Goal: Task Accomplishment & Management: Use online tool/utility

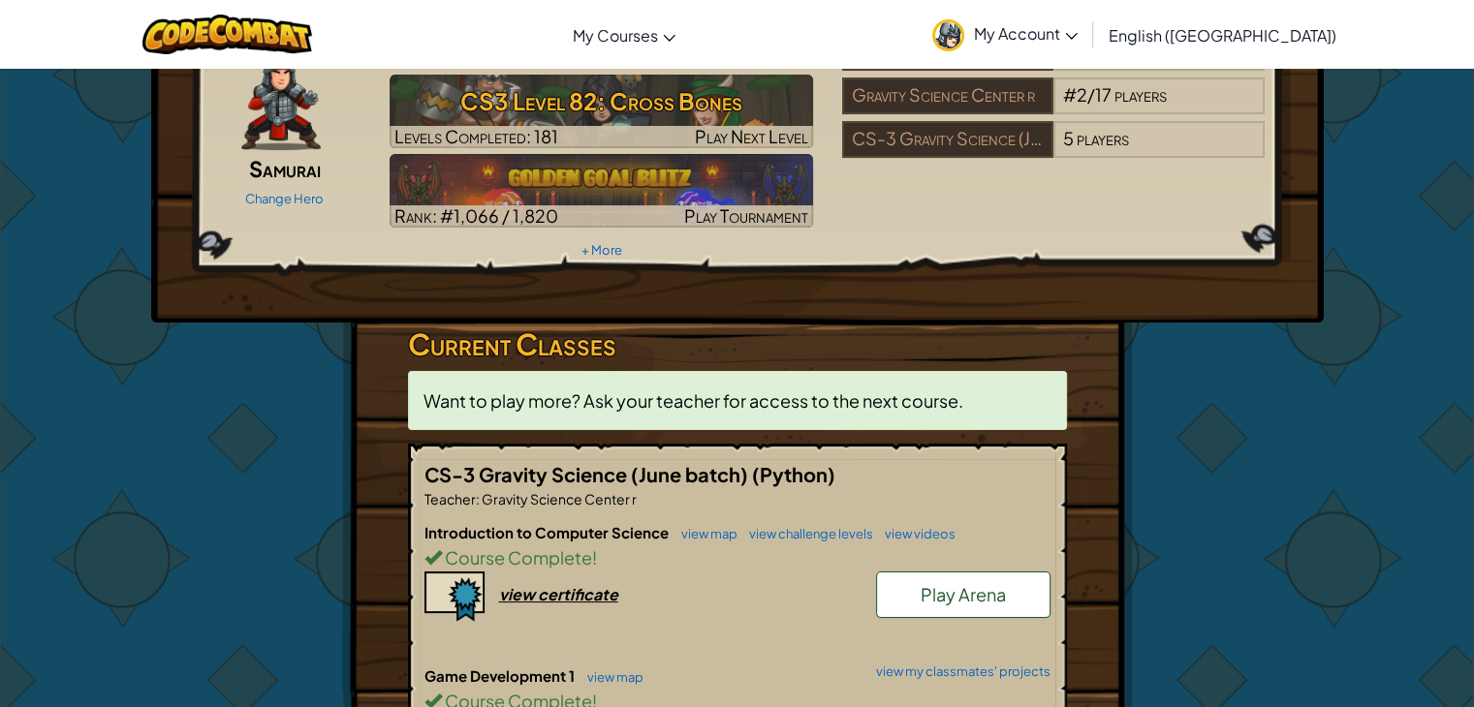
scroll to position [97, 0]
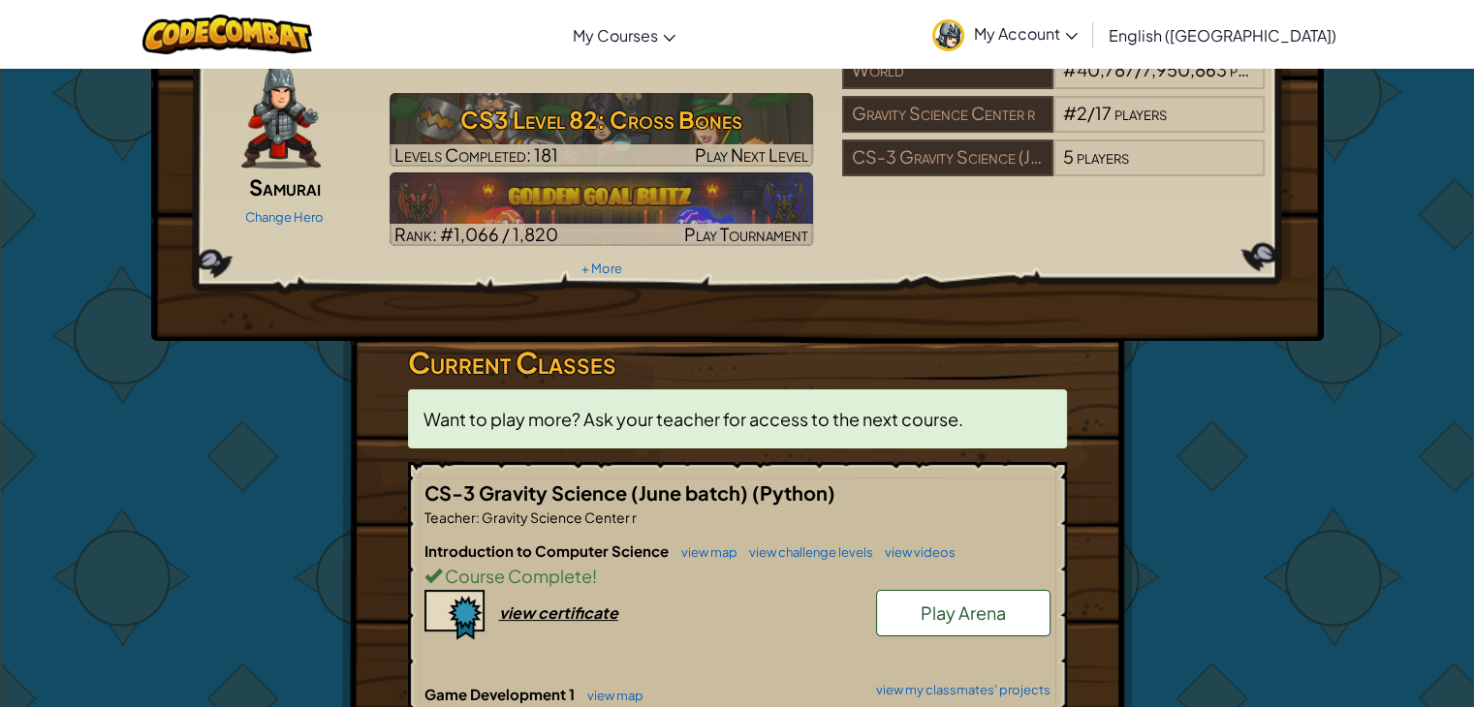
drag, startPoint x: 1481, startPoint y: 64, endPoint x: 1444, endPoint y: 89, distance: 44.6
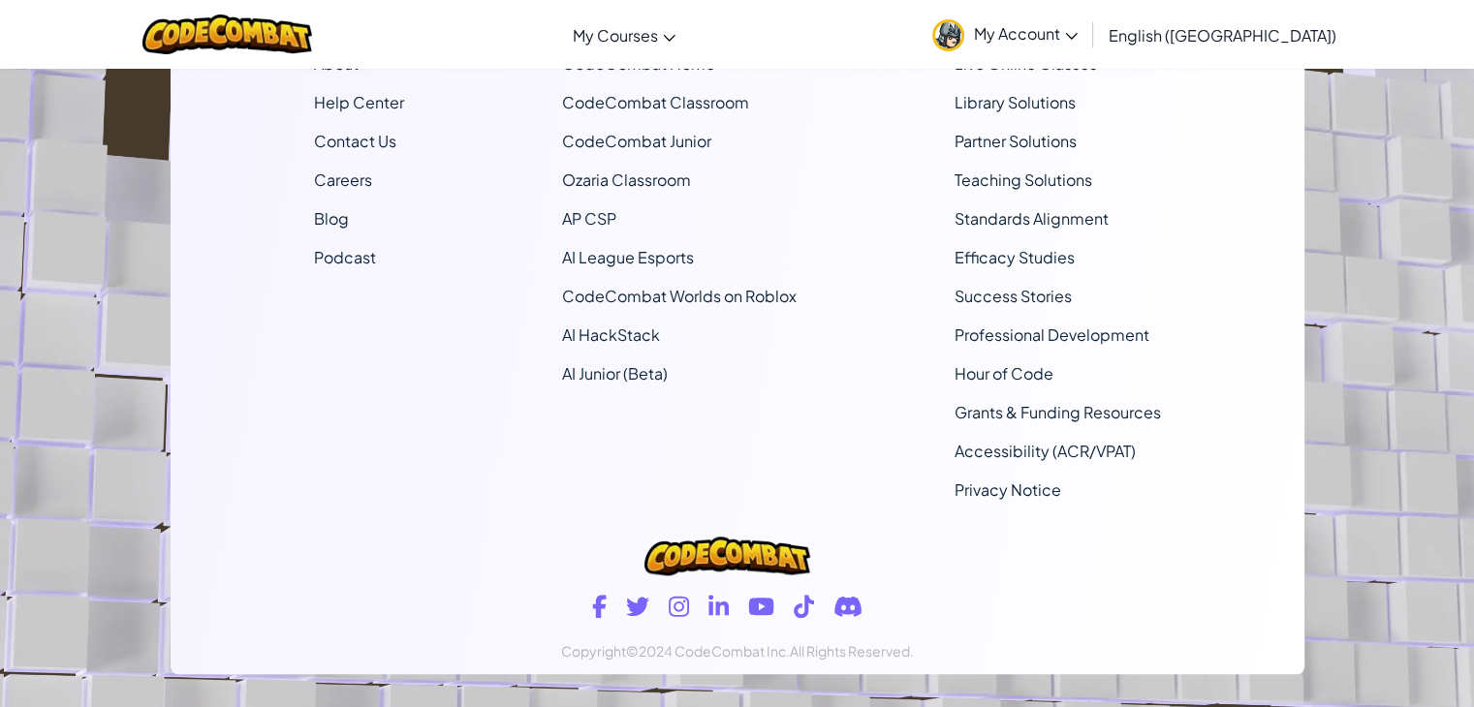
scroll to position [648, 0]
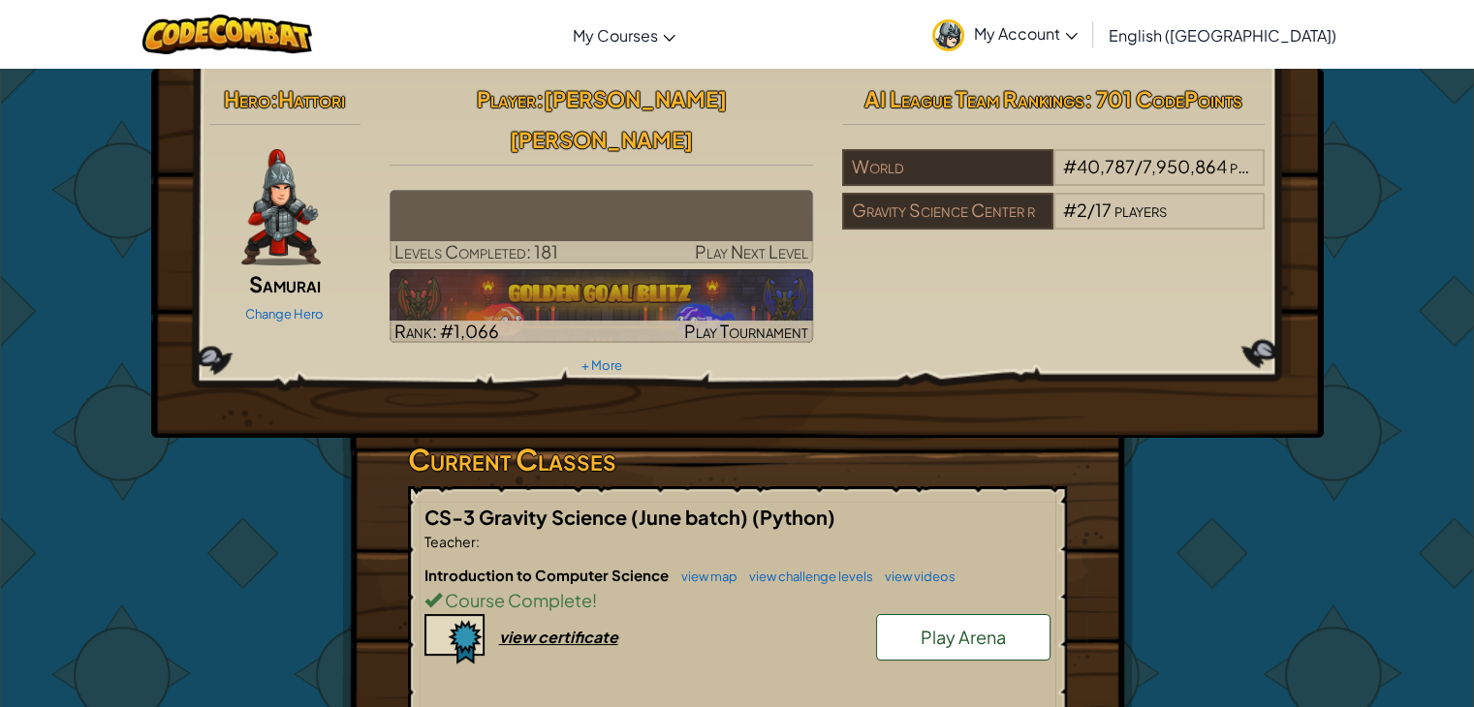
scroll to position [648, 0]
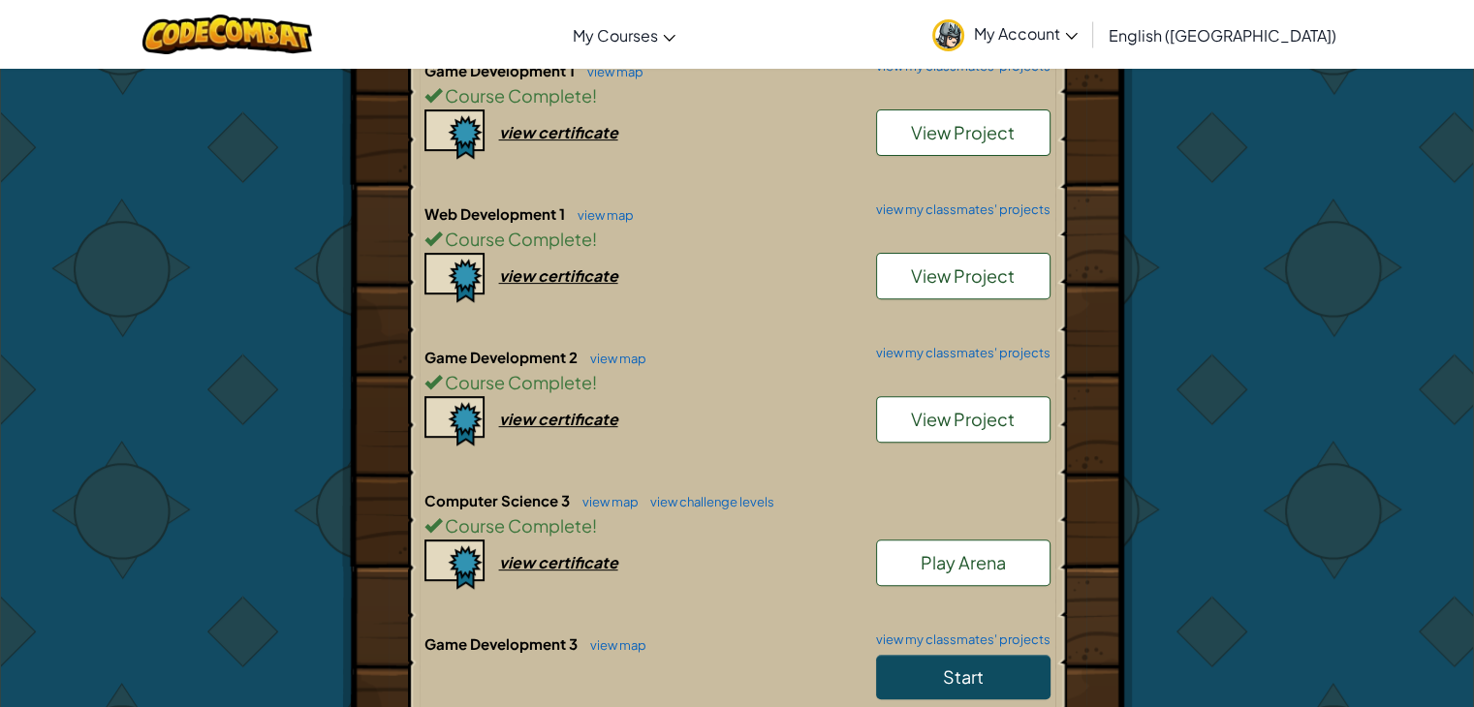
click at [1002, 655] on link "Start" at bounding box center [963, 677] width 174 height 45
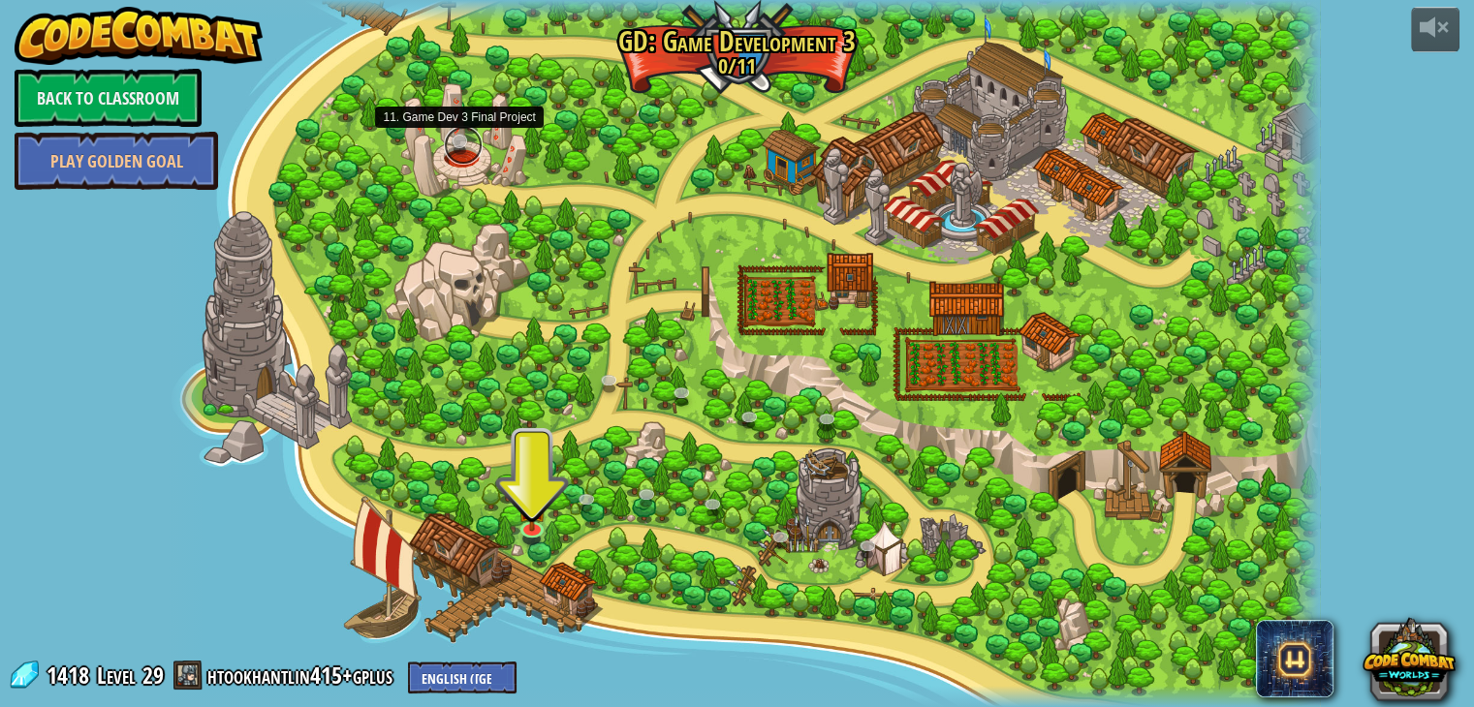
click at [460, 150] on link at bounding box center [463, 145] width 39 height 39
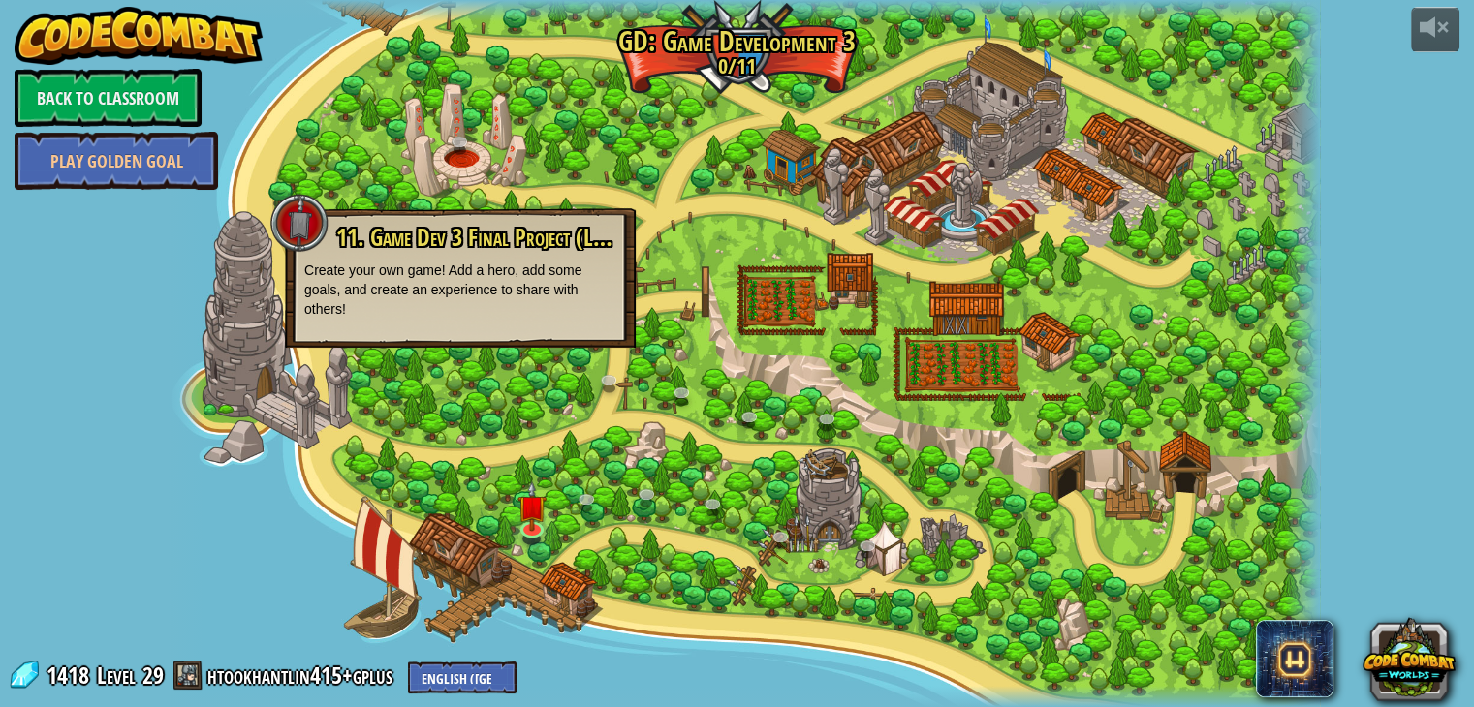
click at [551, 488] on div at bounding box center [744, 353] width 1151 height 707
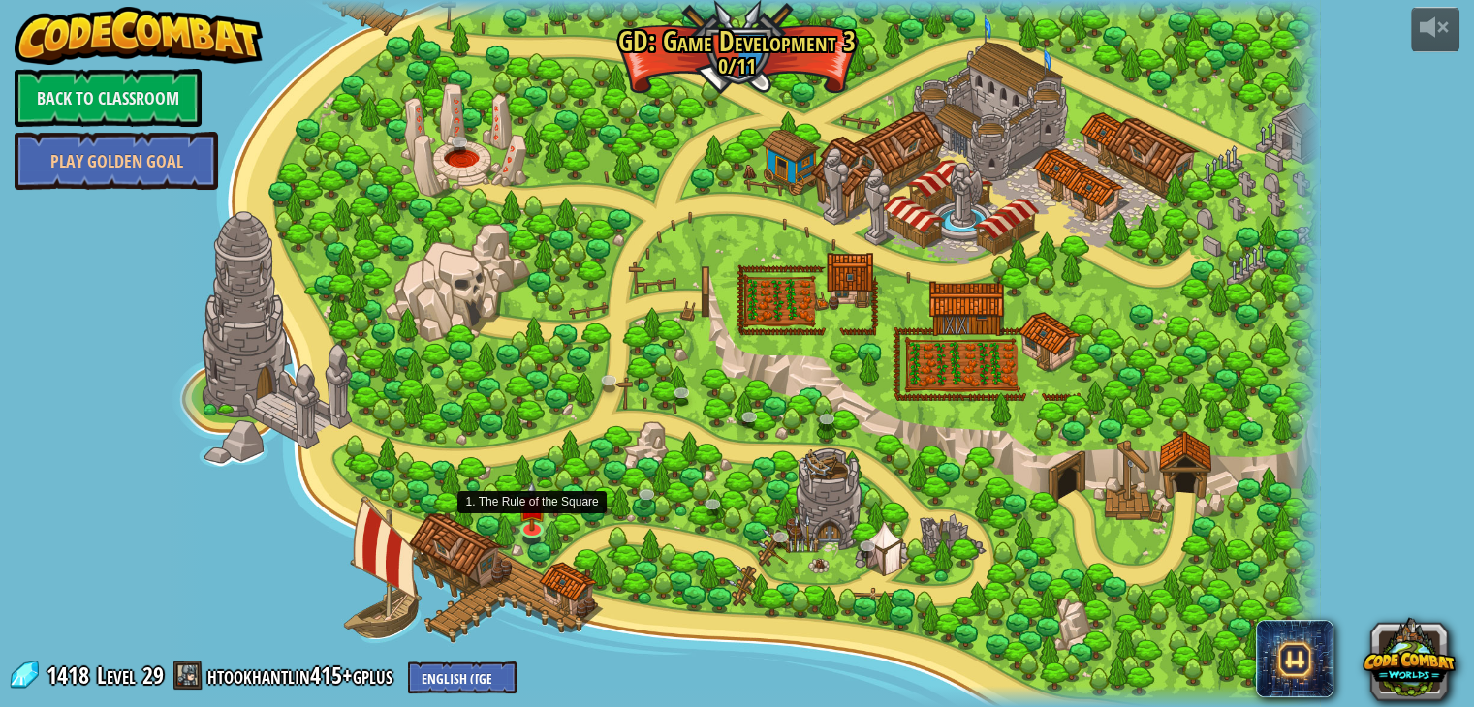
click at [529, 545] on div "11. Game Dev 3 Final Project (Locked) Create your own game! Add a hero, add som…" at bounding box center [744, 353] width 1151 height 707
click at [529, 535] on link at bounding box center [533, 528] width 39 height 39
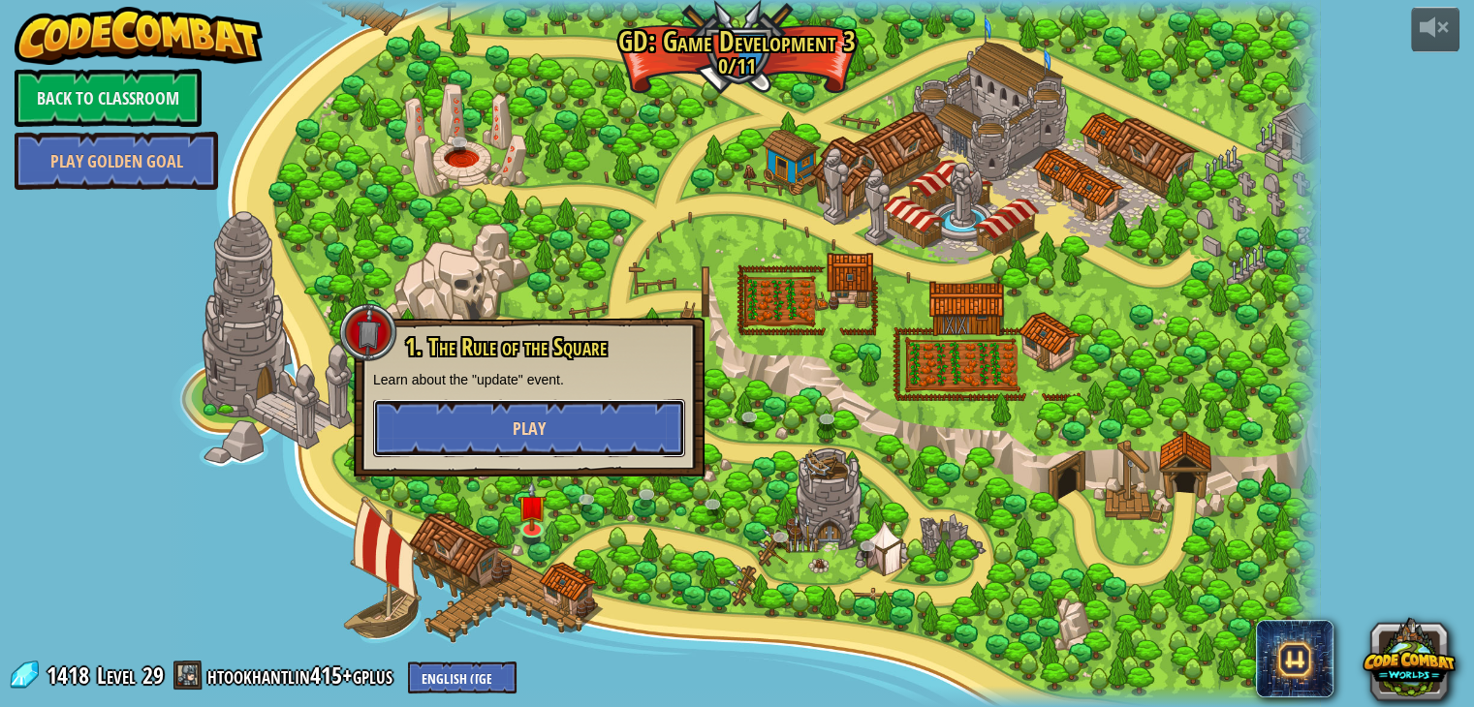
click at [578, 419] on button "Play" at bounding box center [529, 428] width 312 height 58
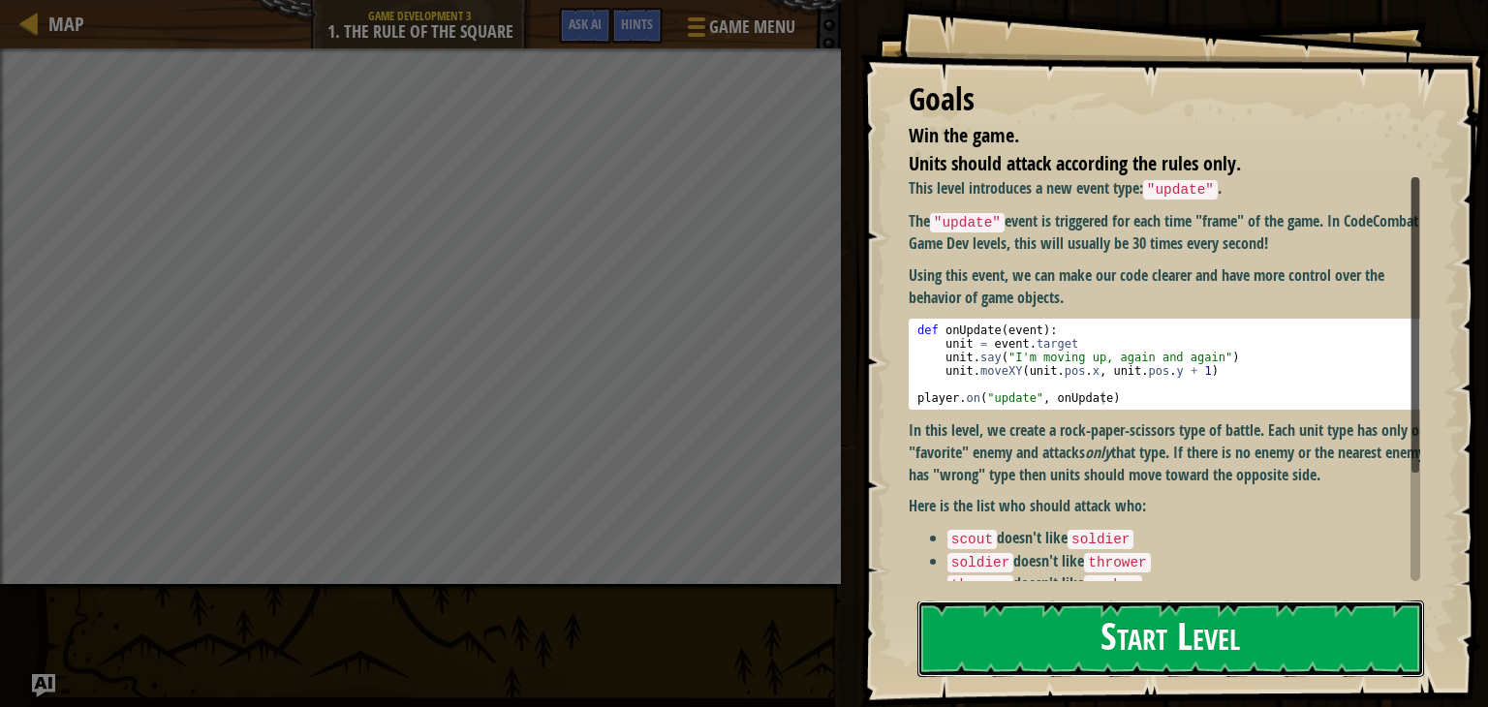
click at [1105, 602] on button "Start Level" at bounding box center [1171, 639] width 507 height 77
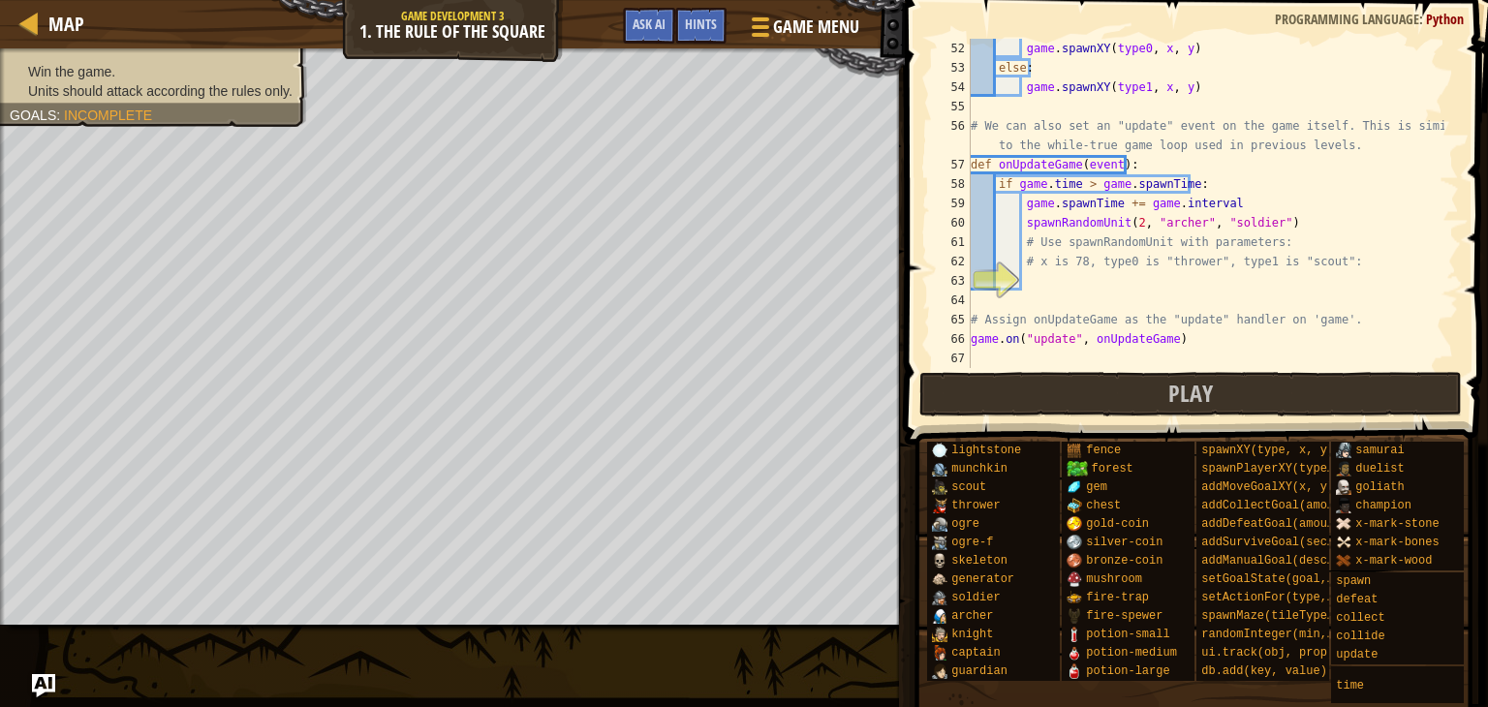
scroll to position [1027, 0]
click at [1198, 284] on div "game . spawnXY ( type0 , x , y ) else : game . spawnXY ( type1 , x , y ) # We c…" at bounding box center [1206, 223] width 478 height 368
click at [640, 26] on span "Ask AI" at bounding box center [649, 24] width 33 height 18
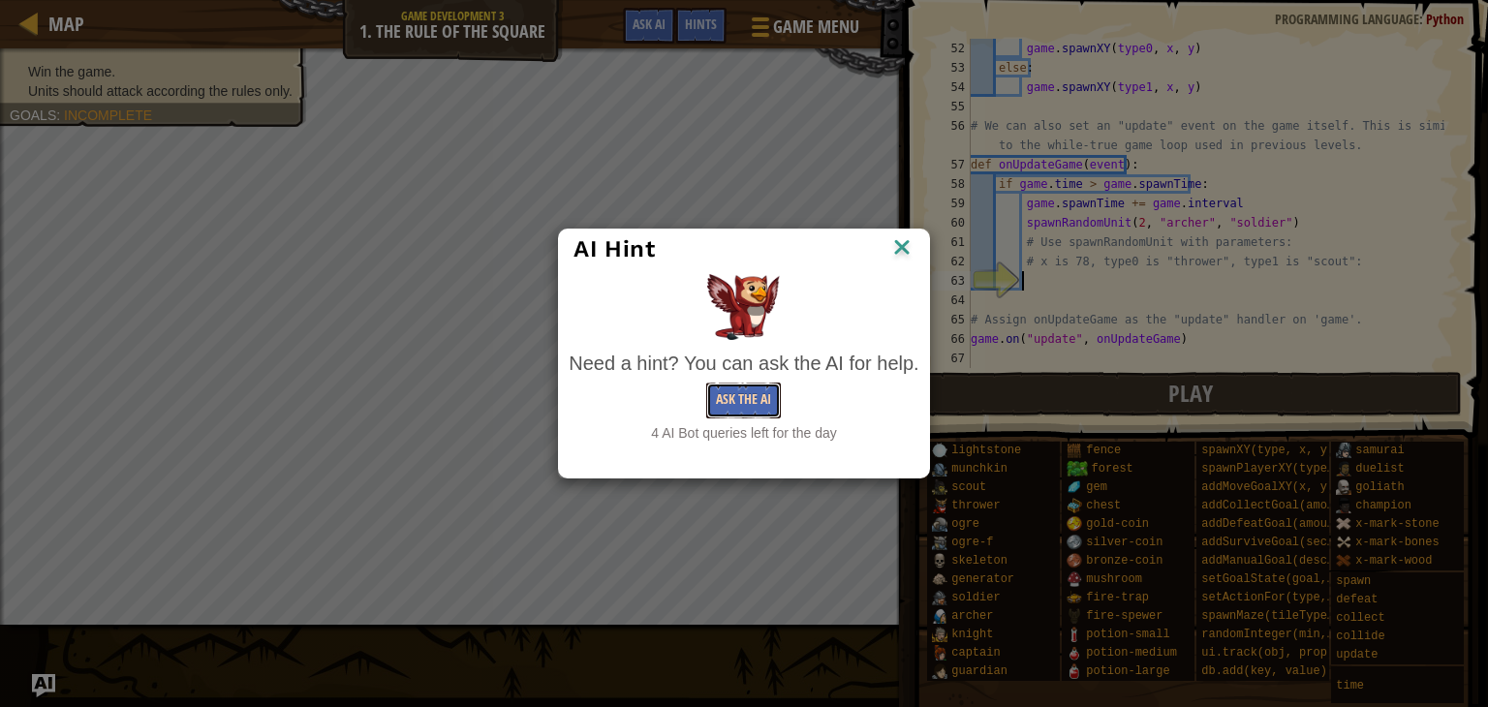
click at [760, 404] on button "Ask the AI" at bounding box center [743, 401] width 75 height 36
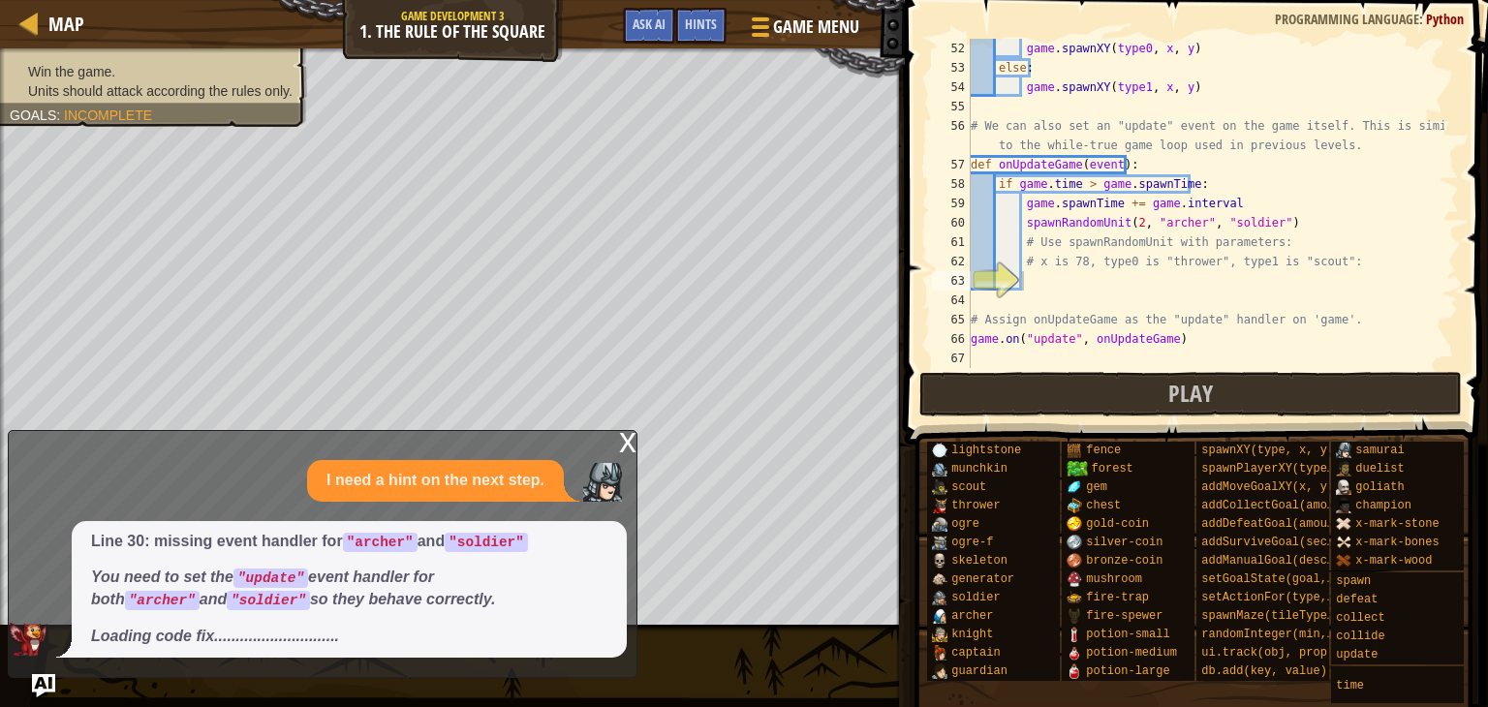
click at [452, 454] on div "x I need a hint on the next step. Line 30: missing event handler for "archer" a…" at bounding box center [323, 554] width 630 height 248
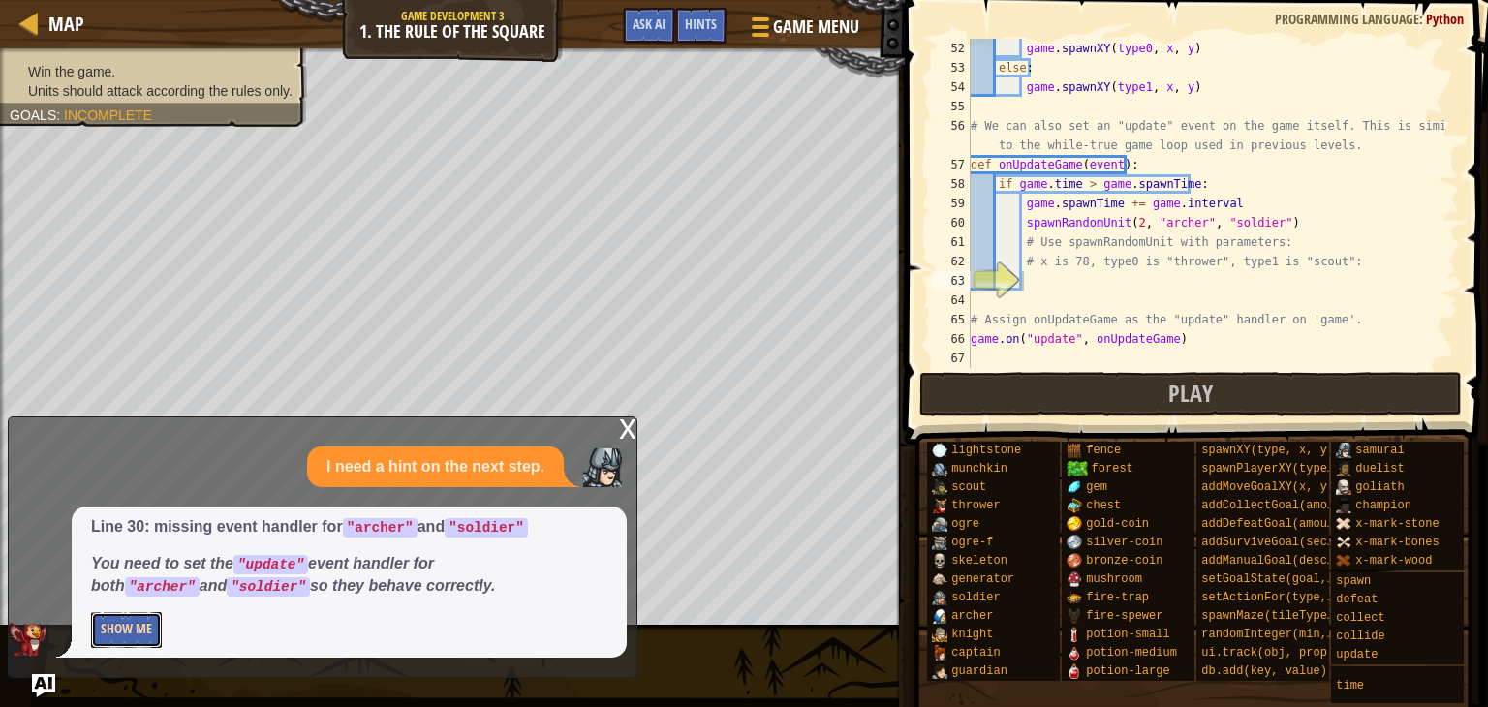
click at [117, 641] on button "Show Me" at bounding box center [126, 630] width 71 height 36
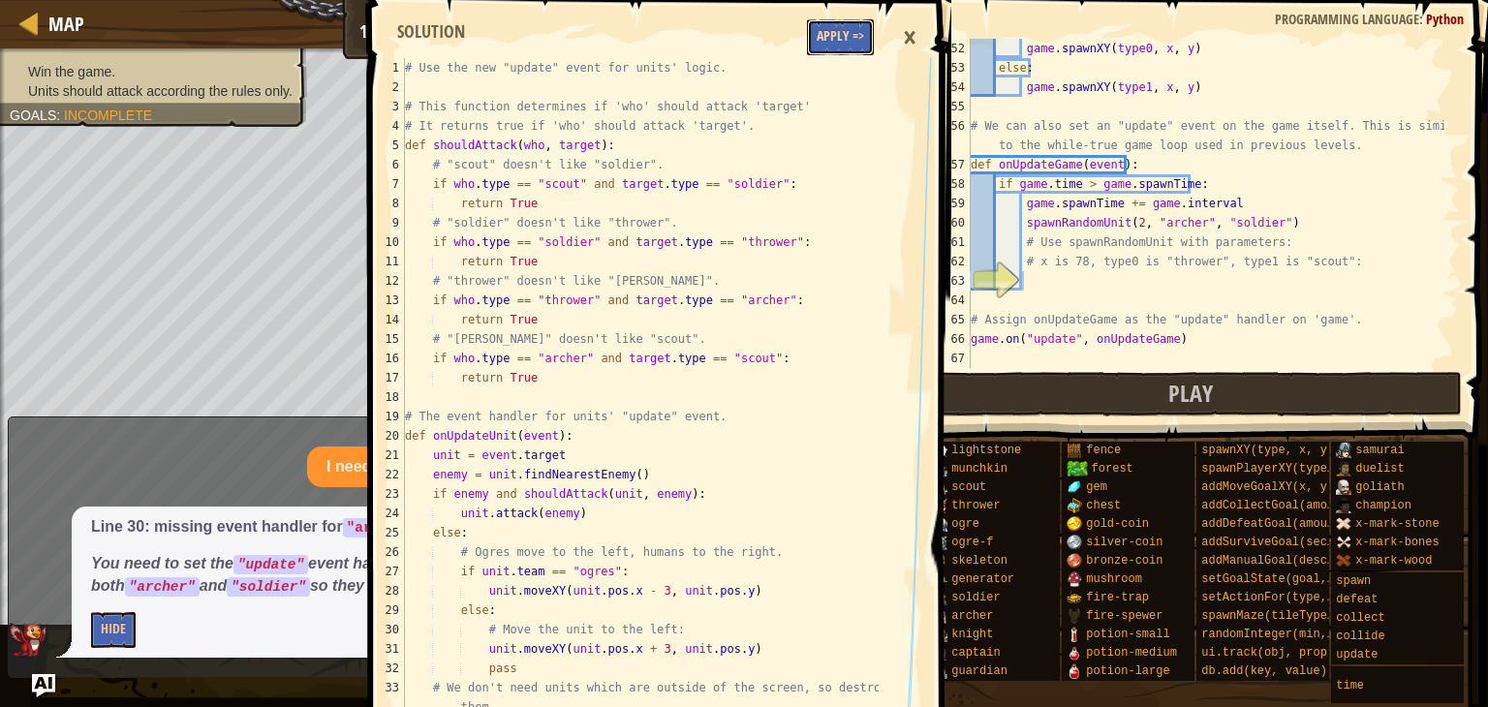
click at [843, 43] on button "Apply =>" at bounding box center [840, 37] width 67 height 36
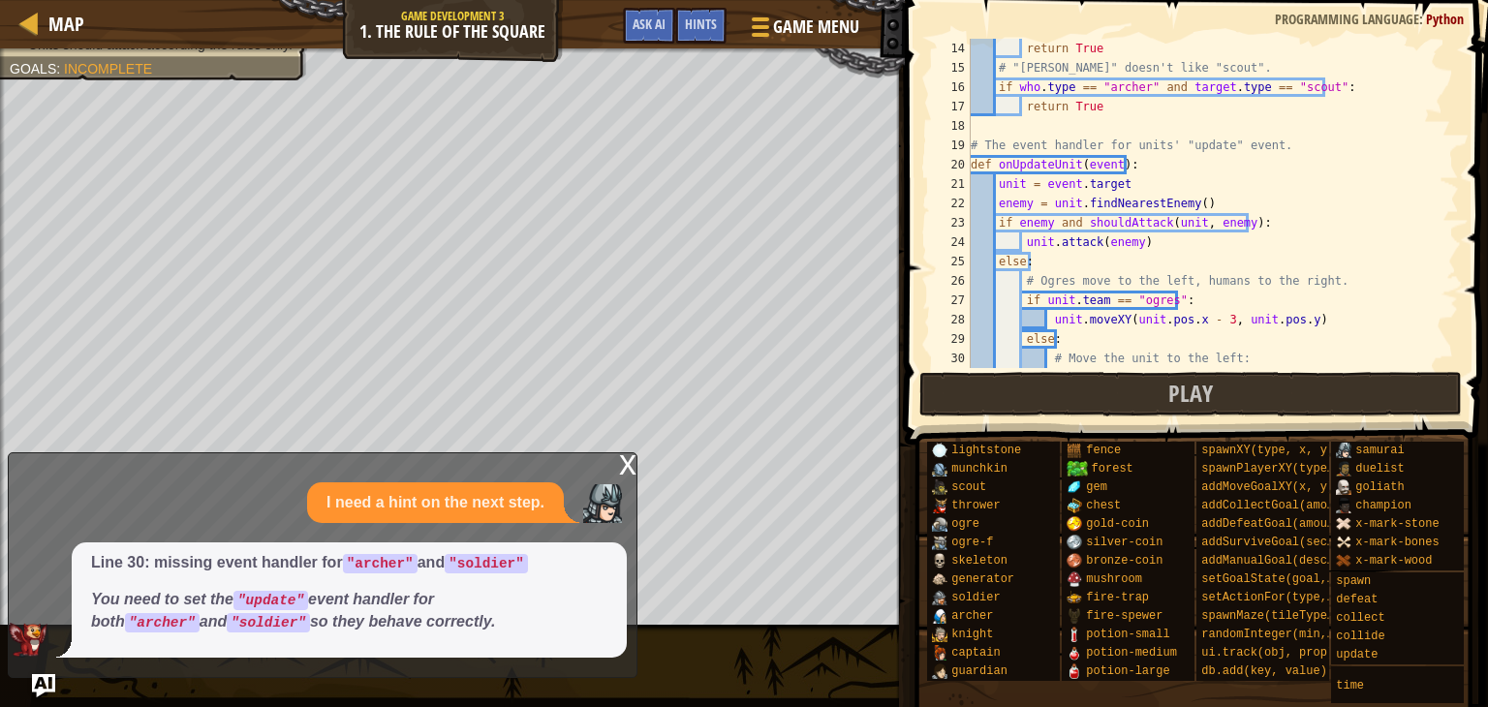
scroll to position [198, 0]
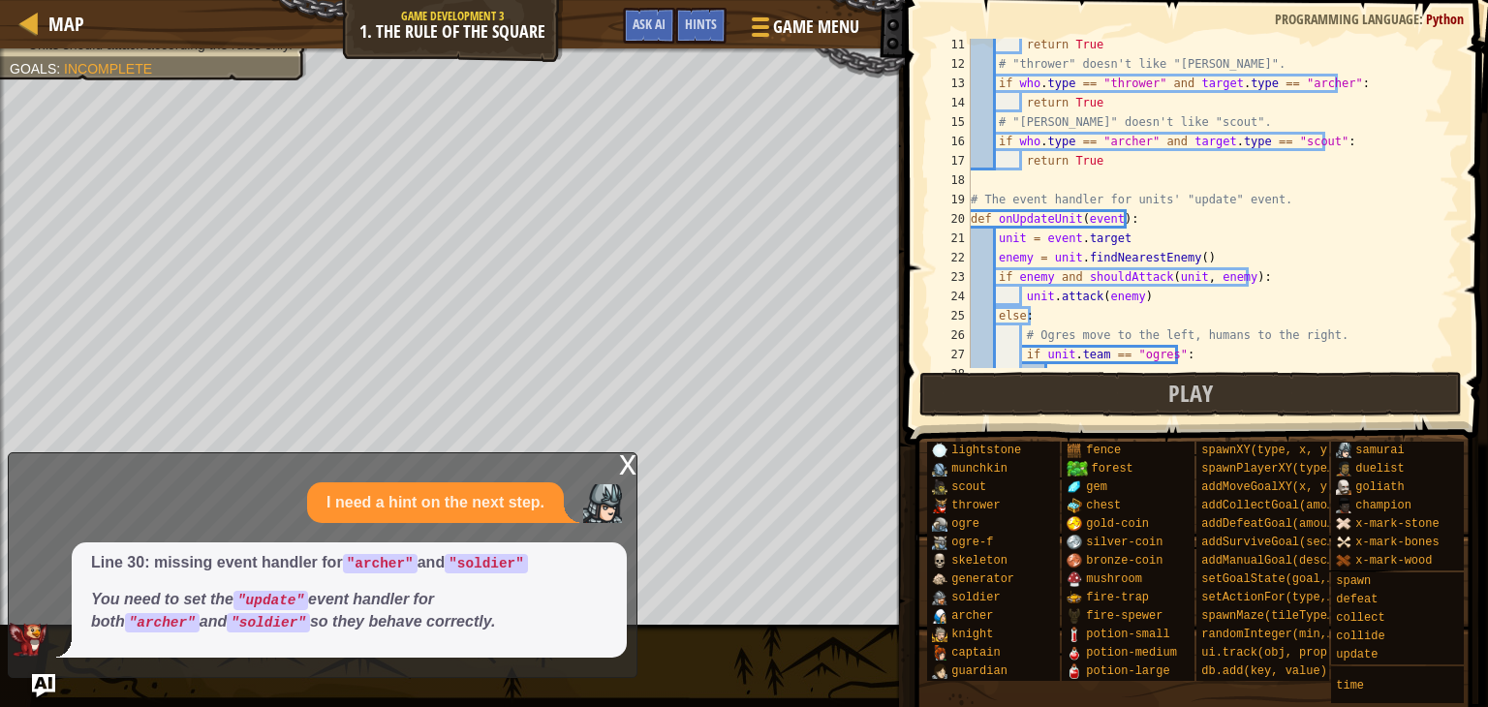
click at [624, 462] on div "x" at bounding box center [627, 462] width 17 height 19
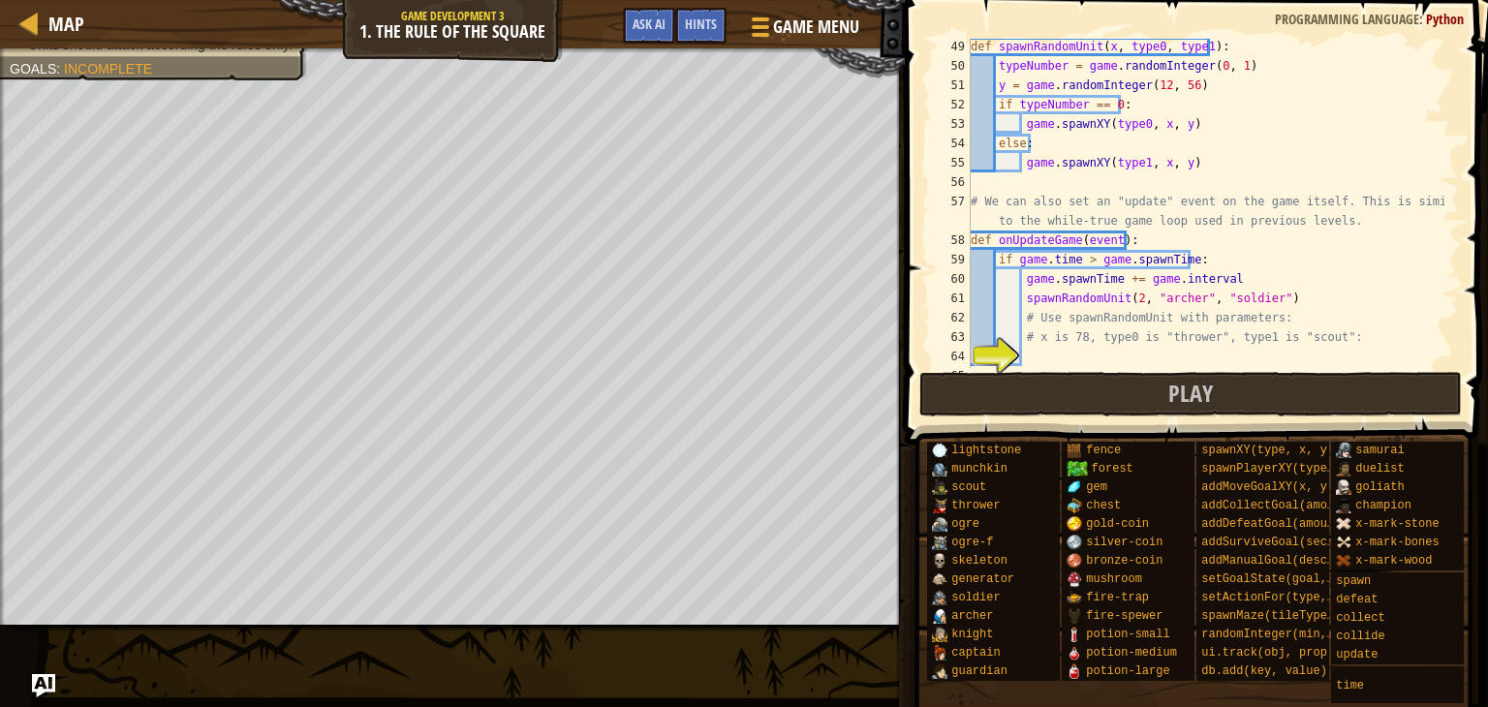
scroll to position [1047, 0]
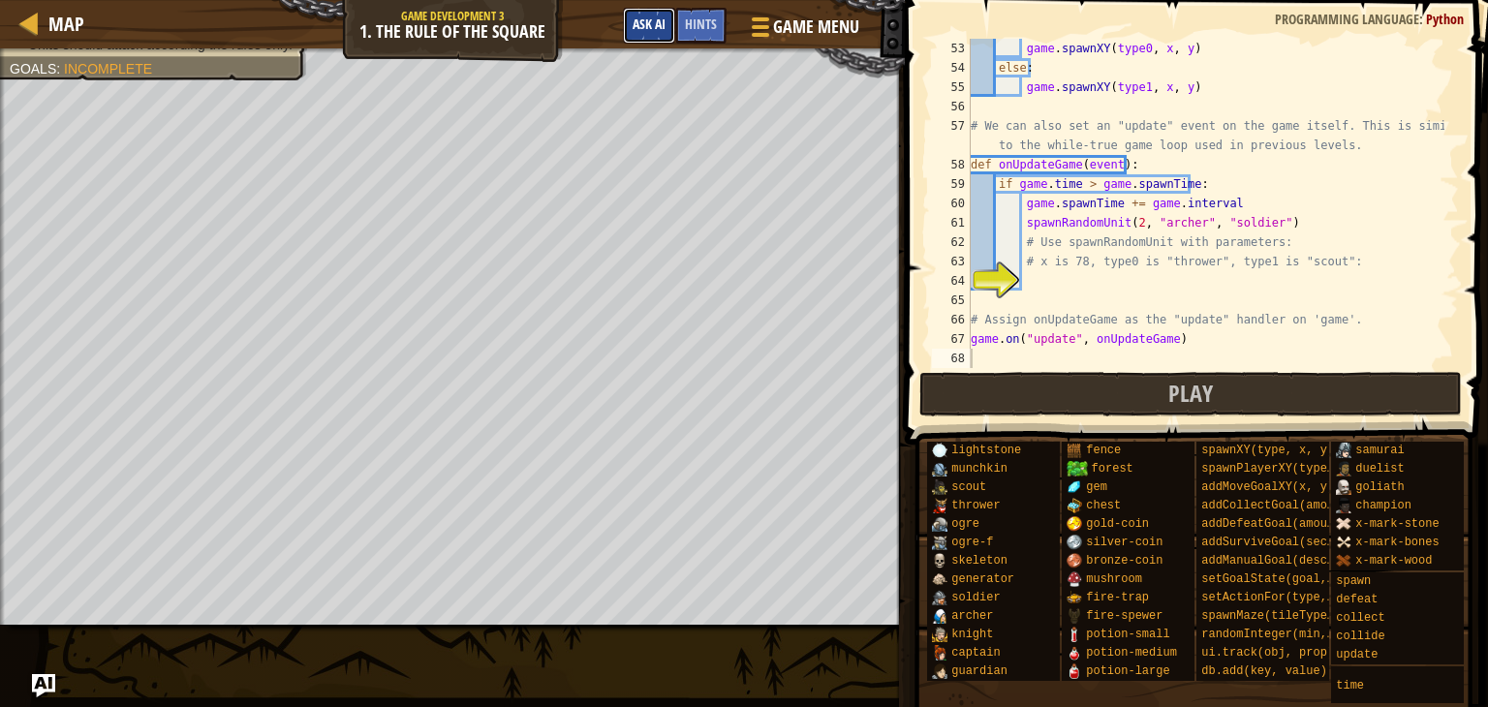
click at [650, 20] on span "Ask AI" at bounding box center [649, 24] width 33 height 18
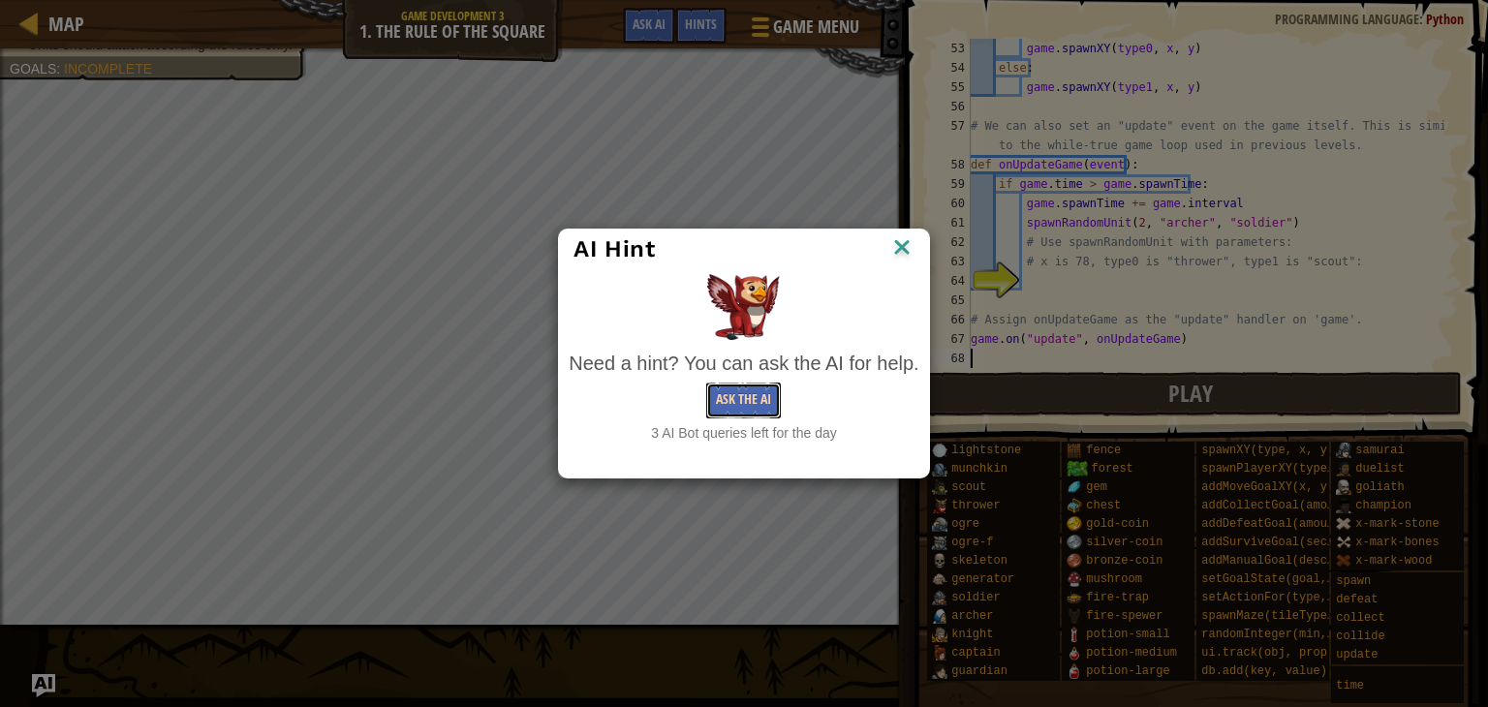
click at [747, 391] on button "Ask the AI" at bounding box center [743, 401] width 75 height 36
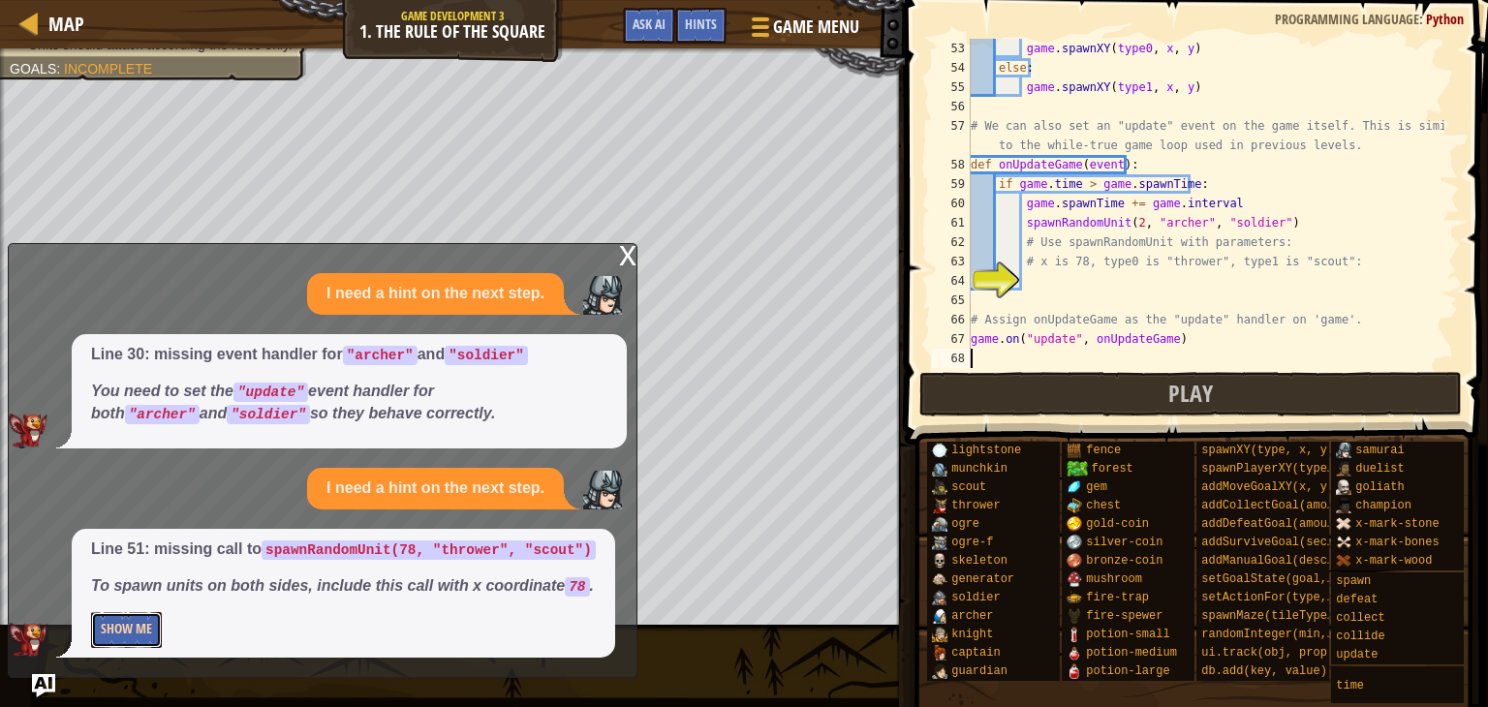
click at [132, 629] on button "Show Me" at bounding box center [126, 630] width 71 height 36
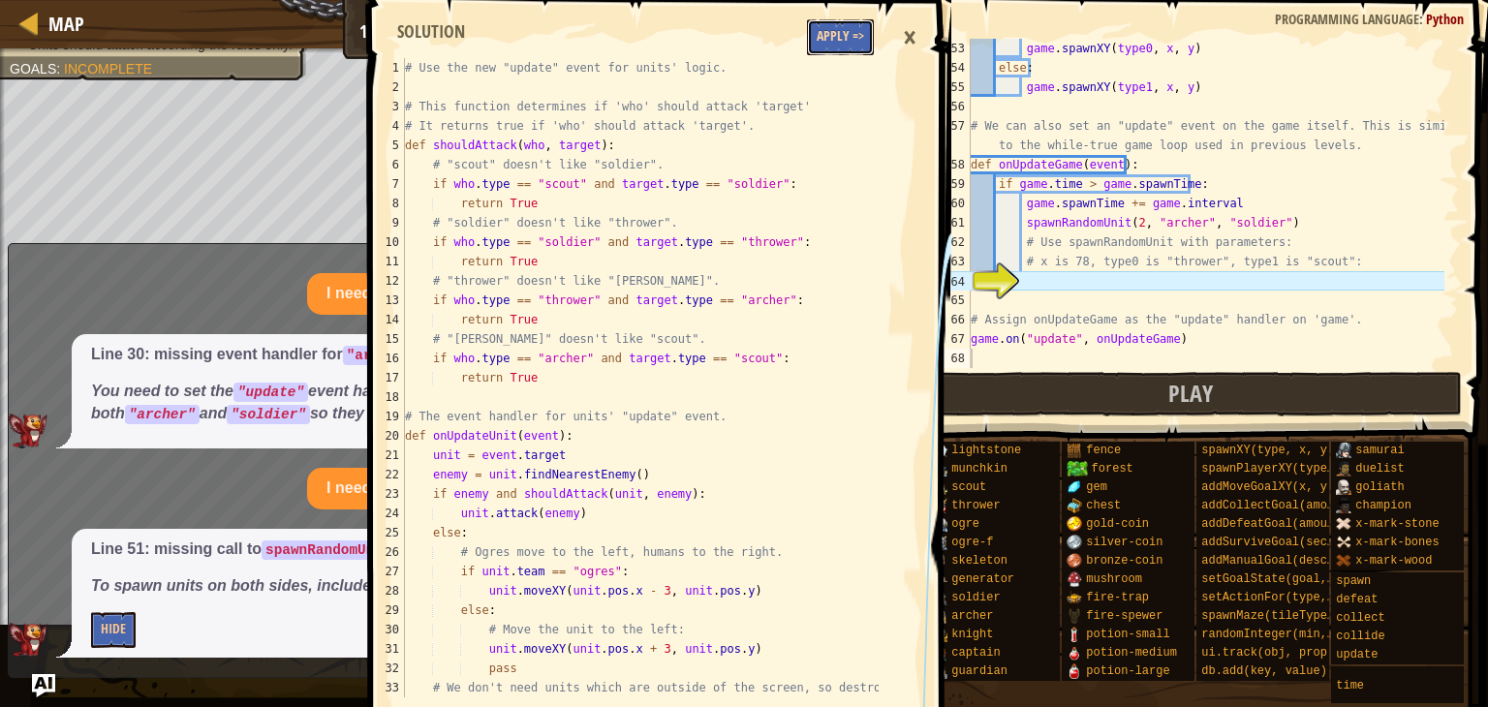
click at [847, 43] on button "Apply =>" at bounding box center [840, 37] width 67 height 36
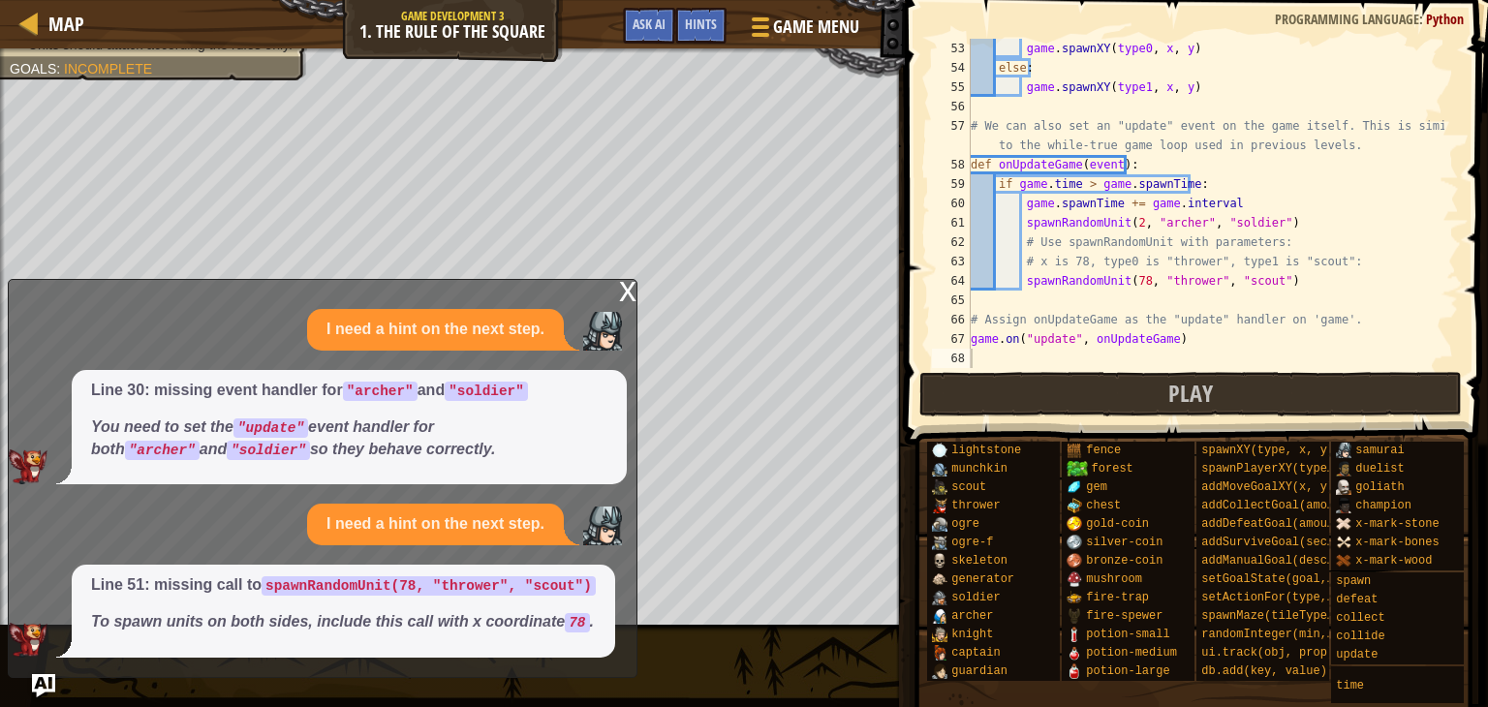
click at [636, 289] on div "x" at bounding box center [627, 289] width 17 height 19
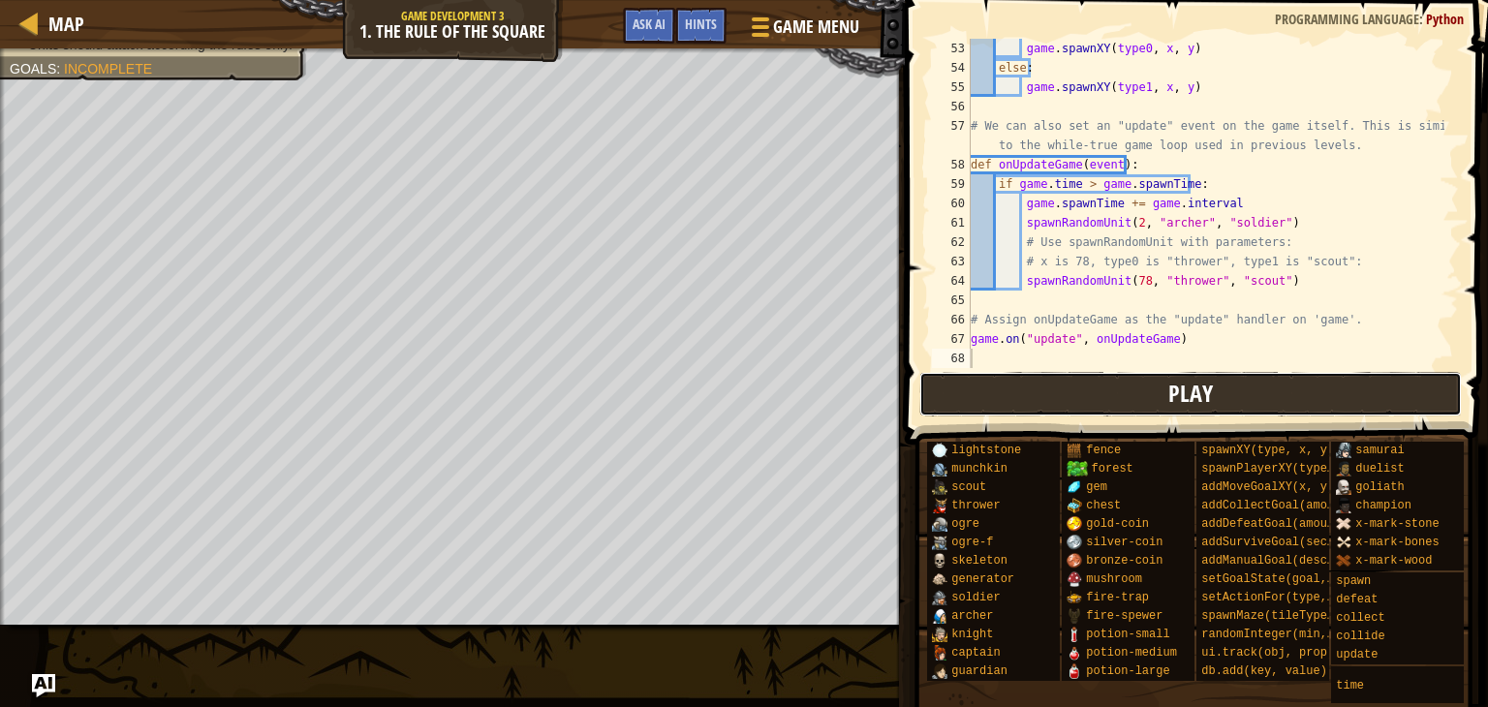
click at [1020, 400] on button "Play" at bounding box center [1192, 394] width 544 height 45
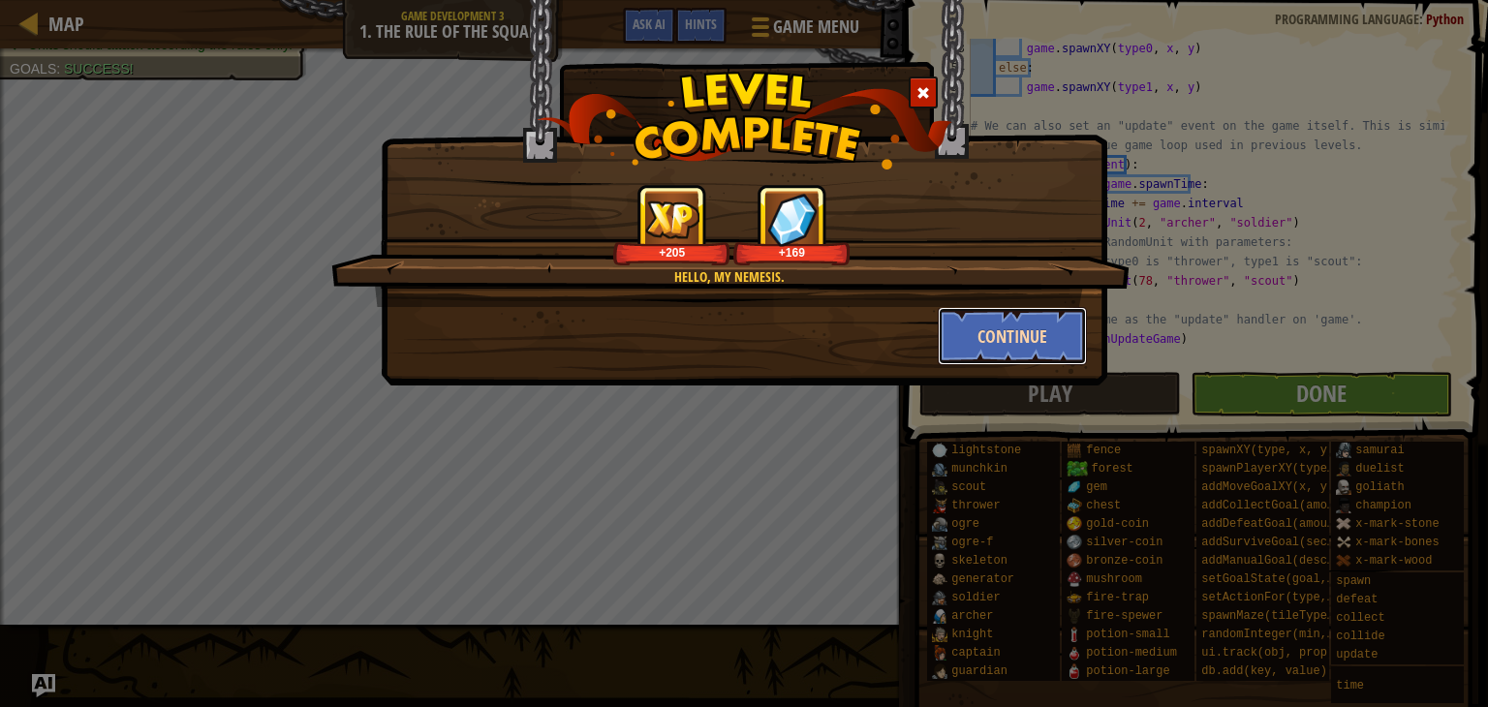
click at [981, 334] on button "Continue" at bounding box center [1013, 336] width 150 height 58
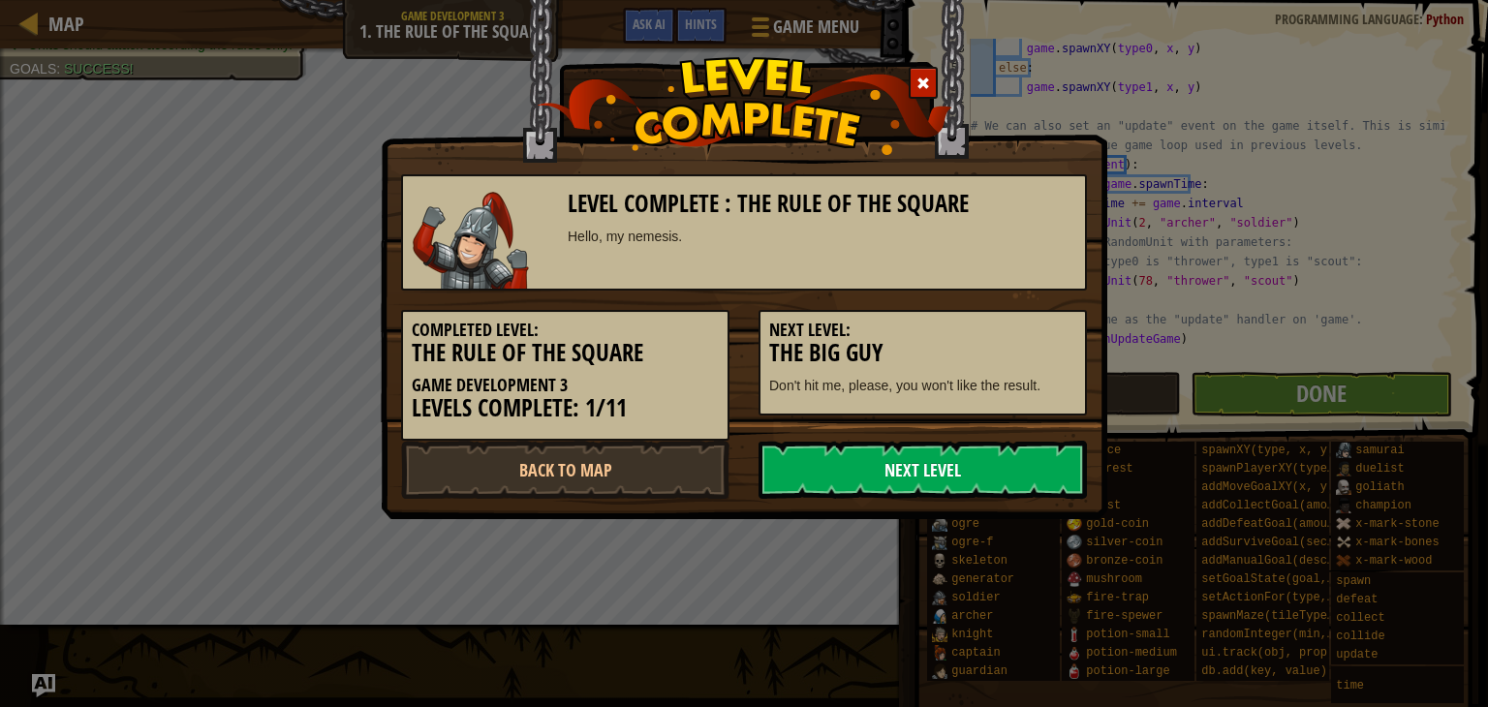
click at [943, 462] on link "Next Level" at bounding box center [923, 470] width 328 height 58
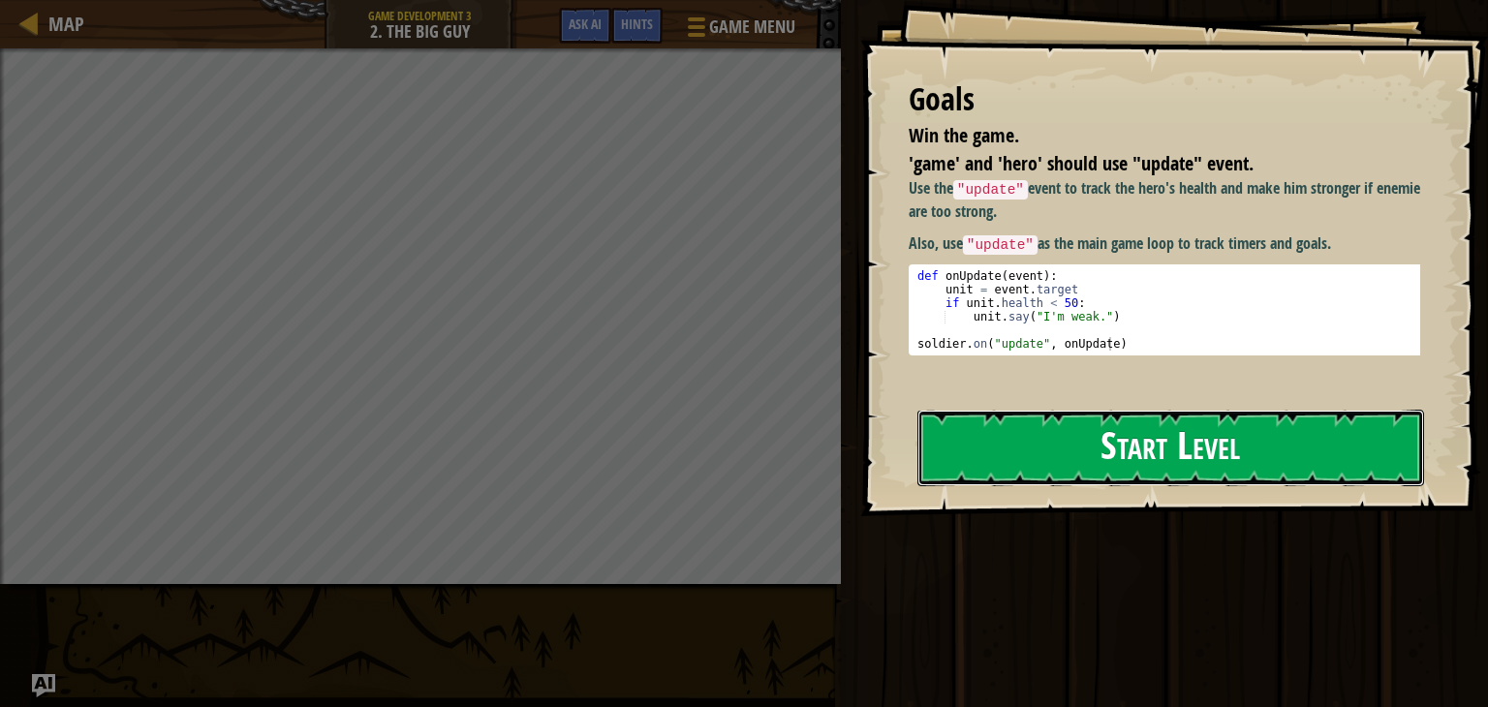
click at [1025, 433] on button "Start Level" at bounding box center [1171, 448] width 507 height 77
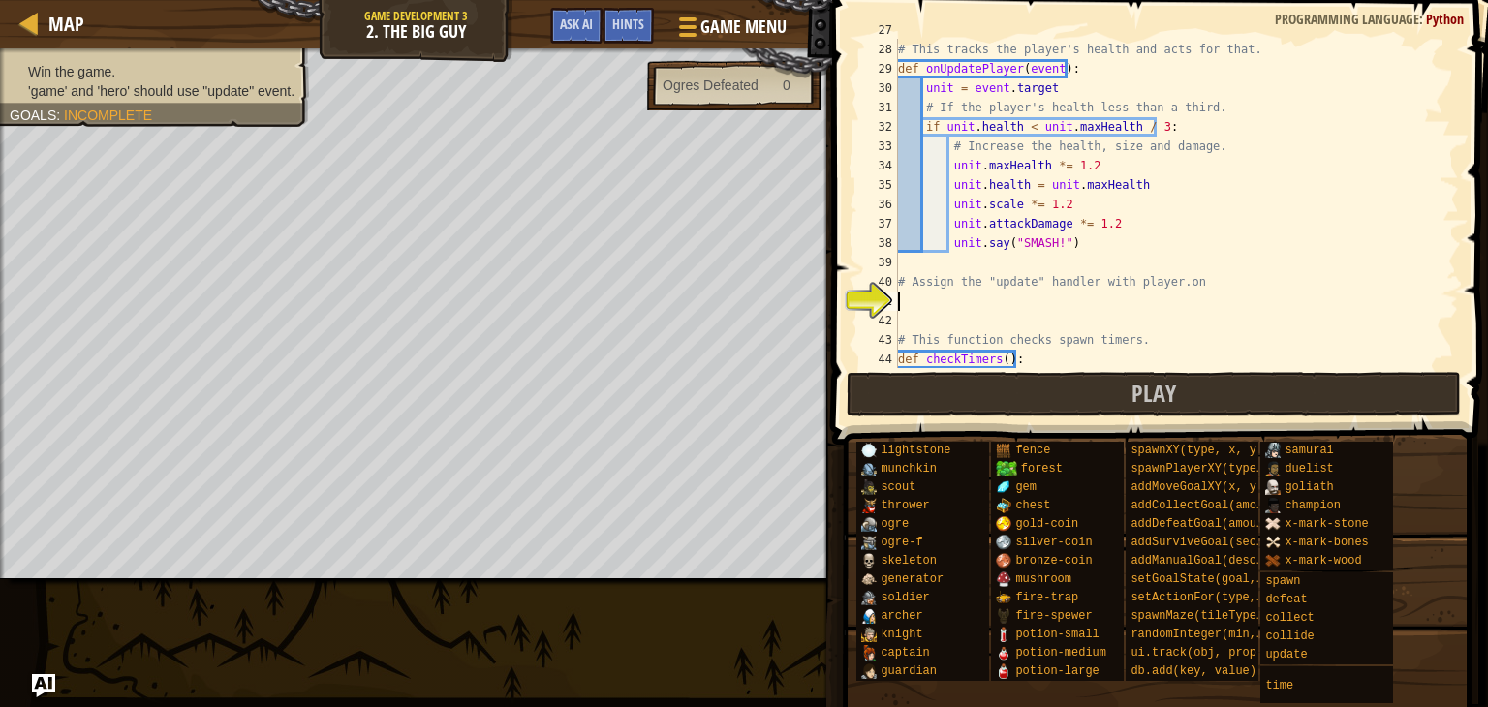
scroll to position [988, 0]
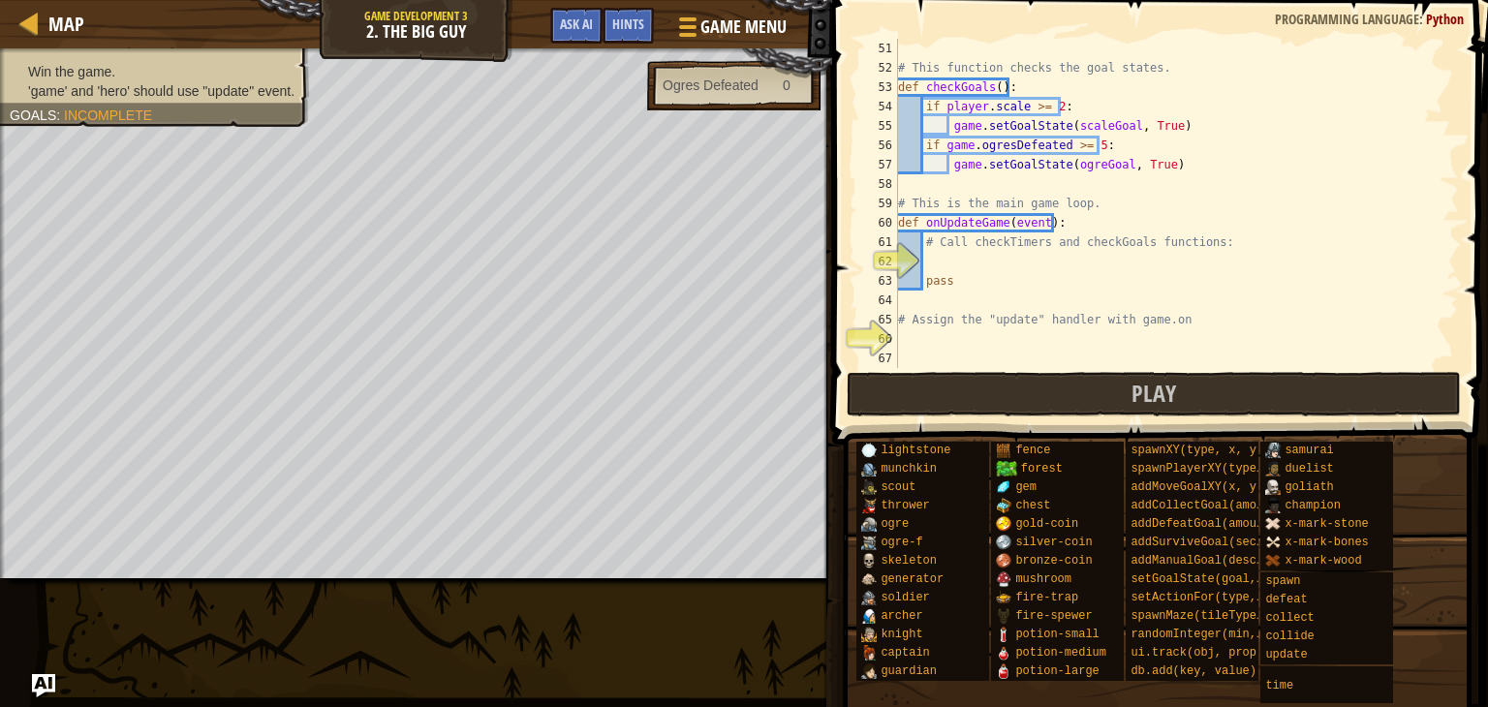
click at [1316, 289] on div "# This function checks the goal states. def checkGoals ( ) : if player . scale …" at bounding box center [1169, 223] width 550 height 368
click at [572, 24] on span "Ask AI" at bounding box center [576, 24] width 33 height 18
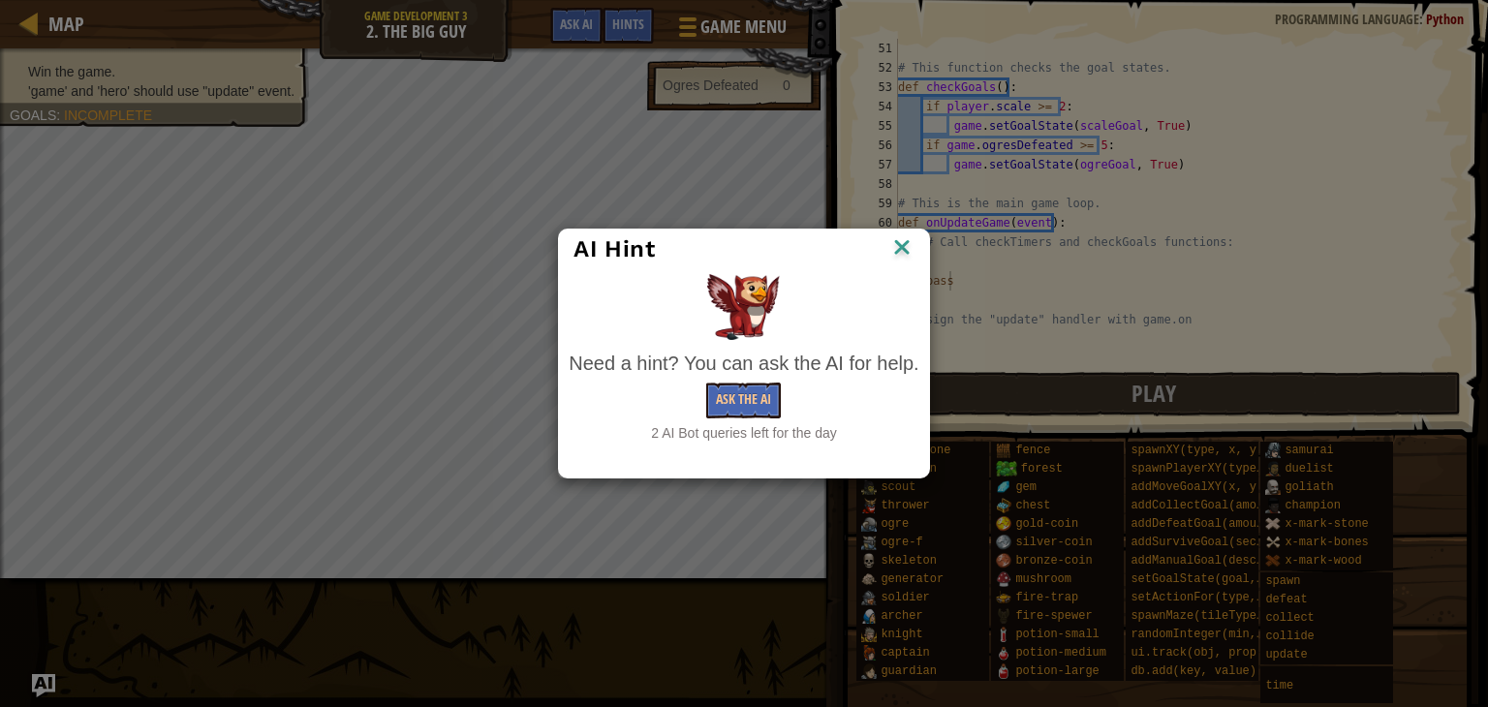
click at [735, 423] on div "2 AI Bot queries left for the day" at bounding box center [744, 432] width 350 height 19
click at [736, 393] on button "Ask the AI" at bounding box center [743, 401] width 75 height 36
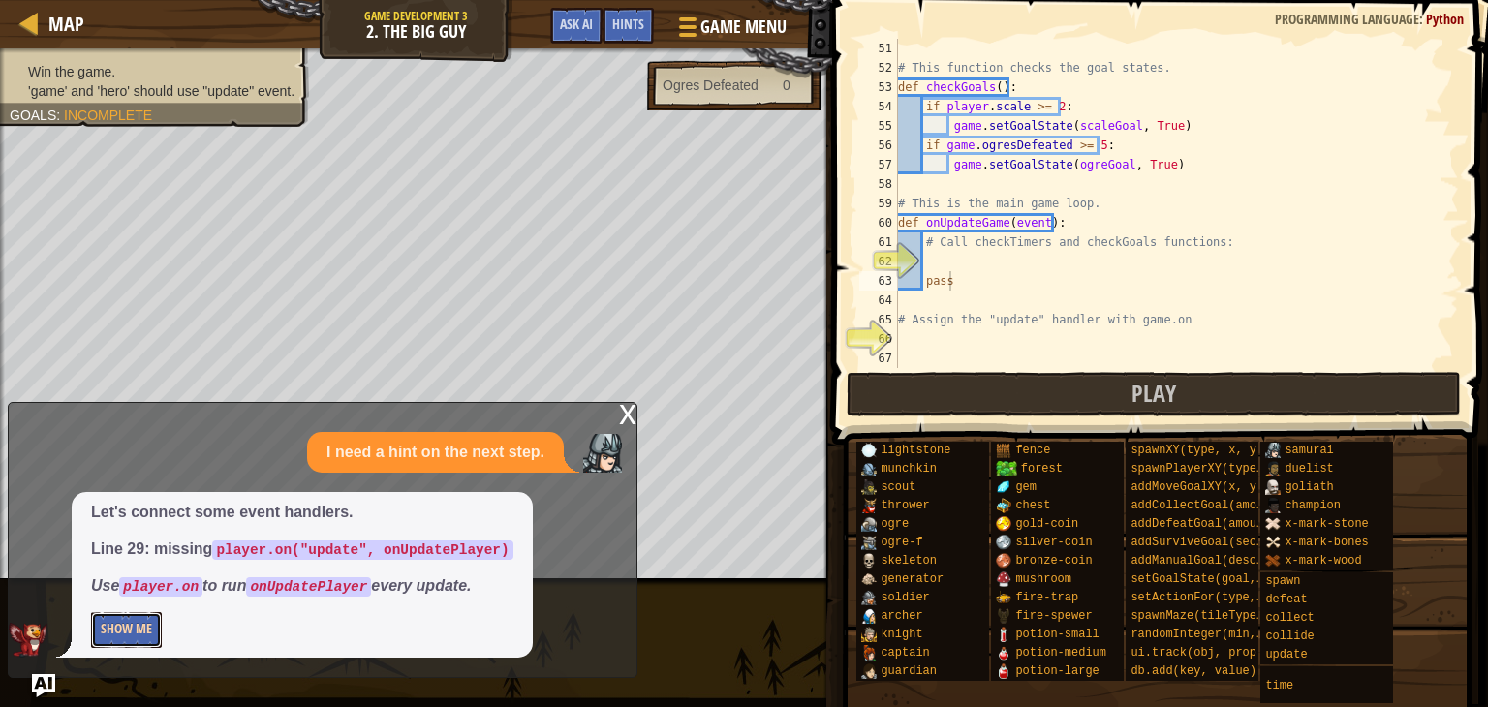
click at [133, 614] on button "Show Me" at bounding box center [126, 630] width 71 height 36
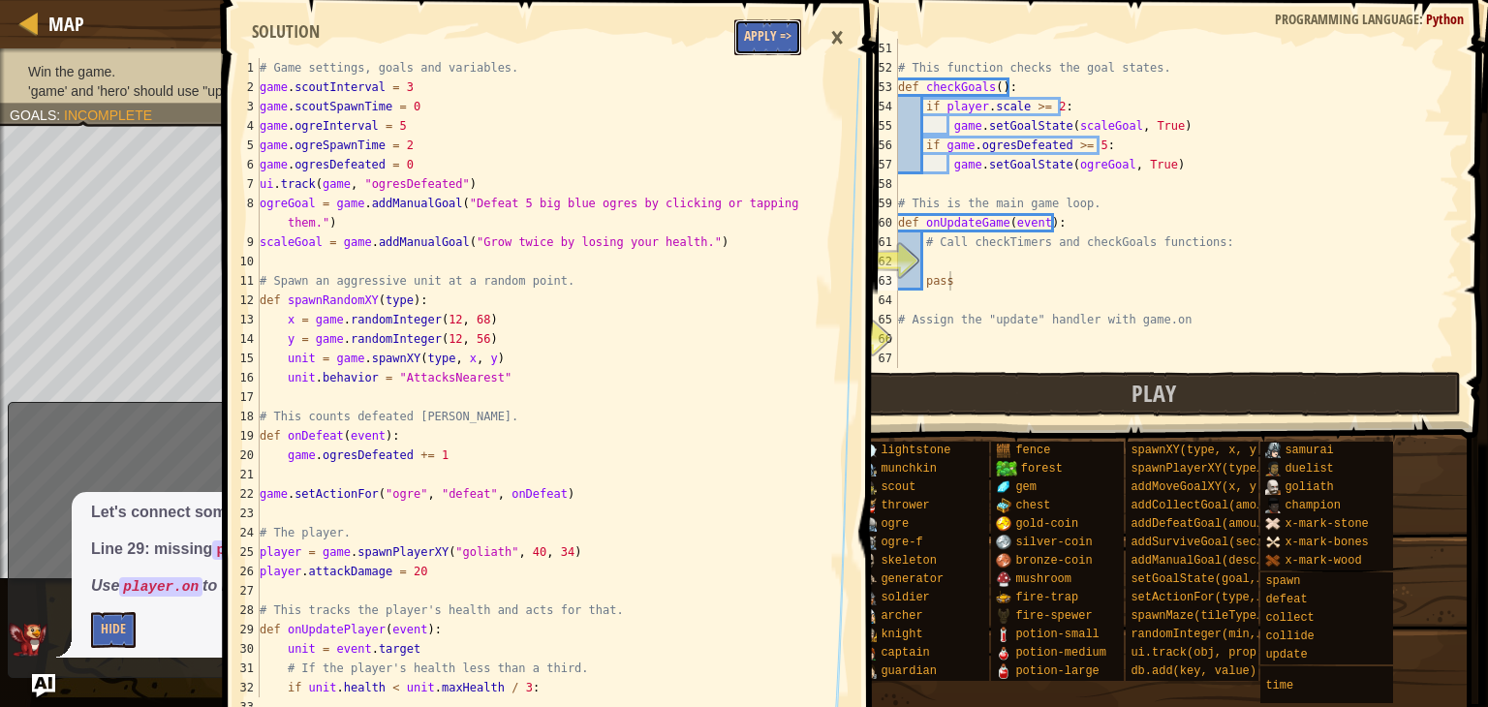
click at [771, 37] on button "Apply =>" at bounding box center [768, 37] width 67 height 36
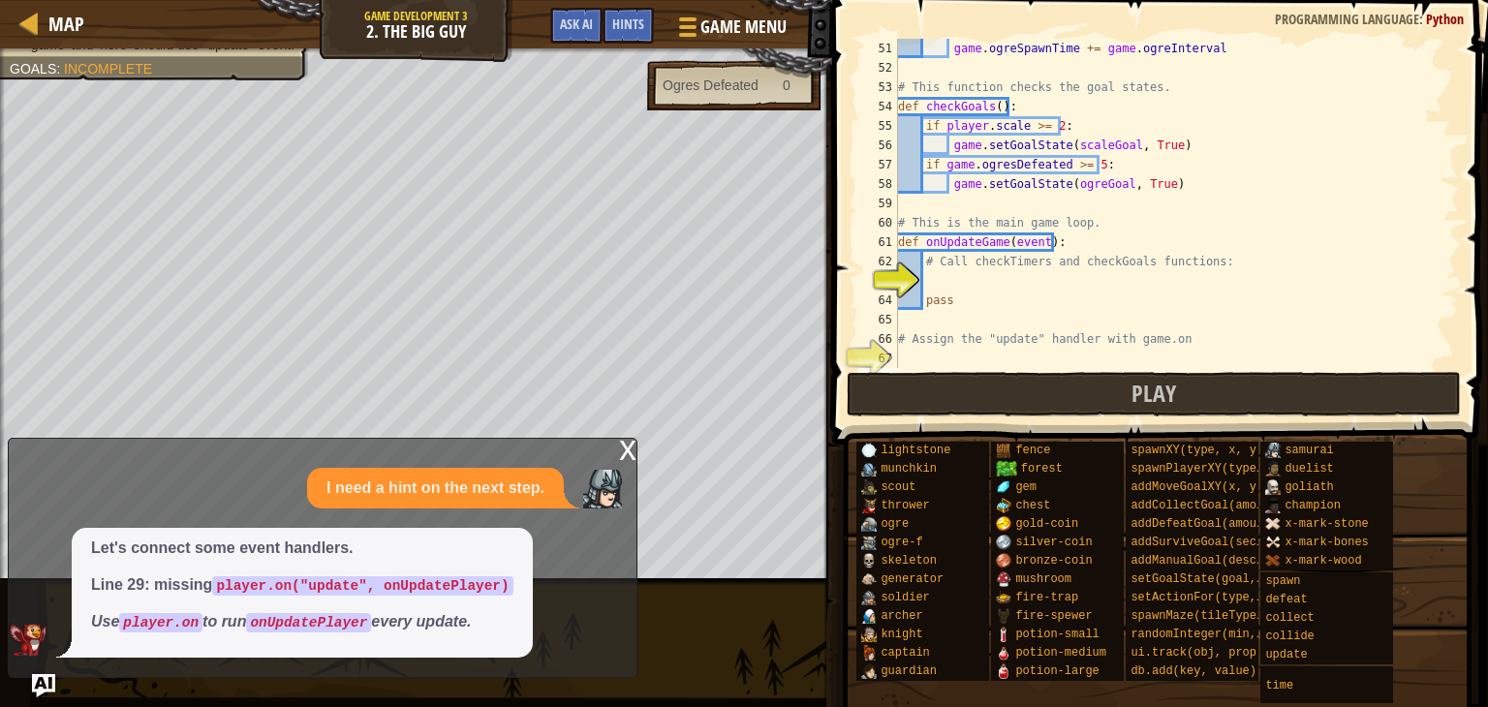
click at [632, 443] on div "x" at bounding box center [627, 448] width 17 height 19
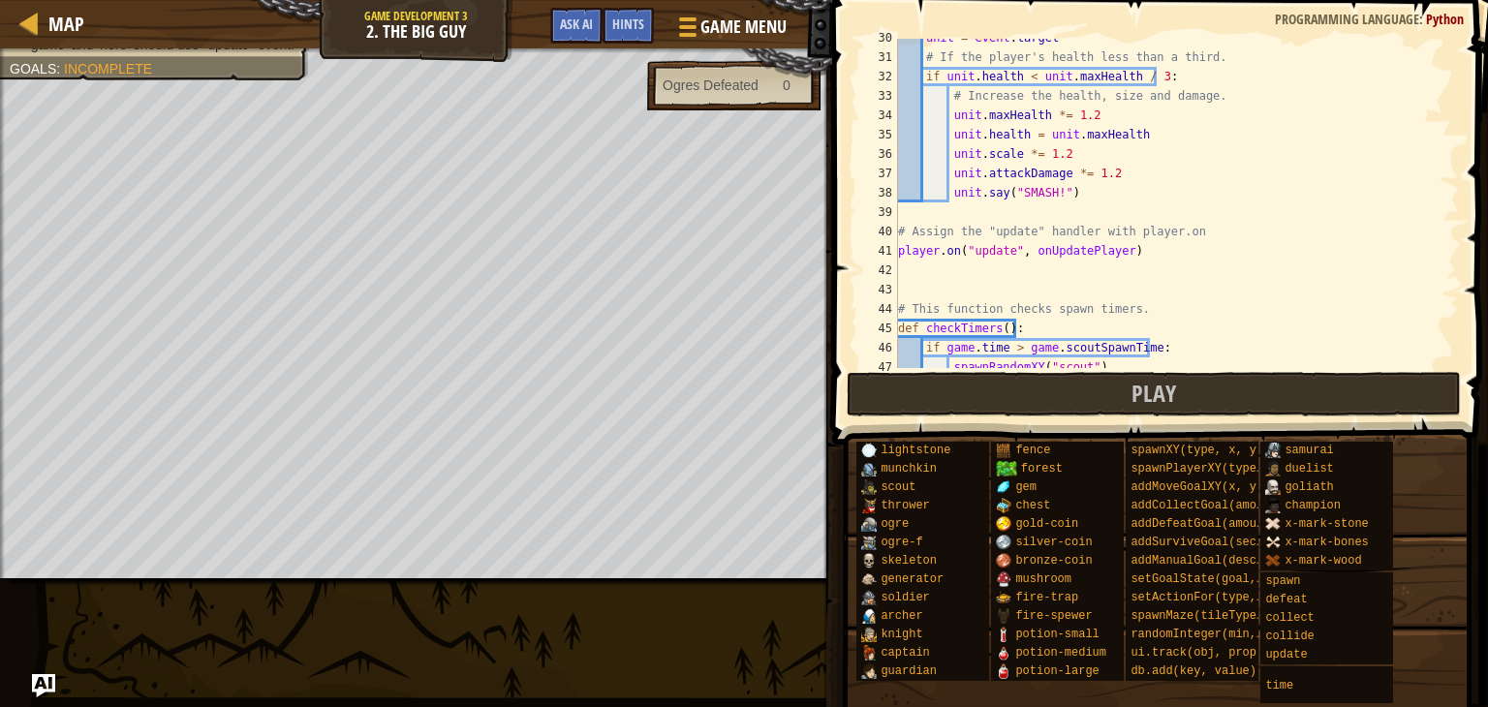
scroll to position [592, 0]
type textarea "player.on("update", onUpdatePlayer)"
click at [783, 254] on div "Map Game Development 3 2. The Big Guy Game Menu Done Hints Ask AI 1 2 3 4 5 6 7…" at bounding box center [744, 353] width 1488 height 707
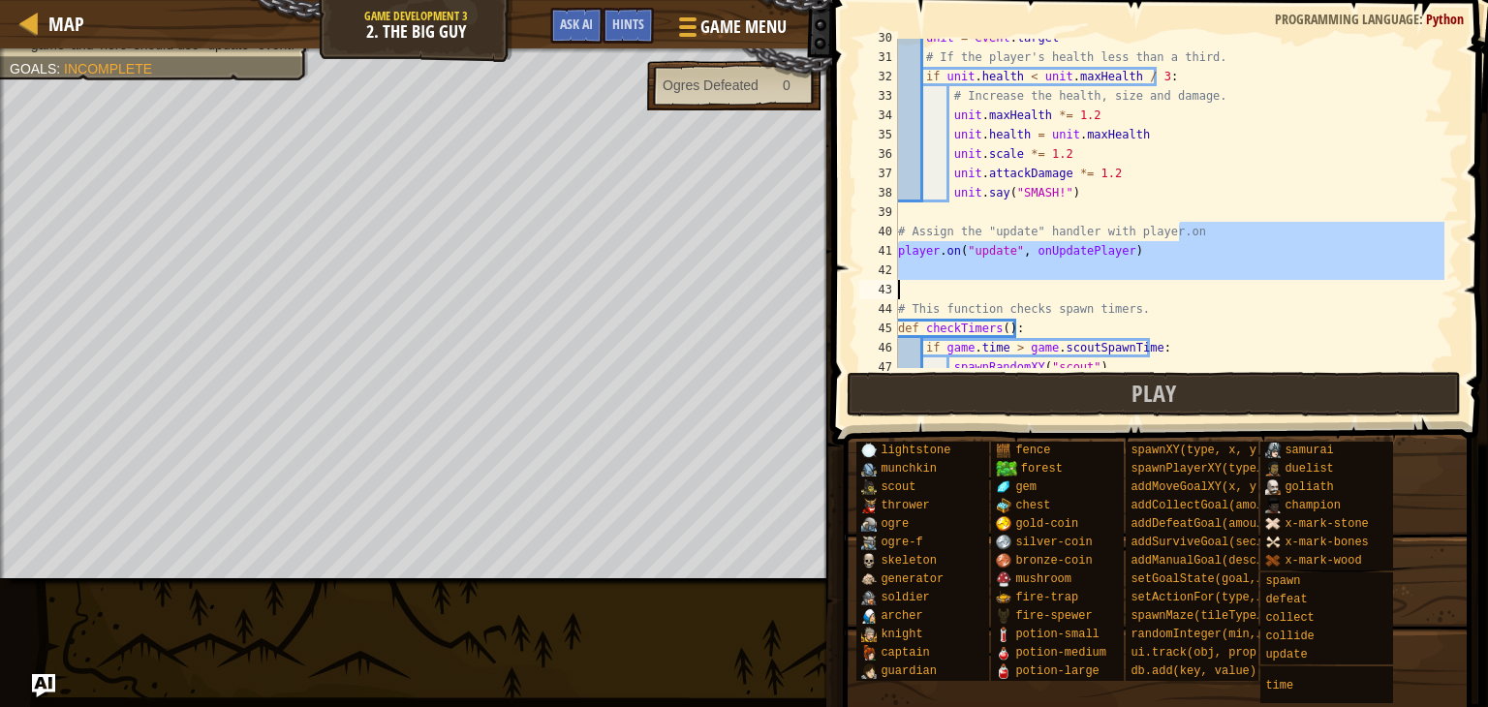
drag, startPoint x: 1440, startPoint y: 224, endPoint x: 1446, endPoint y: 290, distance: 66.1
click at [1446, 290] on div at bounding box center [1449, 203] width 19 height 329
click at [1426, 297] on div "unit = event . target # If the player's health less than a third. if unit . hea…" at bounding box center [1169, 203] width 550 height 329
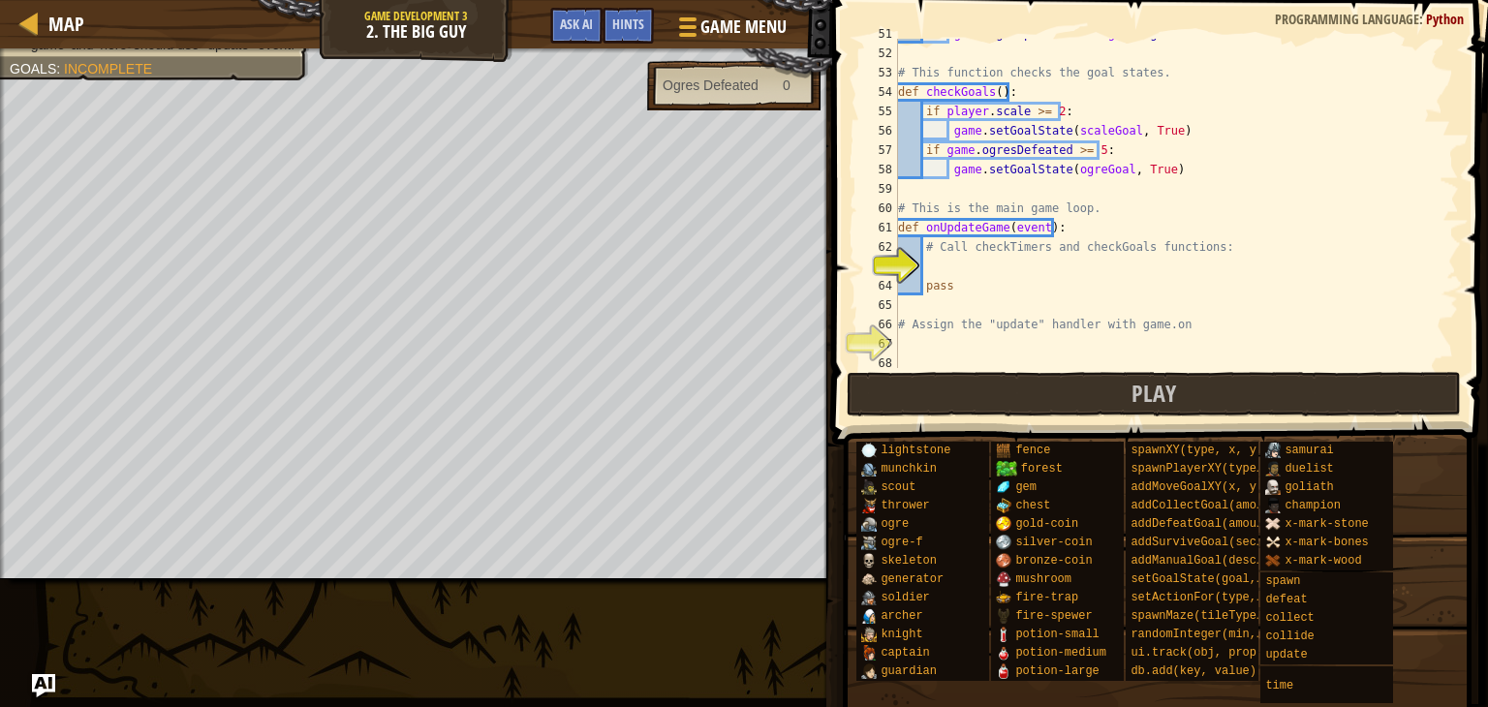
scroll to position [1008, 0]
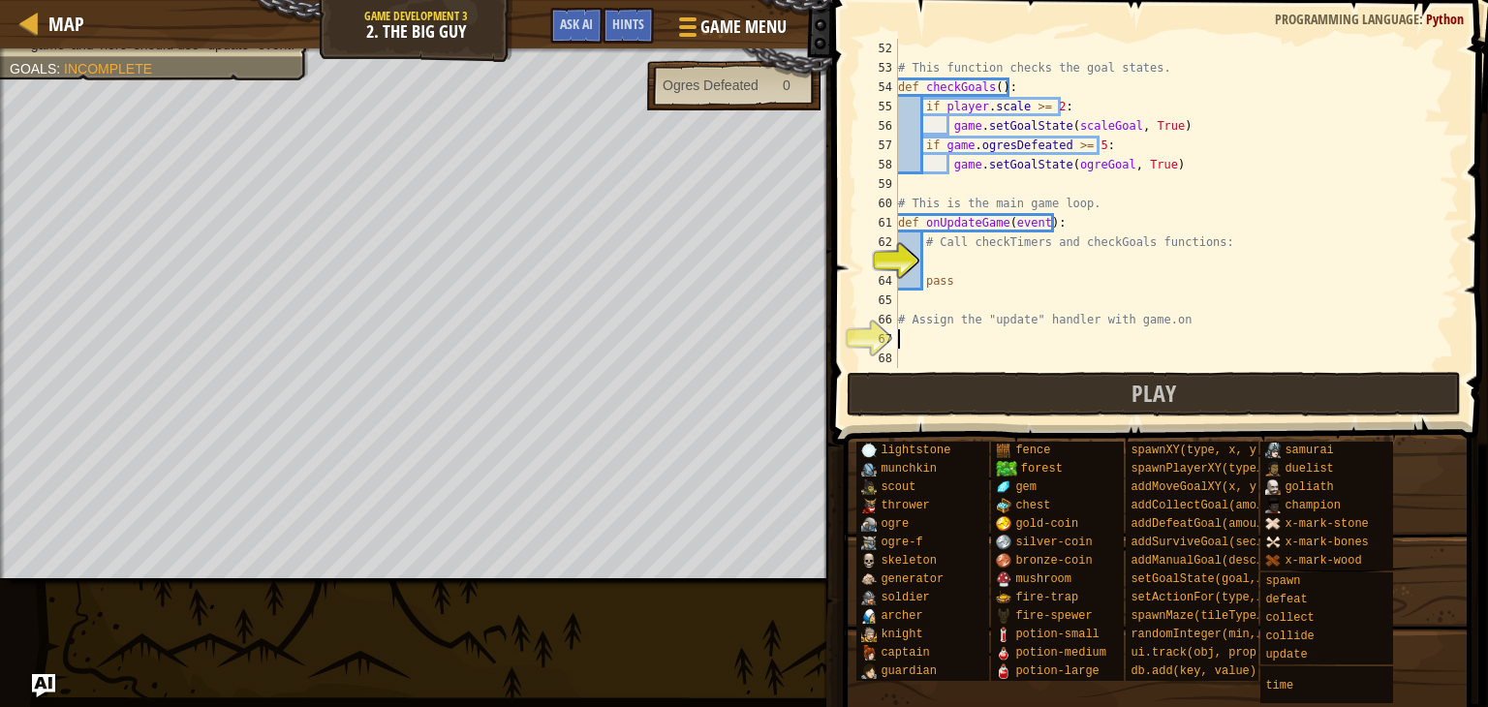
click at [1172, 341] on div "# This function checks the goal states. def checkGoals ( ) : if player . scale …" at bounding box center [1169, 223] width 550 height 368
type textarea "V"
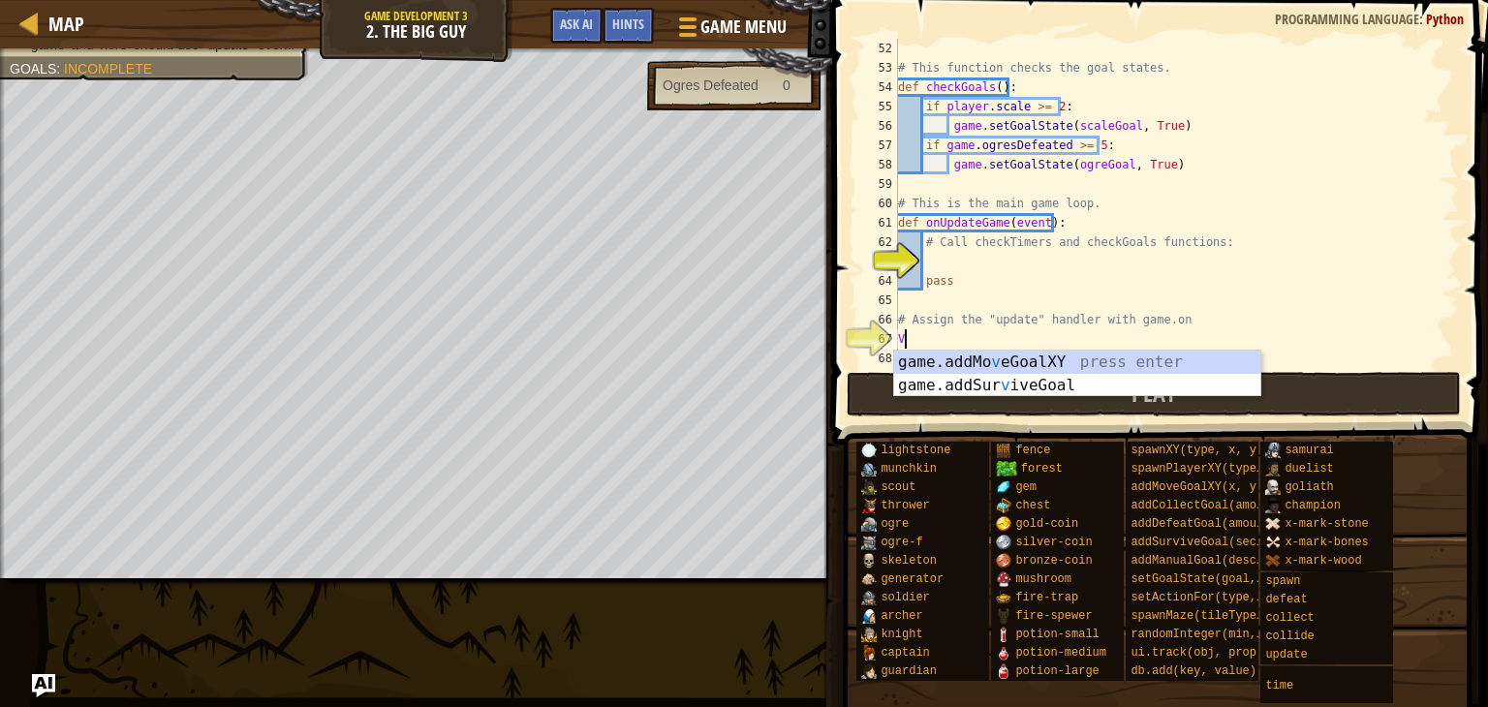
scroll to position [9, 0]
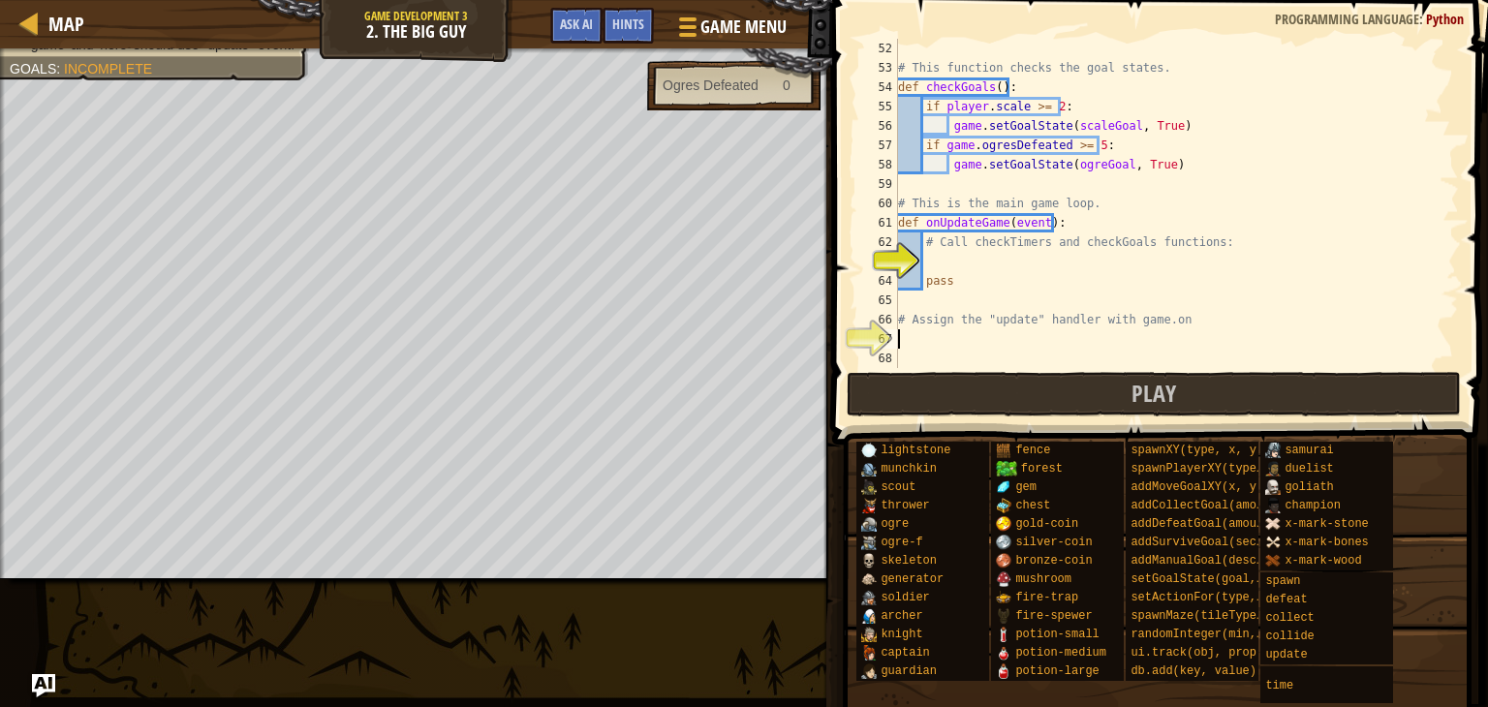
paste textarea "player.on("update", onUpdatePlayer)"
click at [935, 342] on div "# This function checks the goal states. def checkGoals ( ) : if player . scale …" at bounding box center [1169, 223] width 550 height 368
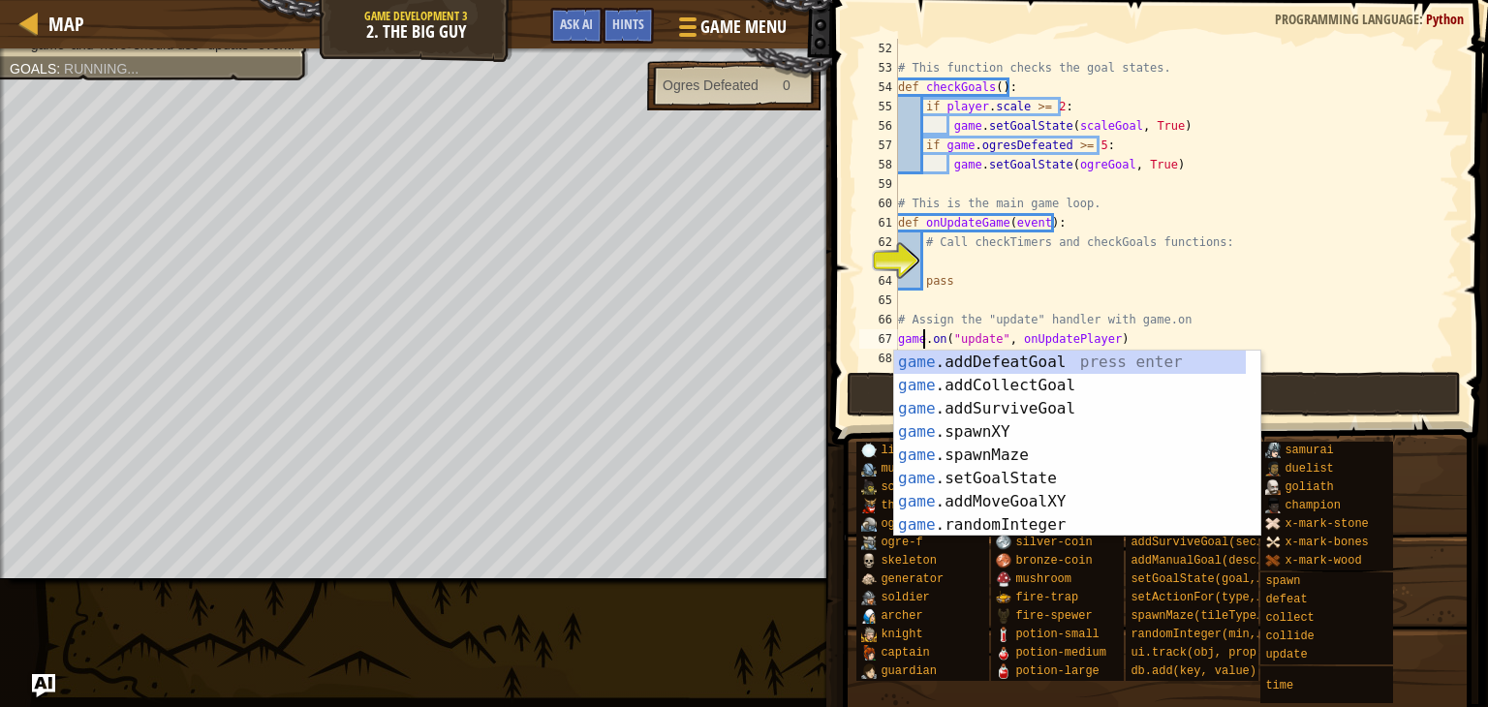
scroll to position [9, 1]
click at [1103, 342] on div "# This function checks the goal states. def checkGoals ( ) : if player . scale …" at bounding box center [1169, 223] width 550 height 368
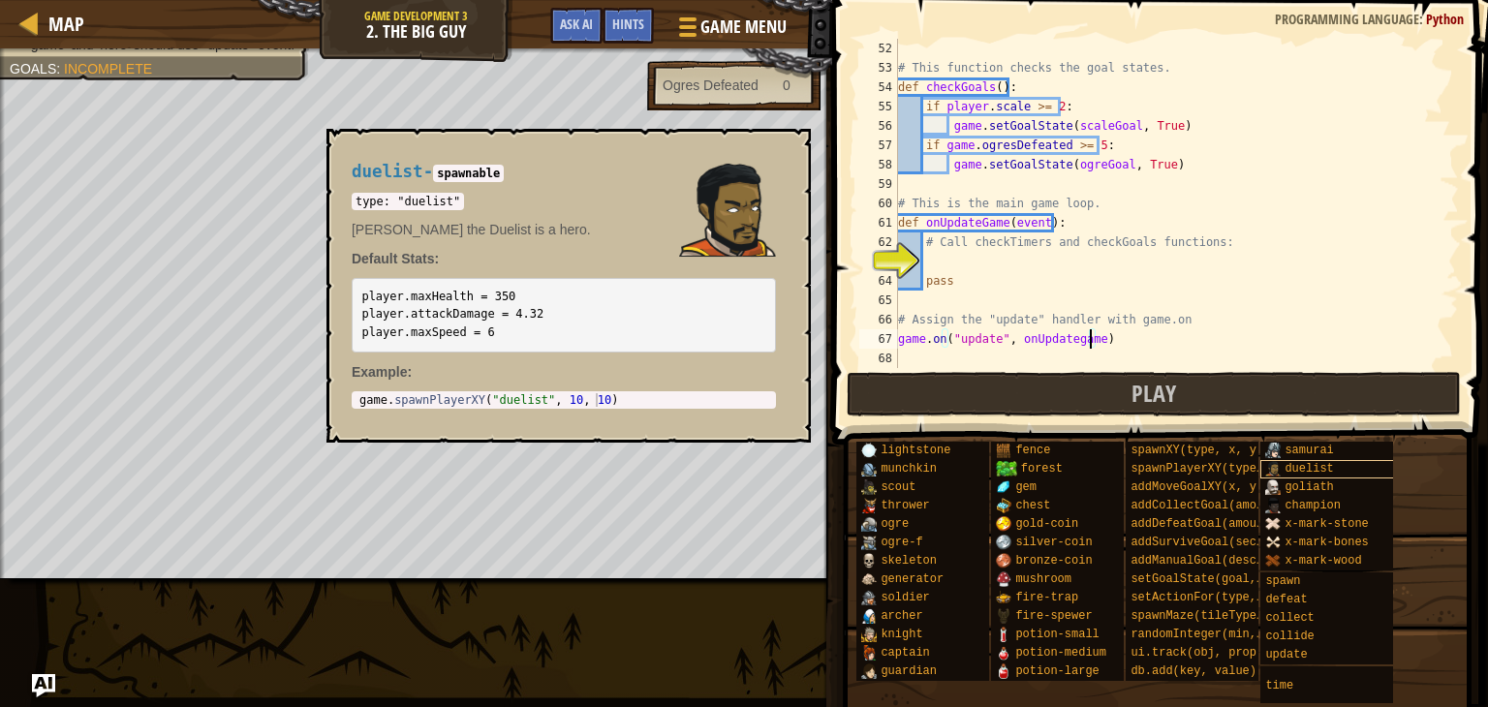
scroll to position [9, 16]
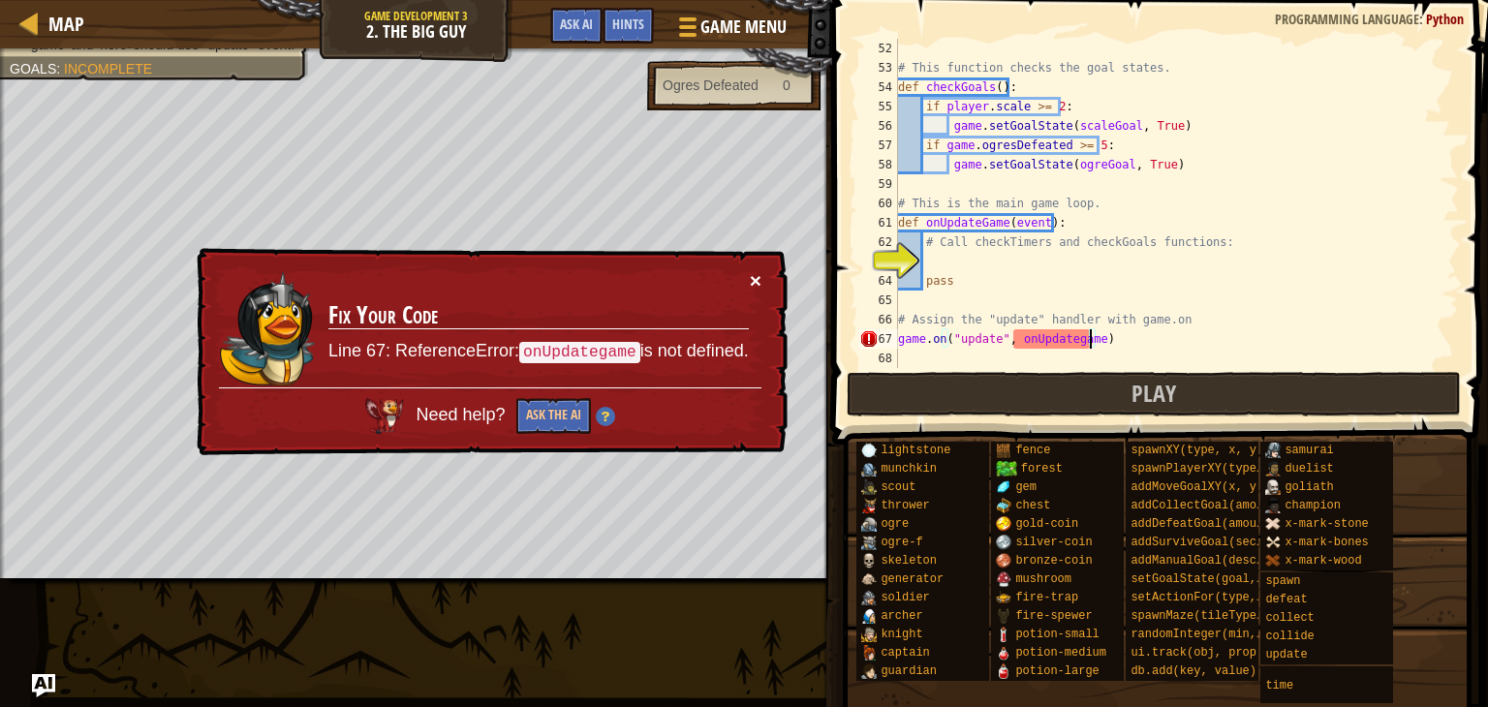
click at [756, 291] on button "×" at bounding box center [756, 280] width 12 height 20
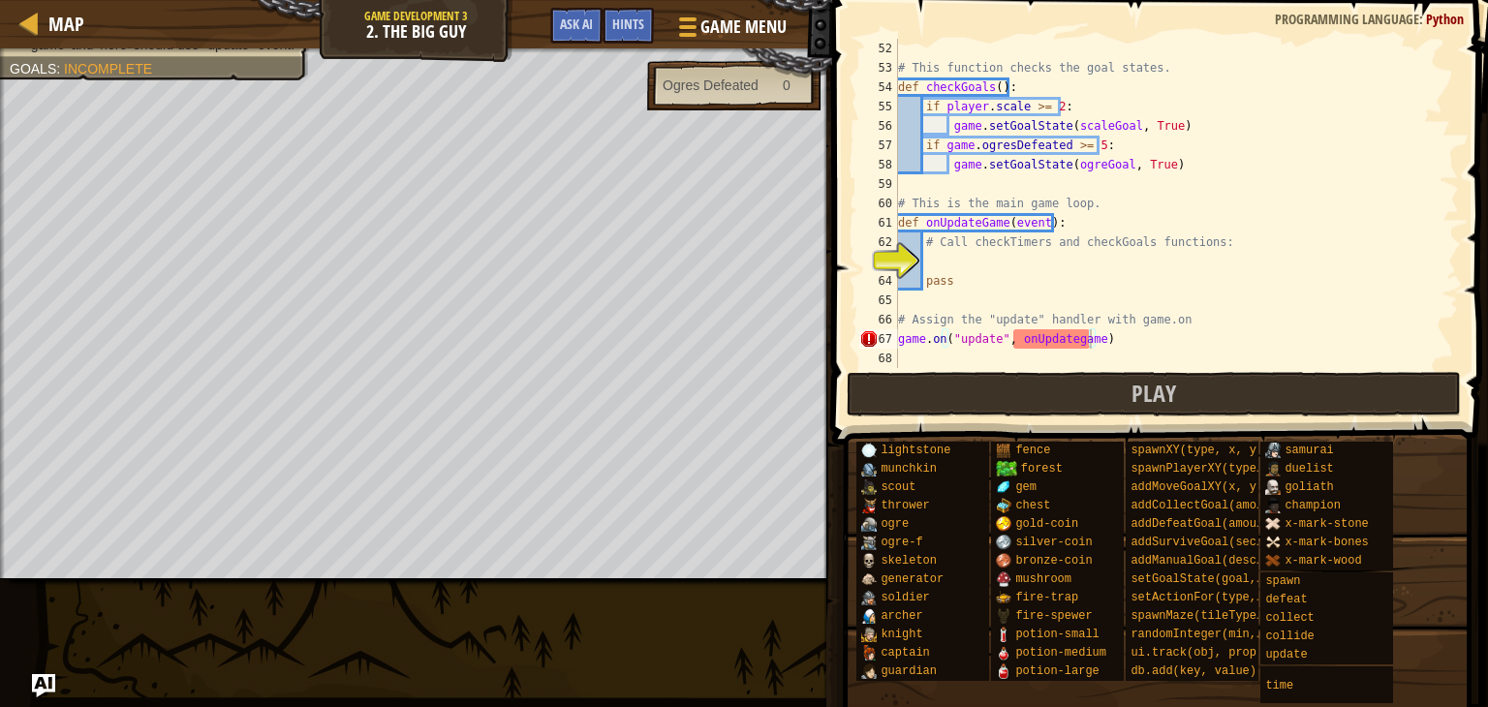
click at [796, 602] on div "Map Game Development 3 2. The Big Guy Game Menu Done Hints Ask AI 1 2 3 4 5 6 7…" at bounding box center [744, 353] width 1488 height 707
click at [1091, 341] on div "# This function checks the goal states. def checkGoals ( ) : if player . scale …" at bounding box center [1169, 223] width 550 height 368
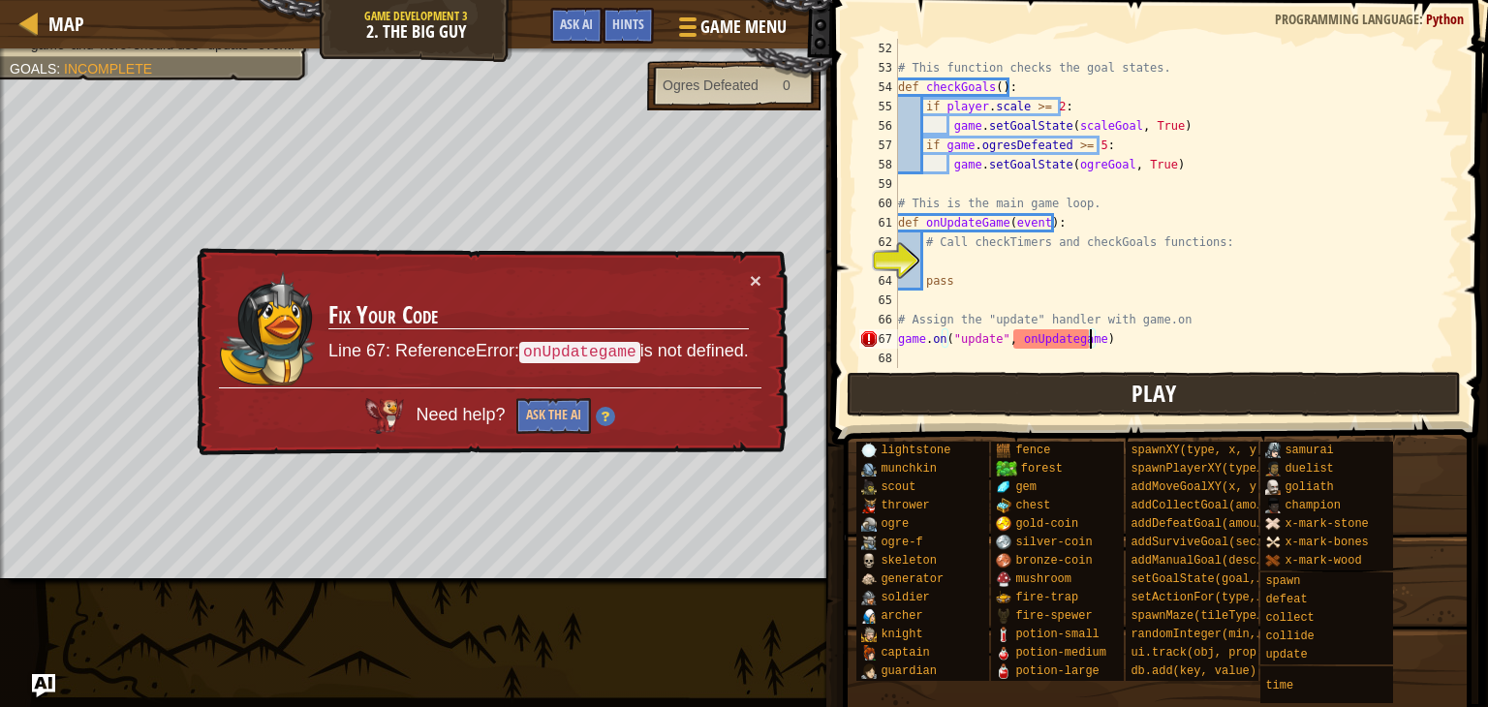
type textarea "game.on("update", onUpdategame)"
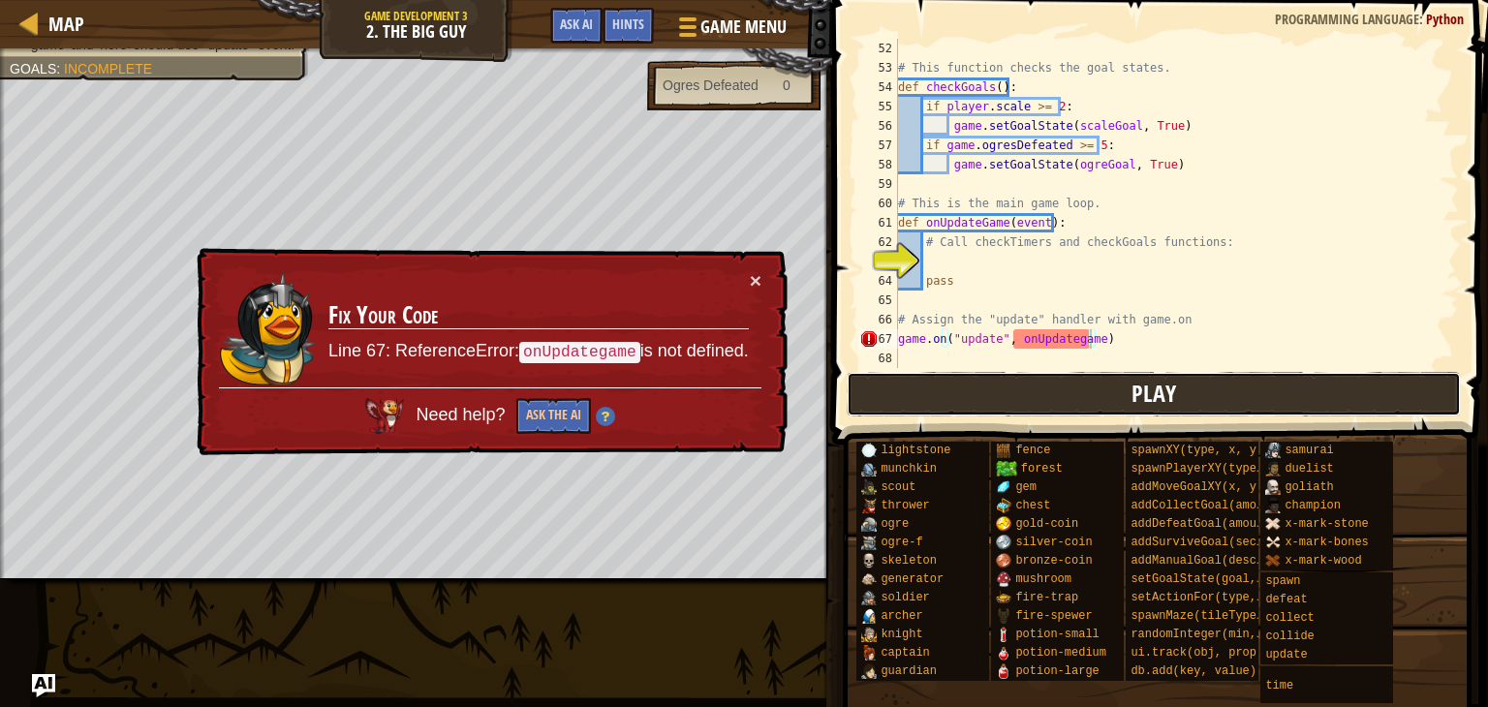
click at [1178, 375] on button "Play" at bounding box center [1154, 394] width 614 height 45
click at [1013, 404] on button "Play" at bounding box center [1154, 394] width 614 height 45
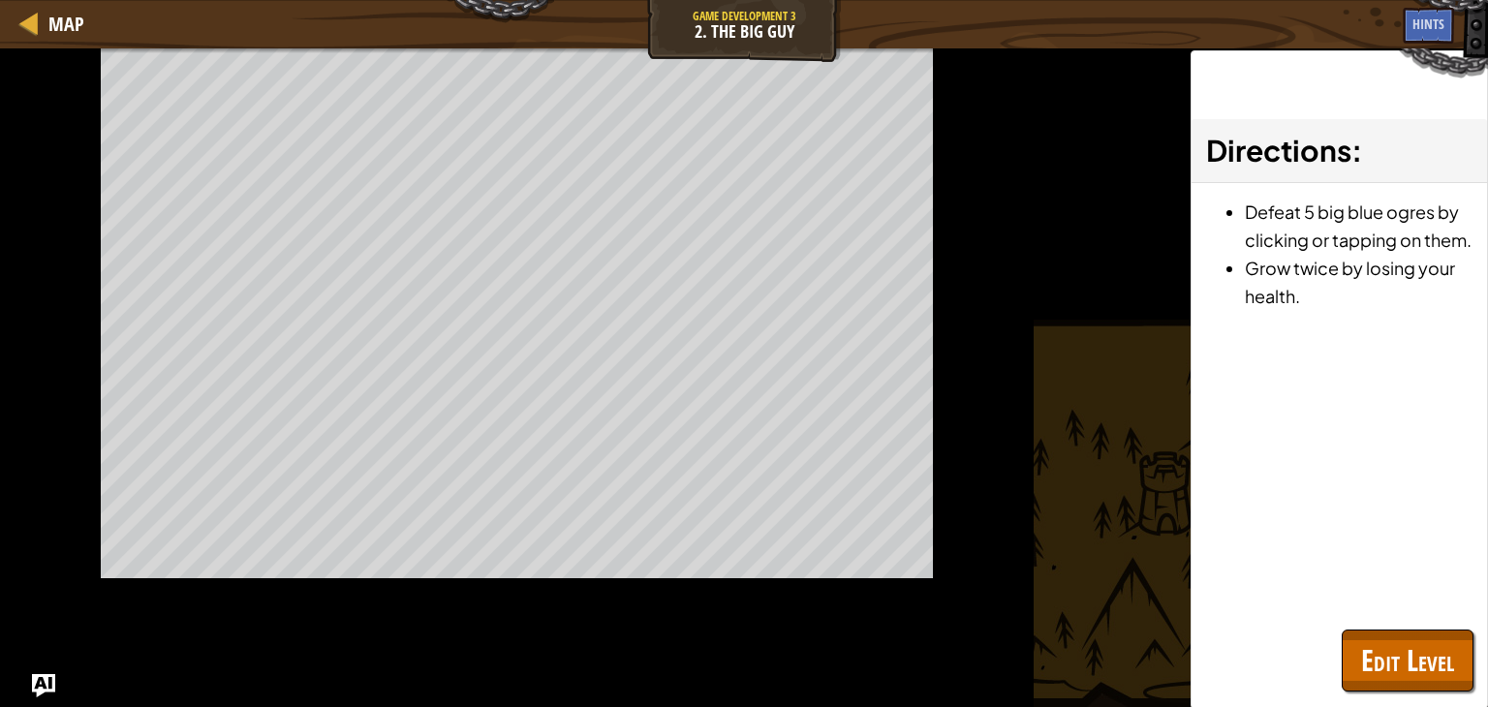
click at [1013, 404] on div "Map Game Development 3 2. The Big Guy Game Menu Done Hints Ask AI 1 2 3 4 5 6 7…" at bounding box center [744, 353] width 1488 height 707
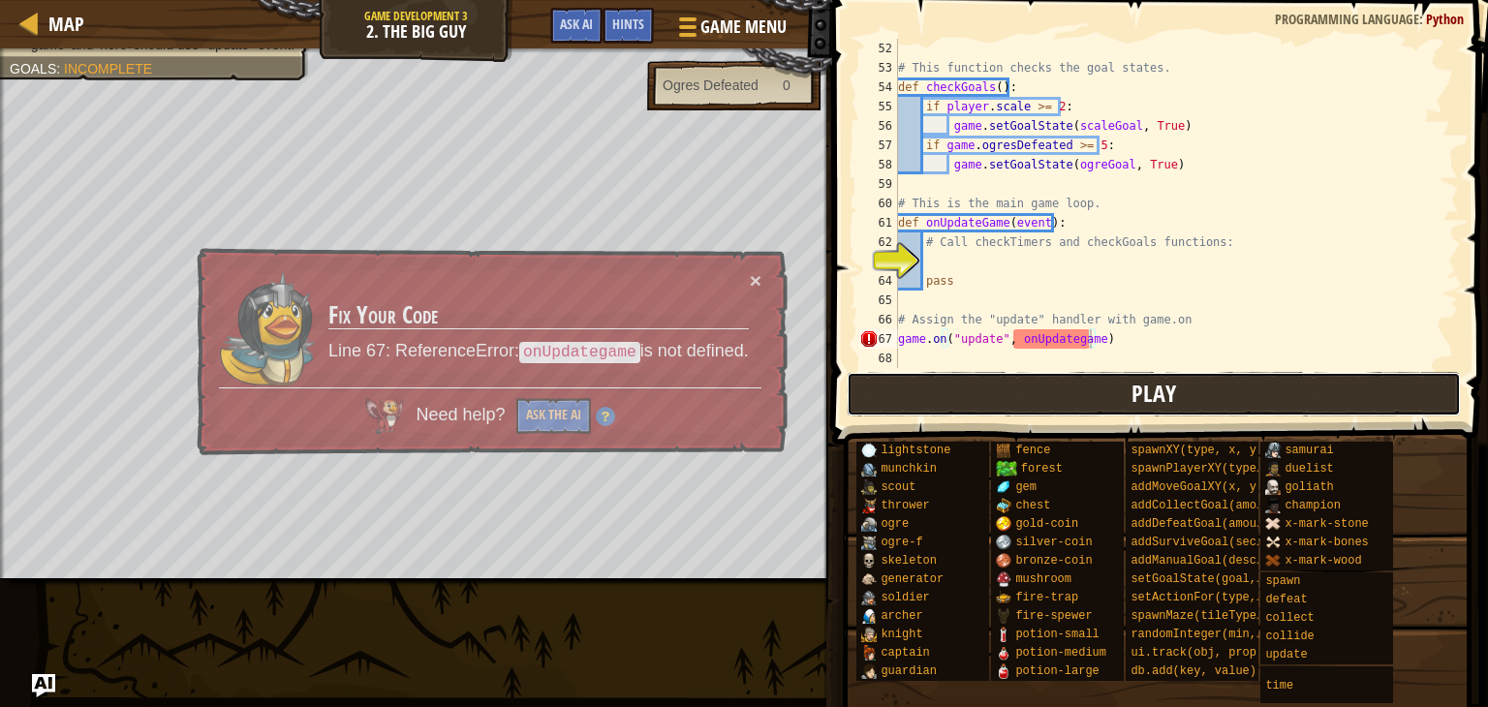
click at [1007, 404] on button "Play" at bounding box center [1154, 394] width 614 height 45
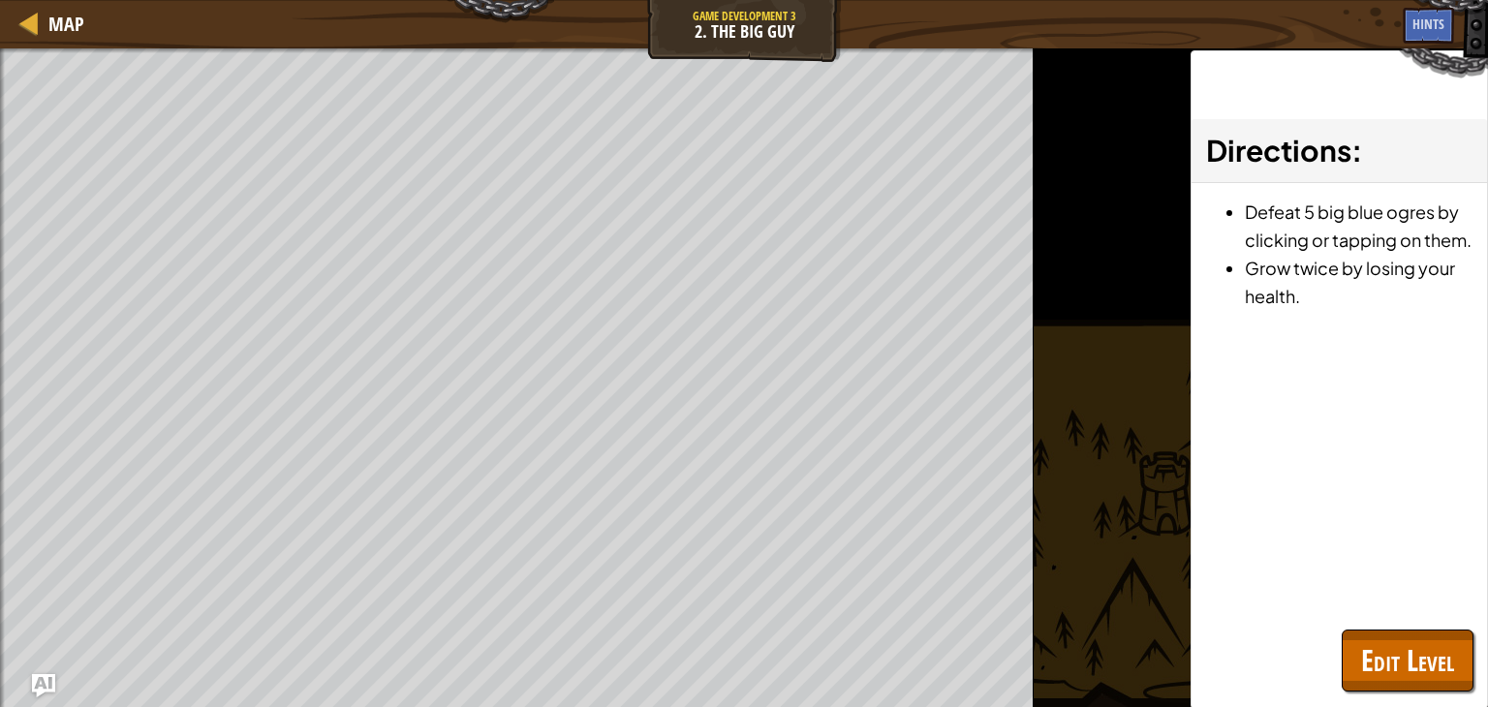
click at [1007, 404] on div "Win the game. 'game' and 'hero' should use "update" event. Goals : Ran out of t…" at bounding box center [517, 377] width 1034 height 659
click at [0, 0] on button "Play" at bounding box center [0, 0] width 0 height 0
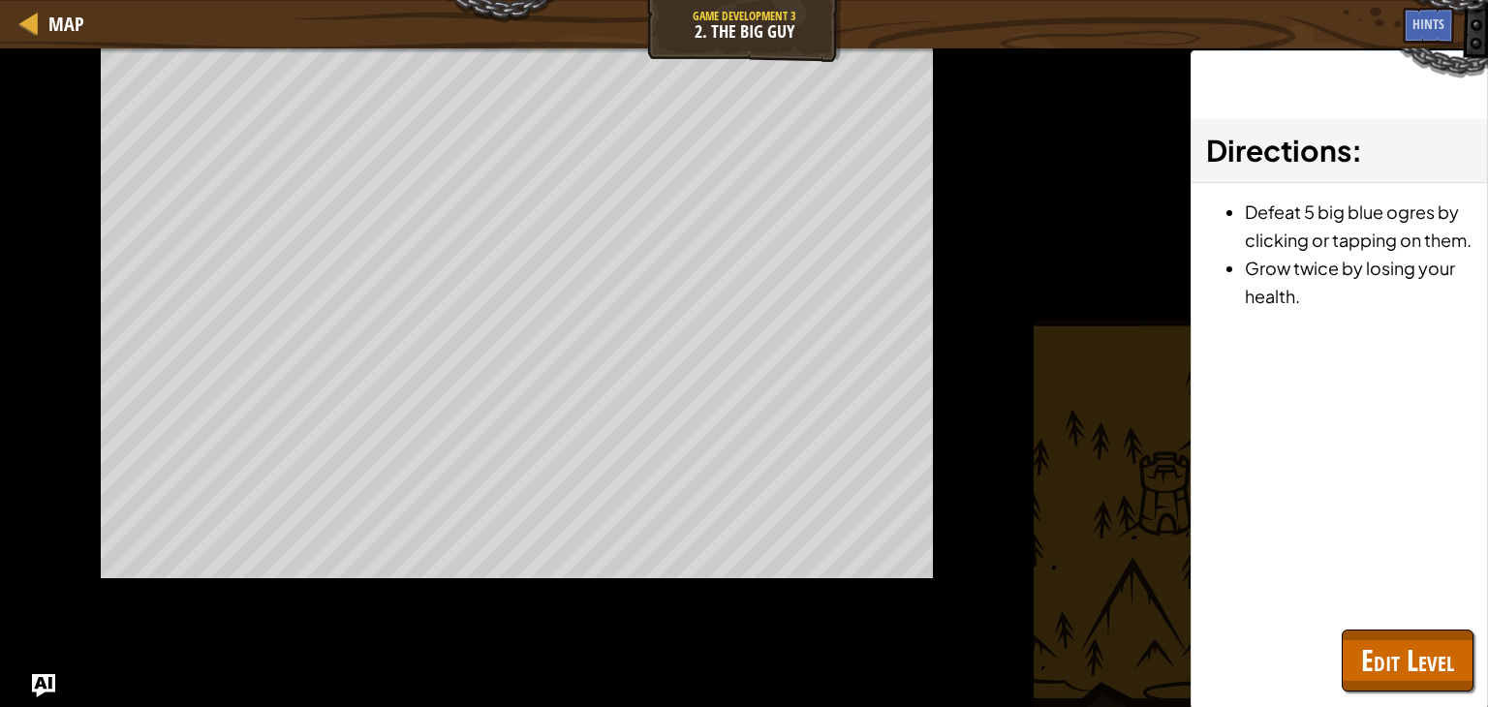
click at [1007, 404] on div "Win the game. 'game' and 'hero' should use "update" event. Goals : Ran out of t…" at bounding box center [517, 377] width 1034 height 659
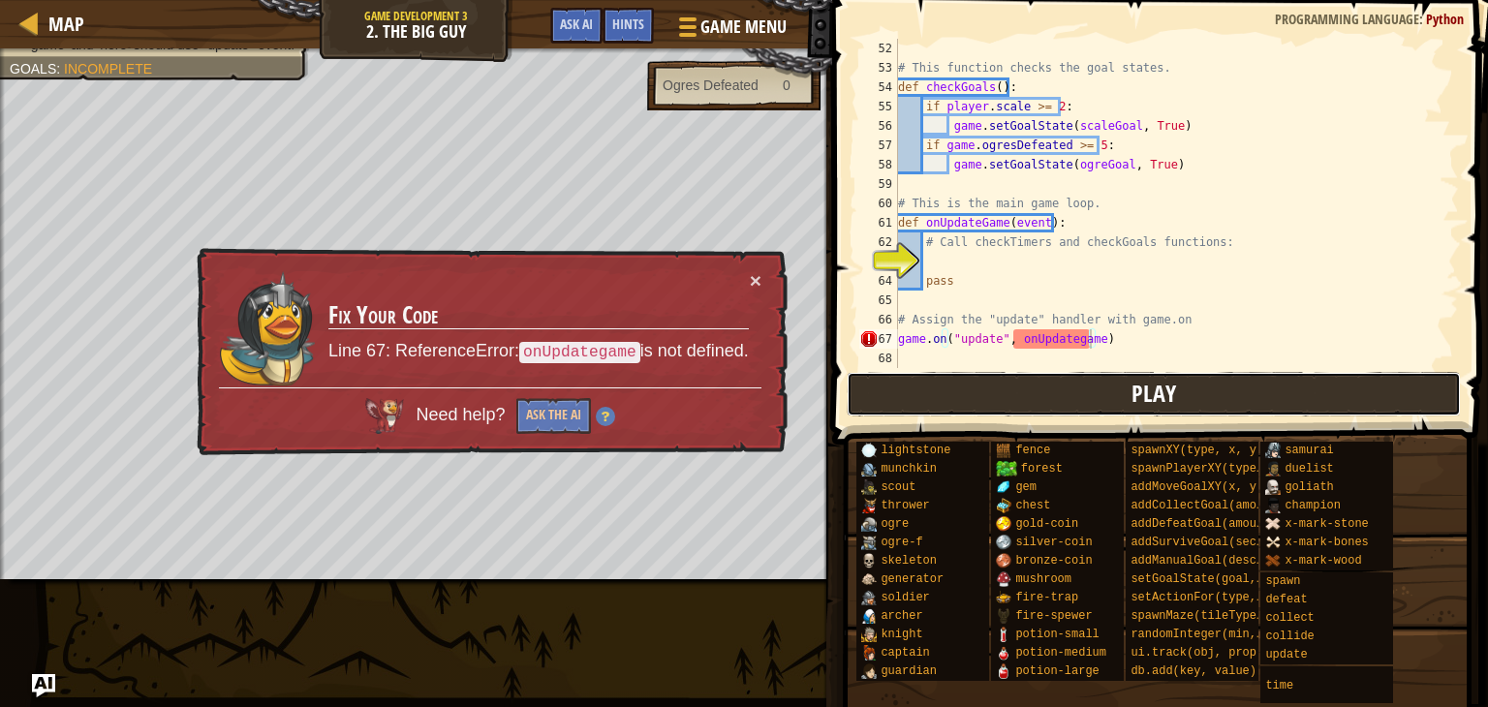
click at [1007, 404] on button "Play" at bounding box center [1154, 394] width 614 height 45
click at [832, 404] on div "Win the game. 'game' and 'hero' should use "update" event. Goals : Incomplete" at bounding box center [416, 313] width 832 height 531
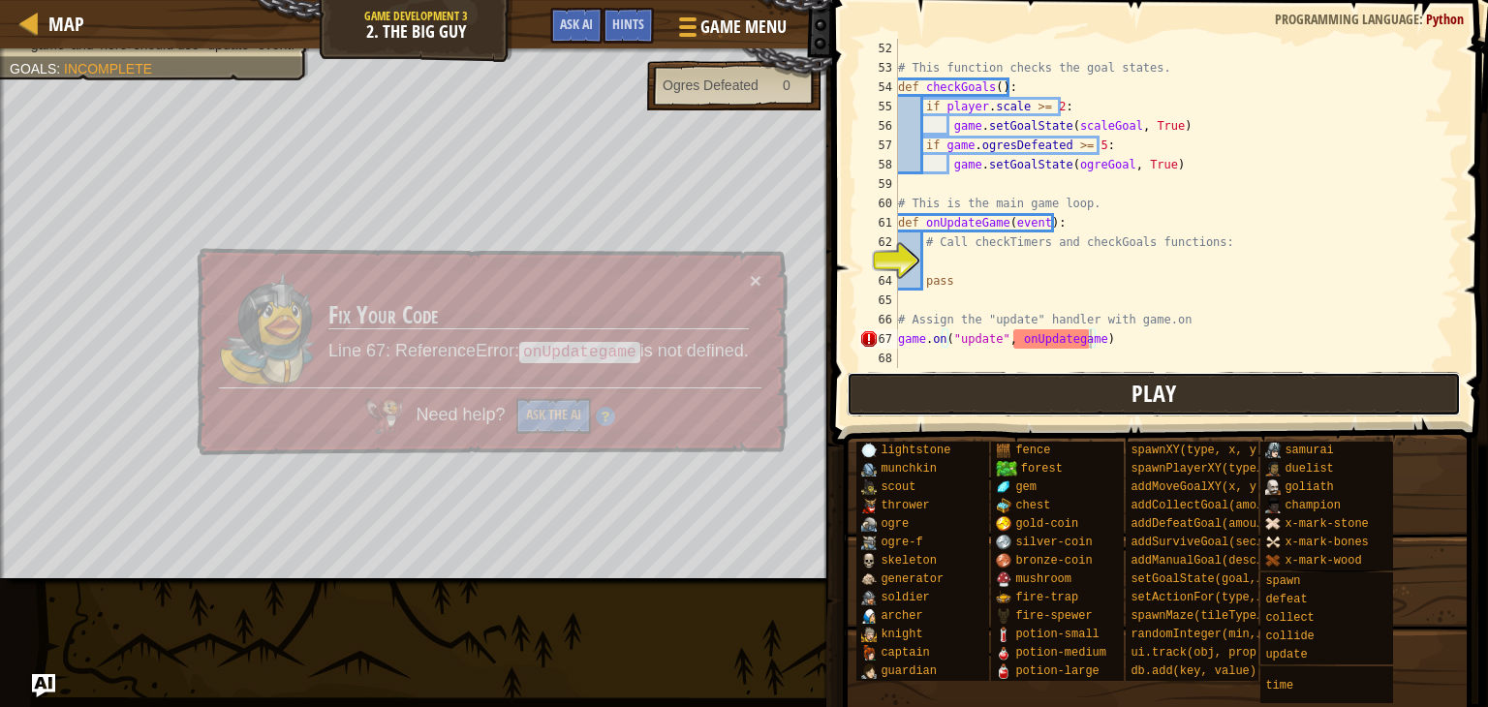
click at [1007, 404] on button "Play" at bounding box center [1154, 394] width 614 height 45
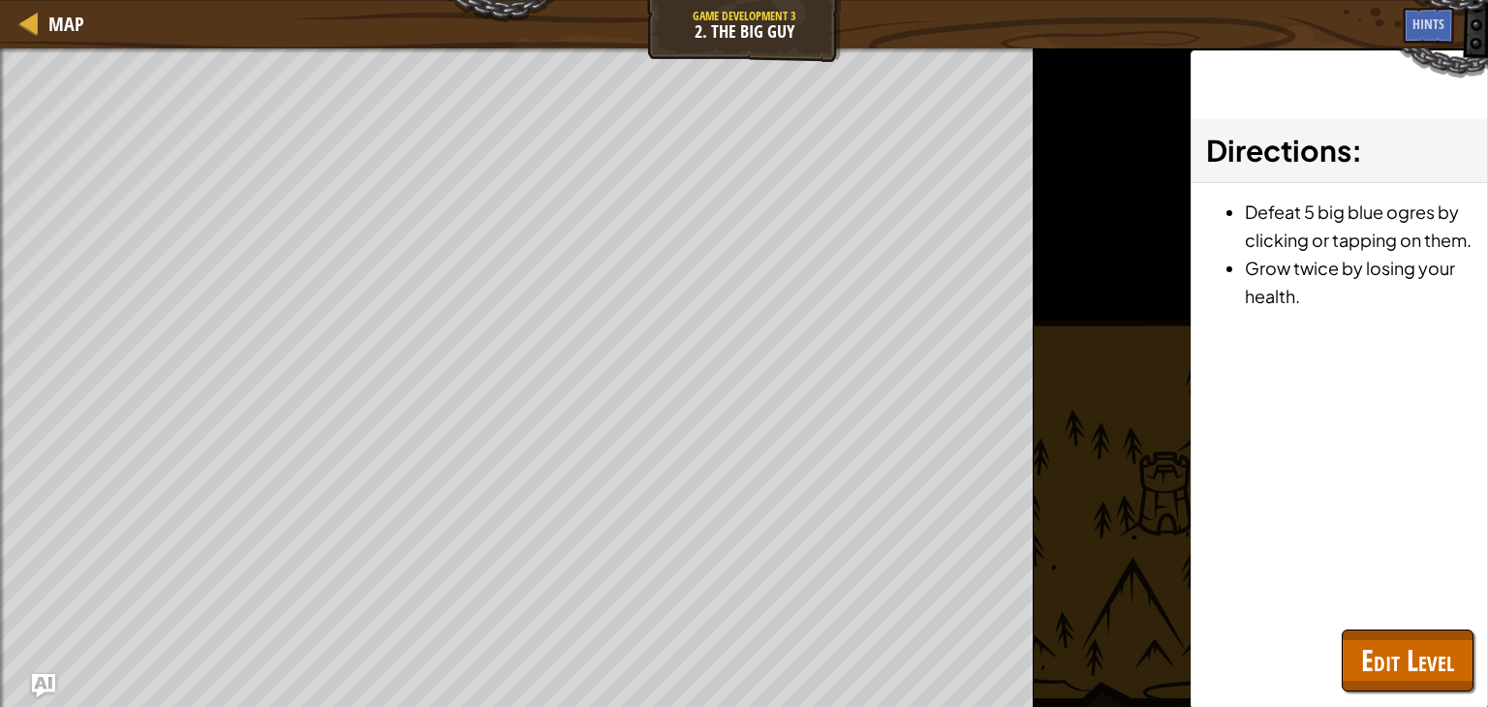
click at [1007, 404] on div "Win the game. 'game' and 'hero' should use "update" event. Goals : Ran out of t…" at bounding box center [517, 377] width 1034 height 659
click at [0, 0] on button "Play" at bounding box center [0, 0] width 0 height 0
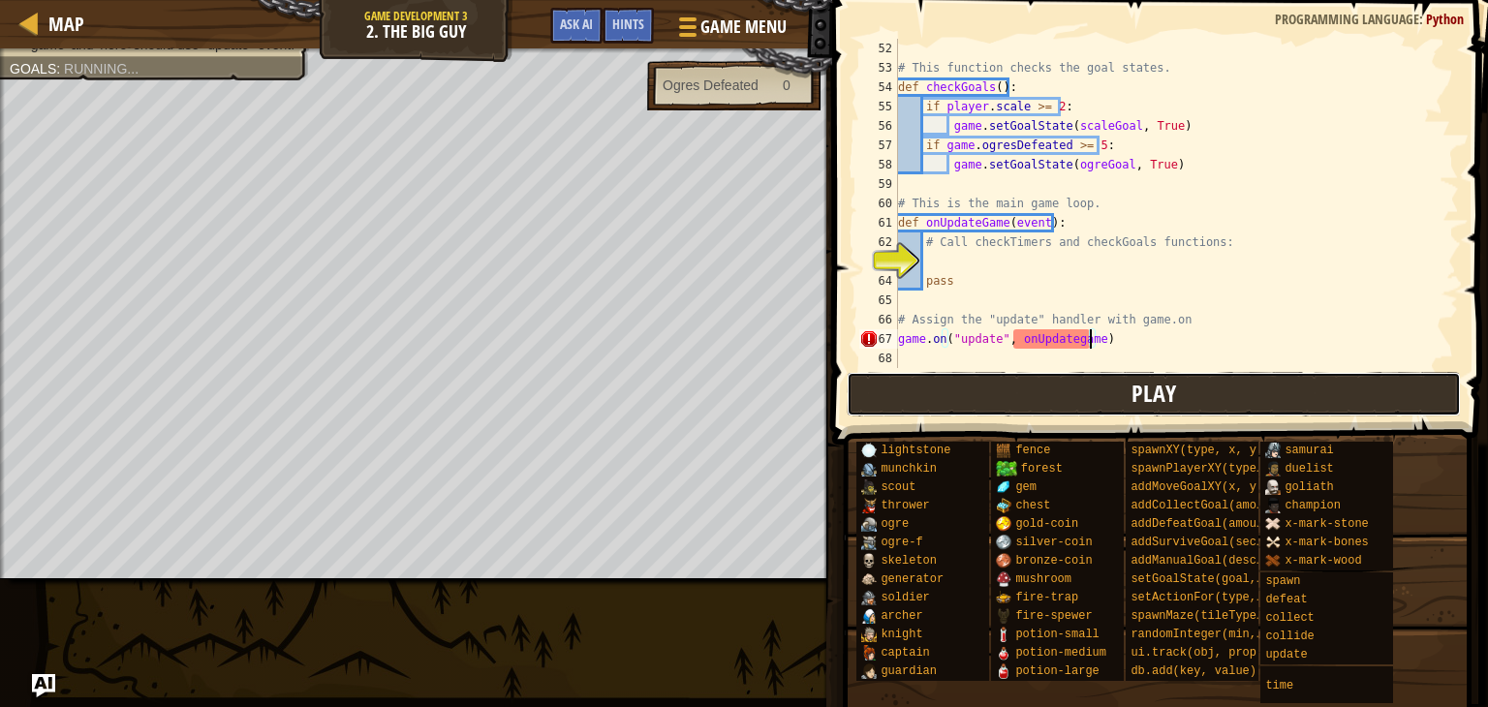
click at [1007, 404] on button "Play" at bounding box center [1154, 394] width 614 height 45
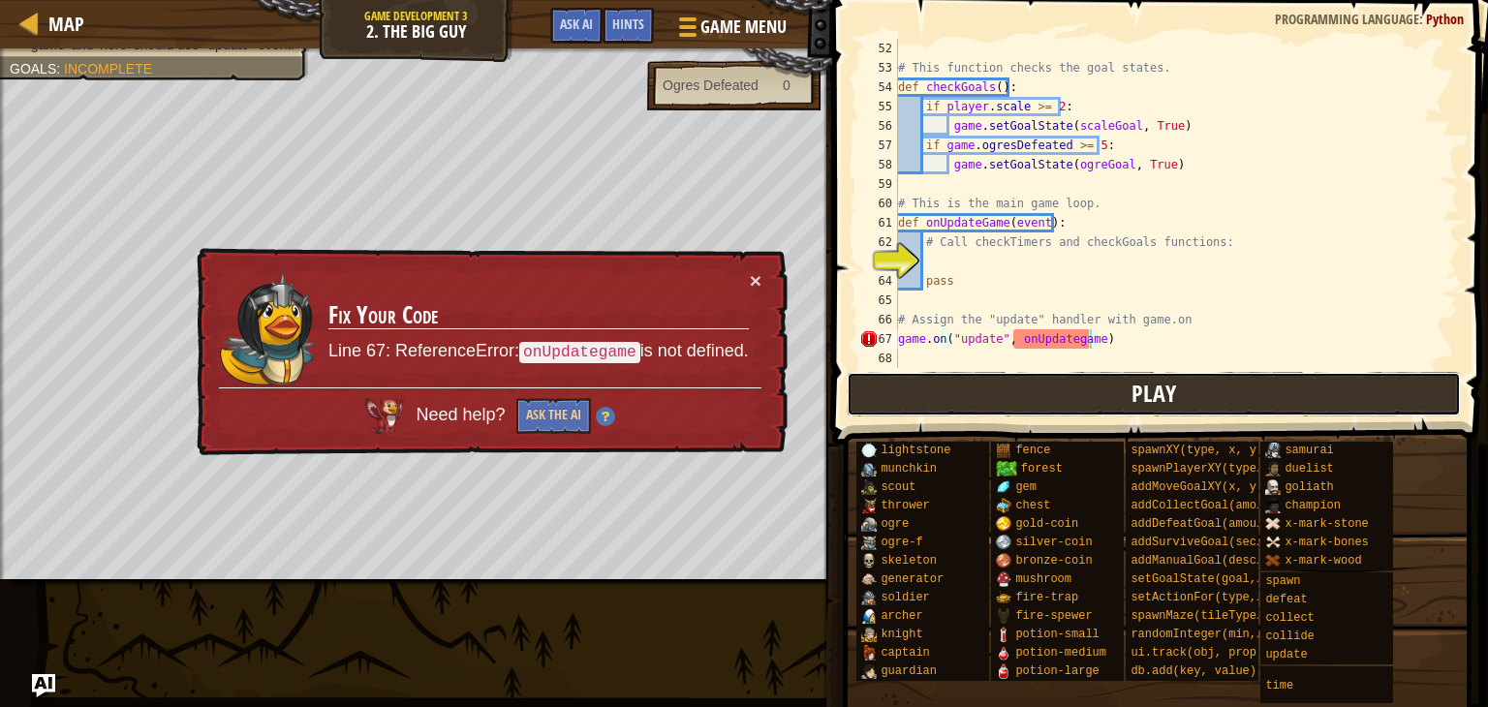
click at [1007, 404] on button "Play" at bounding box center [1154, 394] width 614 height 45
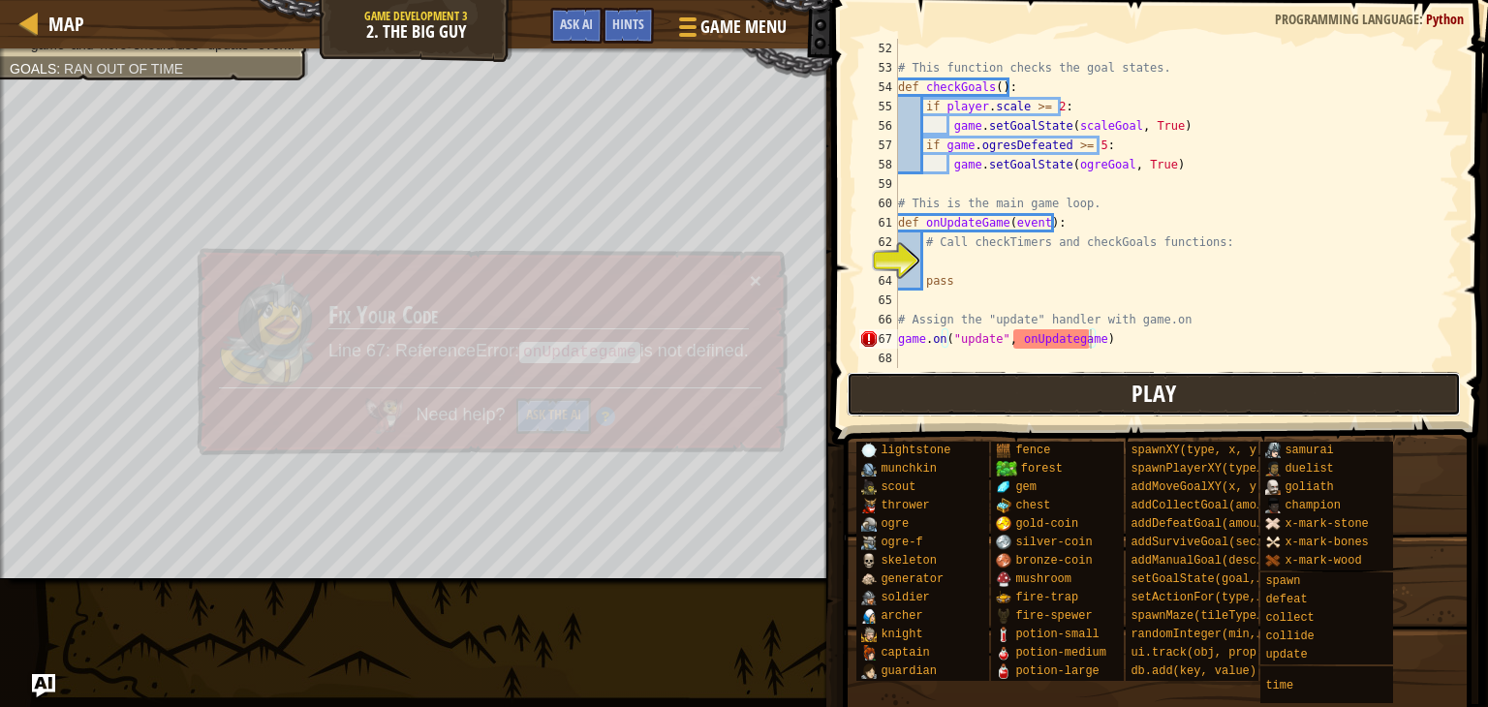
click at [1007, 404] on button "Play" at bounding box center [1154, 394] width 614 height 45
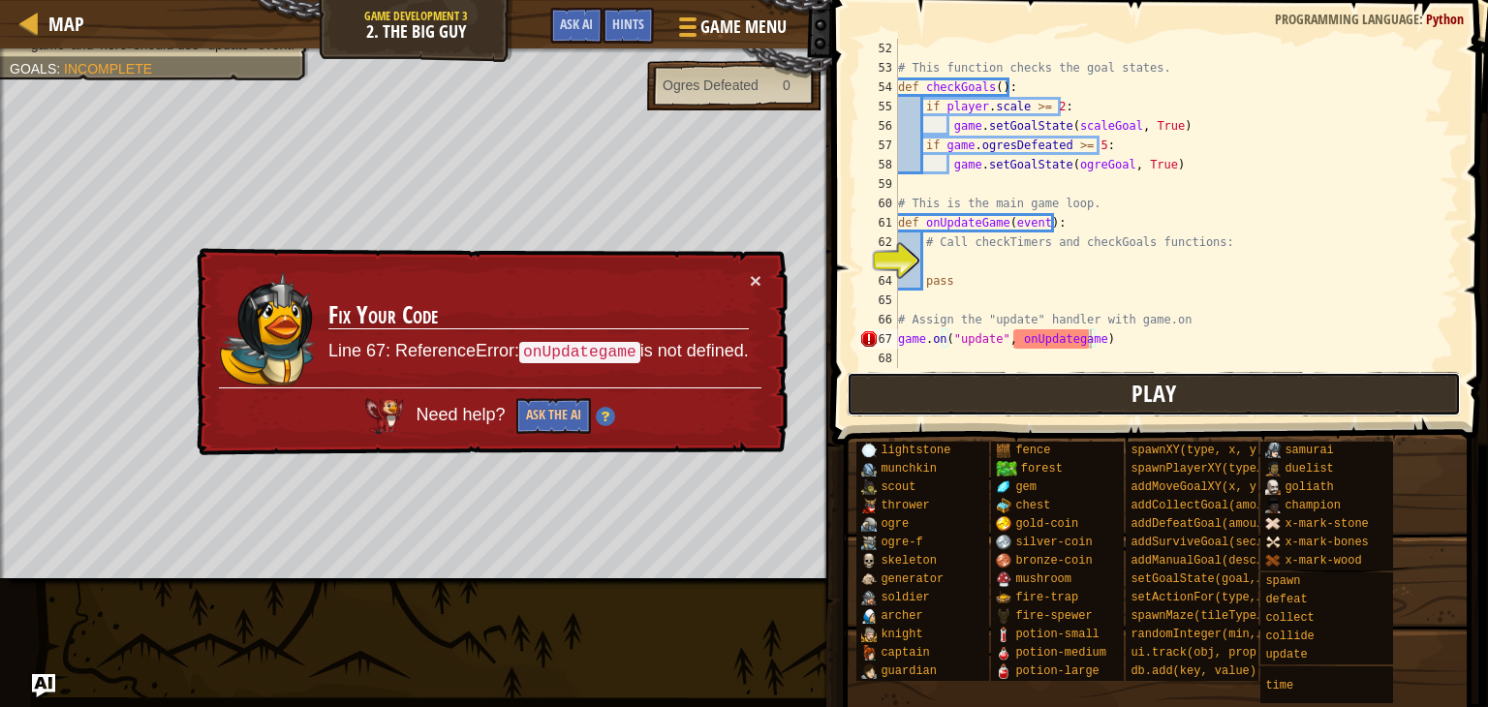
click at [1007, 404] on button "Play" at bounding box center [1154, 394] width 614 height 45
click at [832, 404] on div "Win the game. 'game' and 'hero' should use "update" event. Goals : Incomplete" at bounding box center [416, 313] width 832 height 531
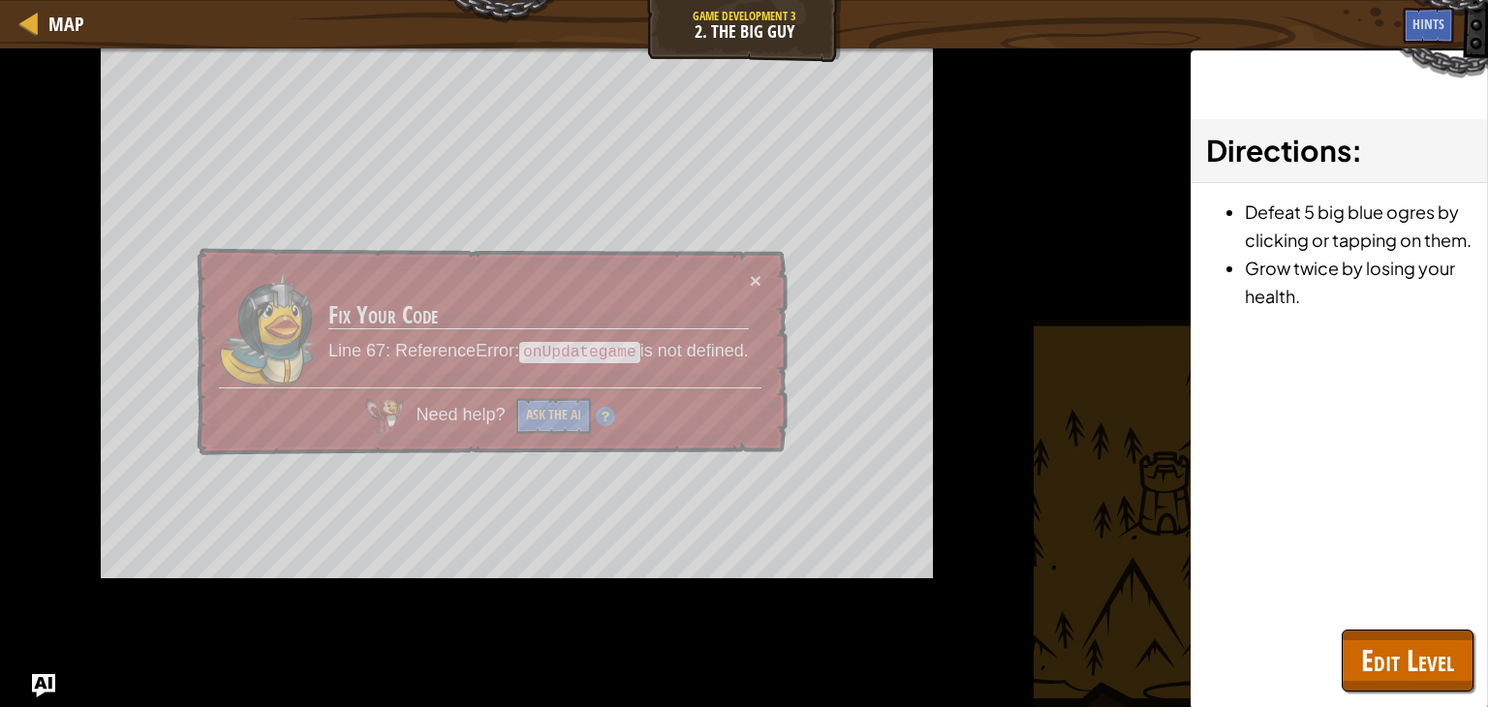
click at [0, 0] on button "Play" at bounding box center [0, 0] width 0 height 0
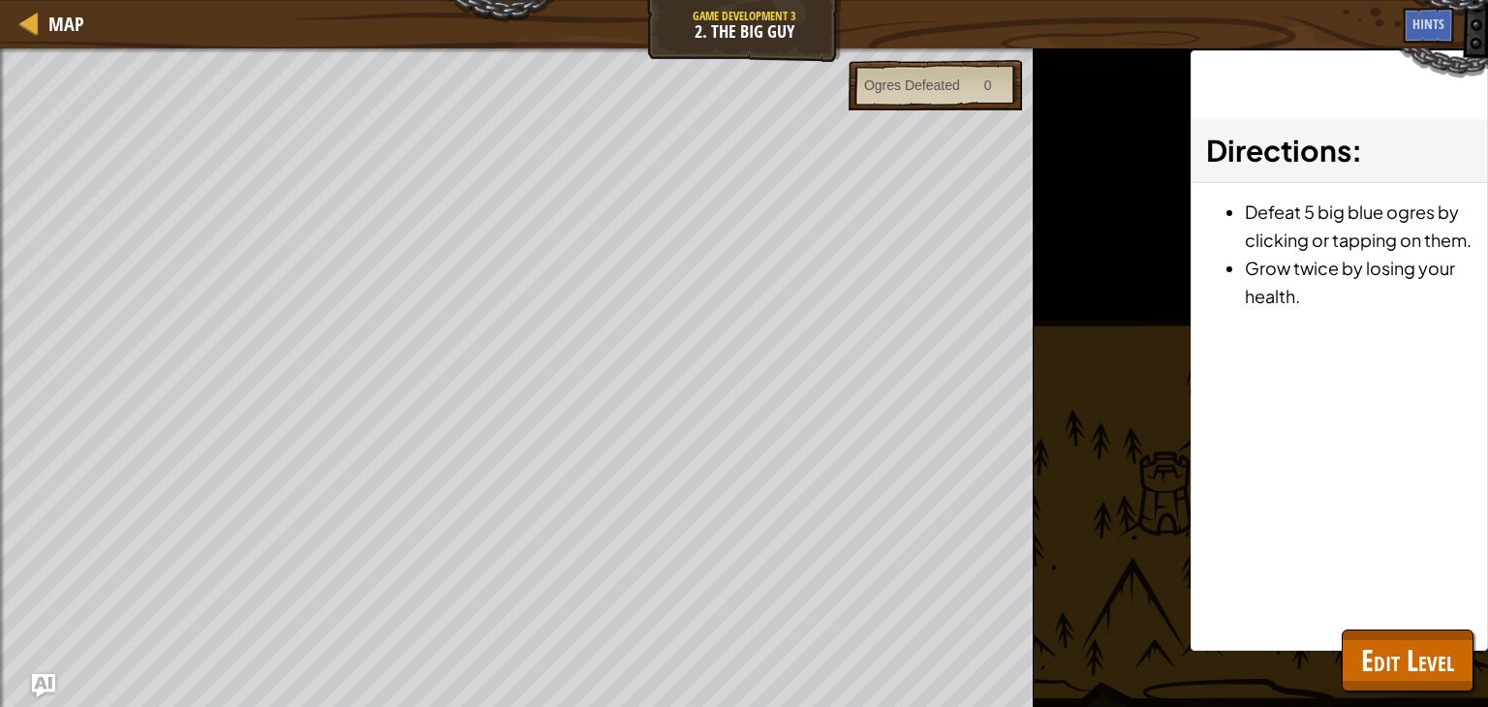
click at [1007, 404] on div "Map Game Development 3 2. The Big Guy Game Menu Done Hints Ask AI 1 2 3 4 5 6 7…" at bounding box center [744, 353] width 1488 height 707
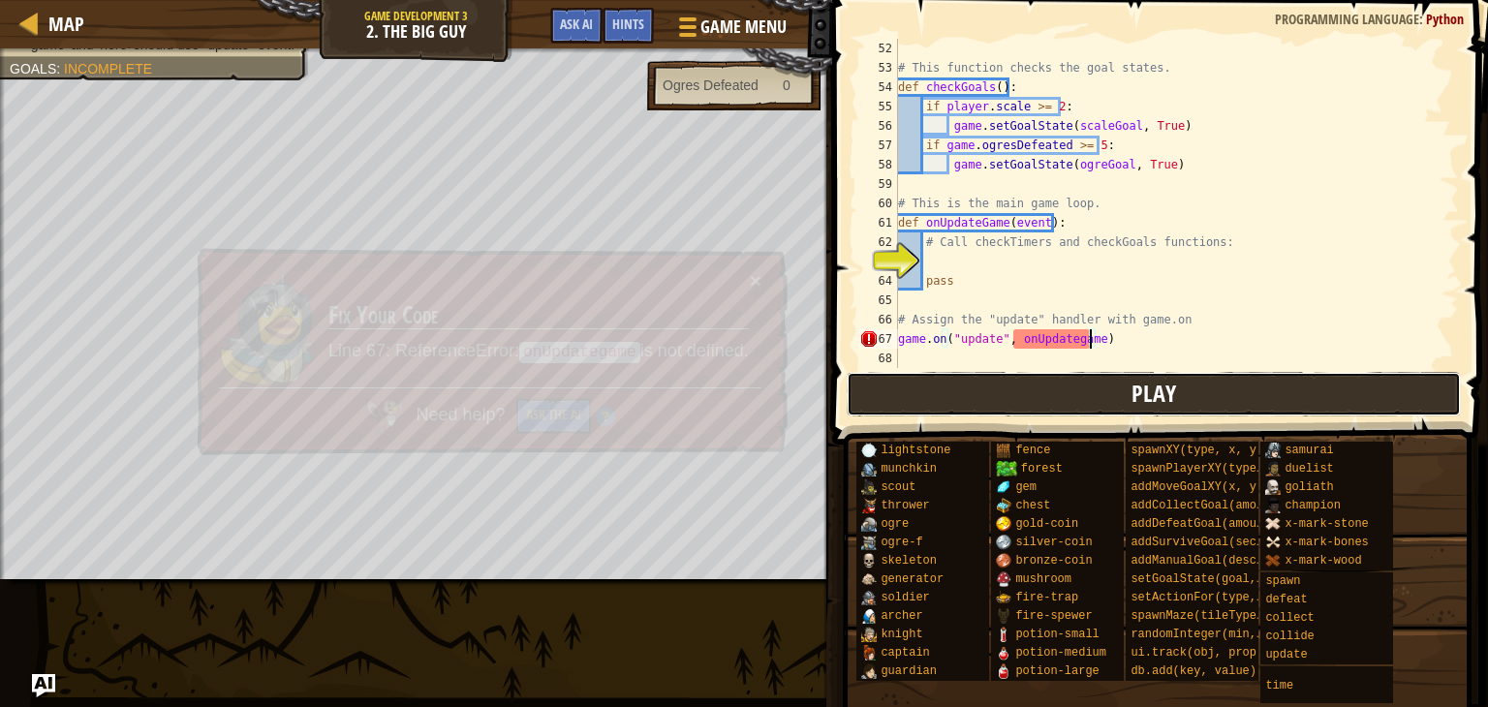
click at [1007, 404] on button "Play" at bounding box center [1154, 394] width 614 height 45
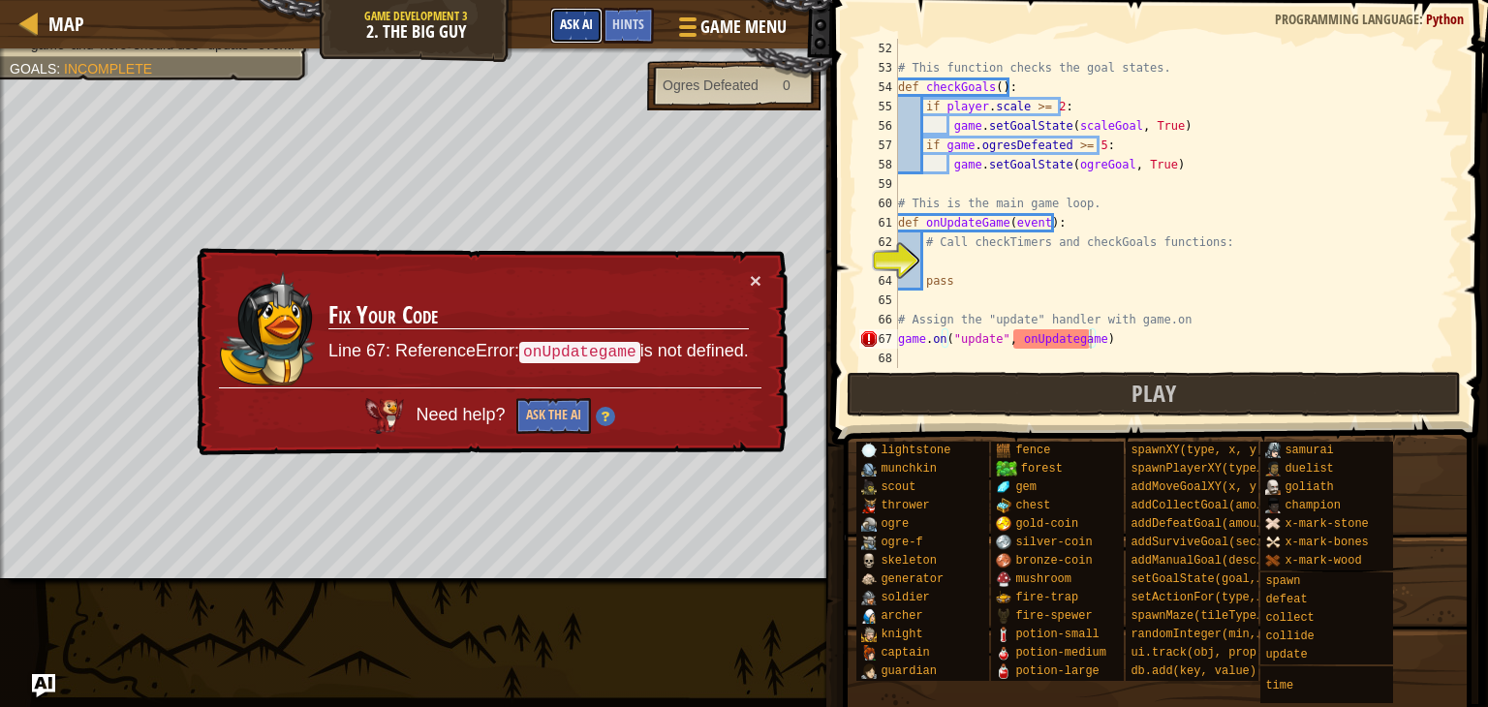
click at [560, 32] on button "Ask AI" at bounding box center [576, 26] width 52 height 36
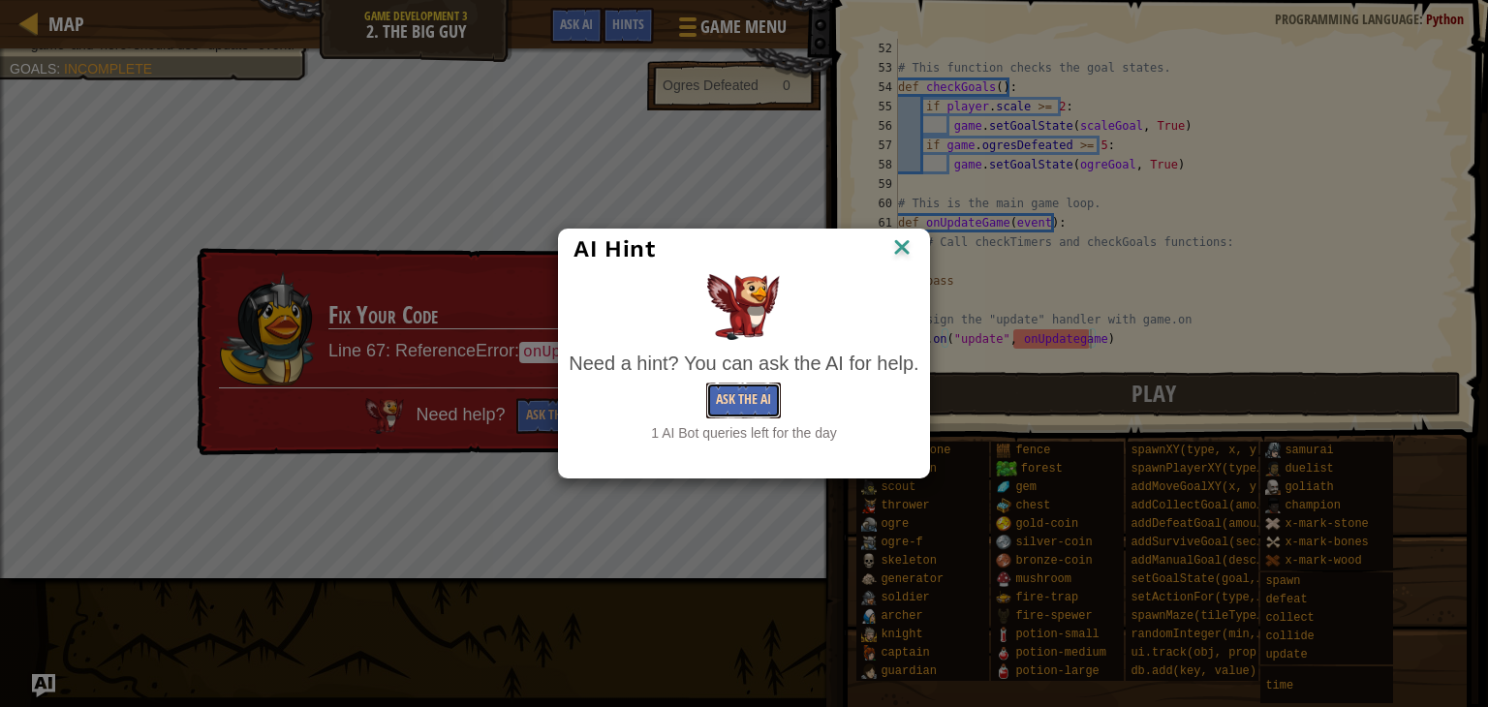
click at [751, 396] on button "Ask the AI" at bounding box center [743, 401] width 75 height 36
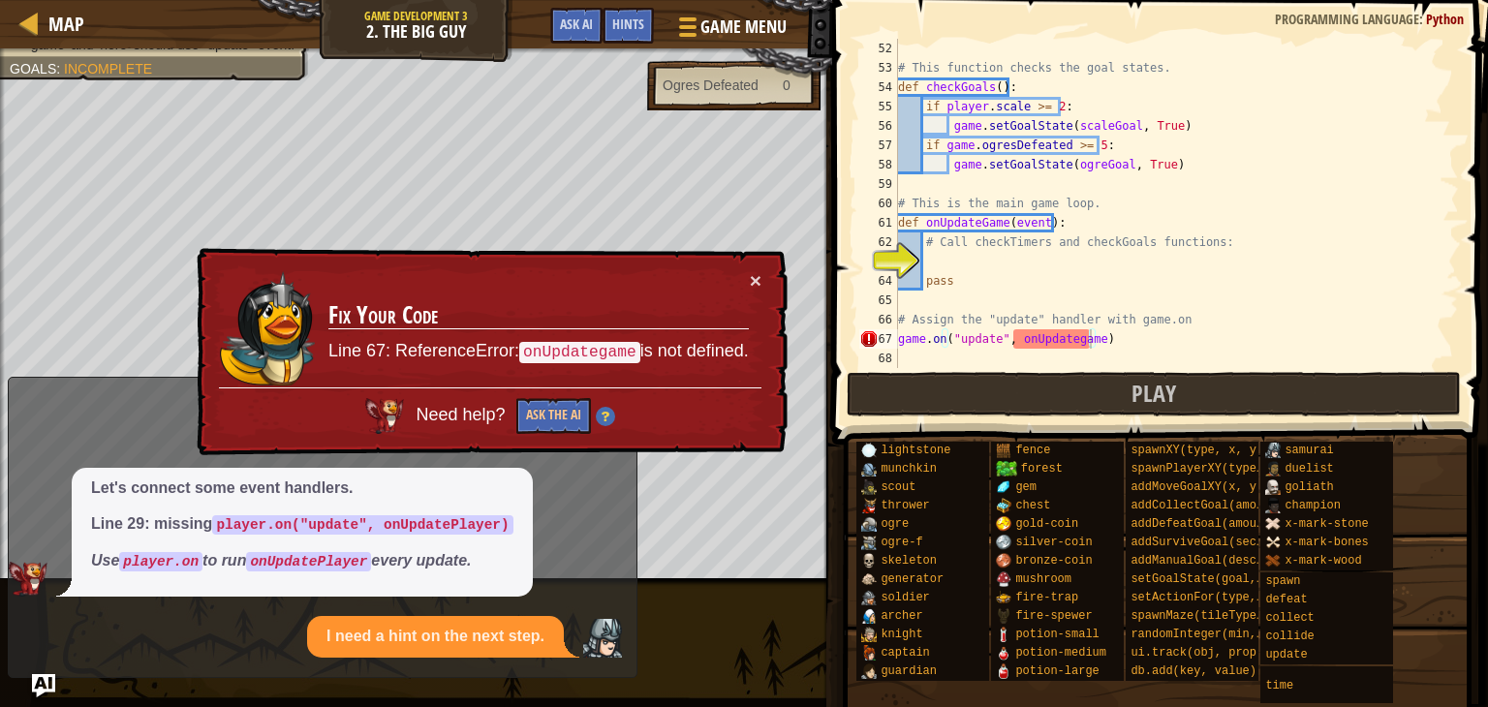
click at [612, 315] on h3 "Fix Your Code" at bounding box center [538, 315] width 421 height 34
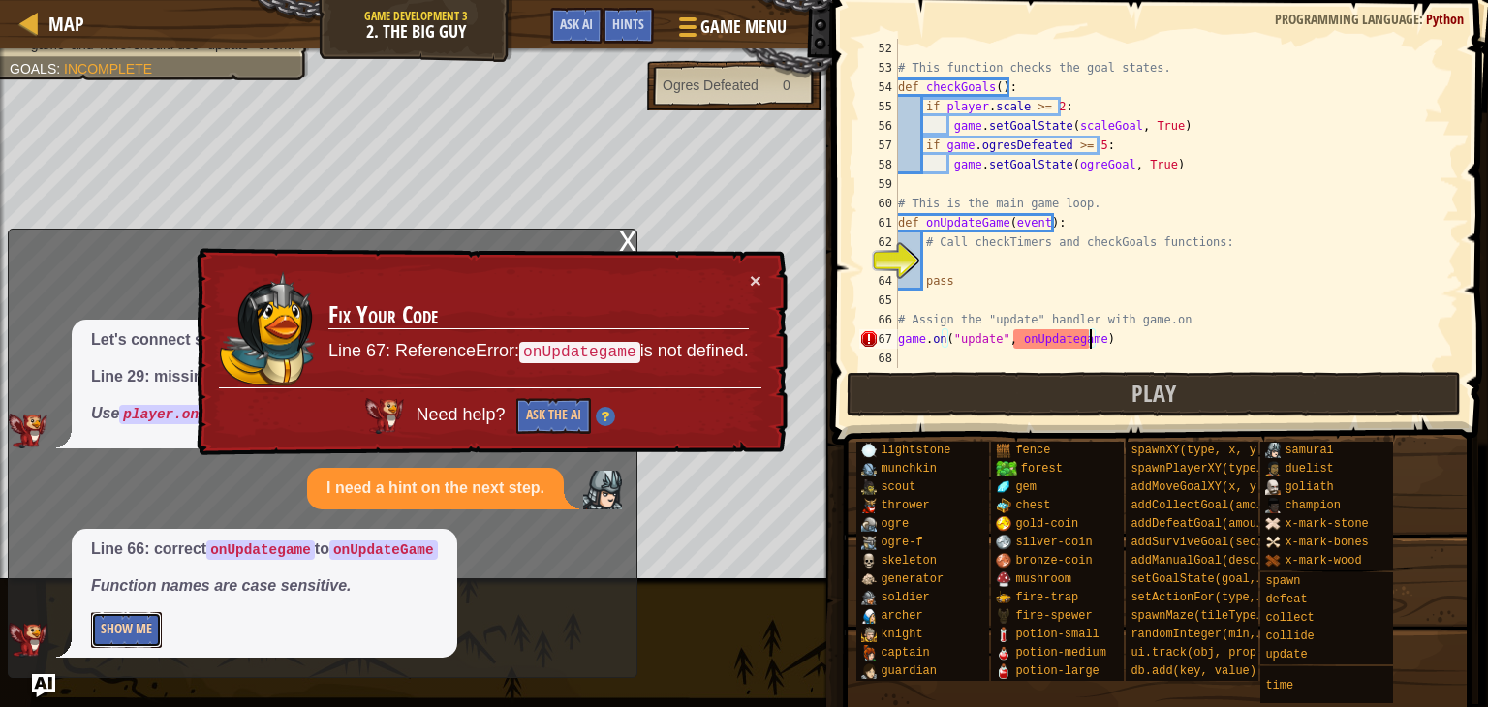
click at [138, 625] on button "Show Me" at bounding box center [126, 630] width 71 height 36
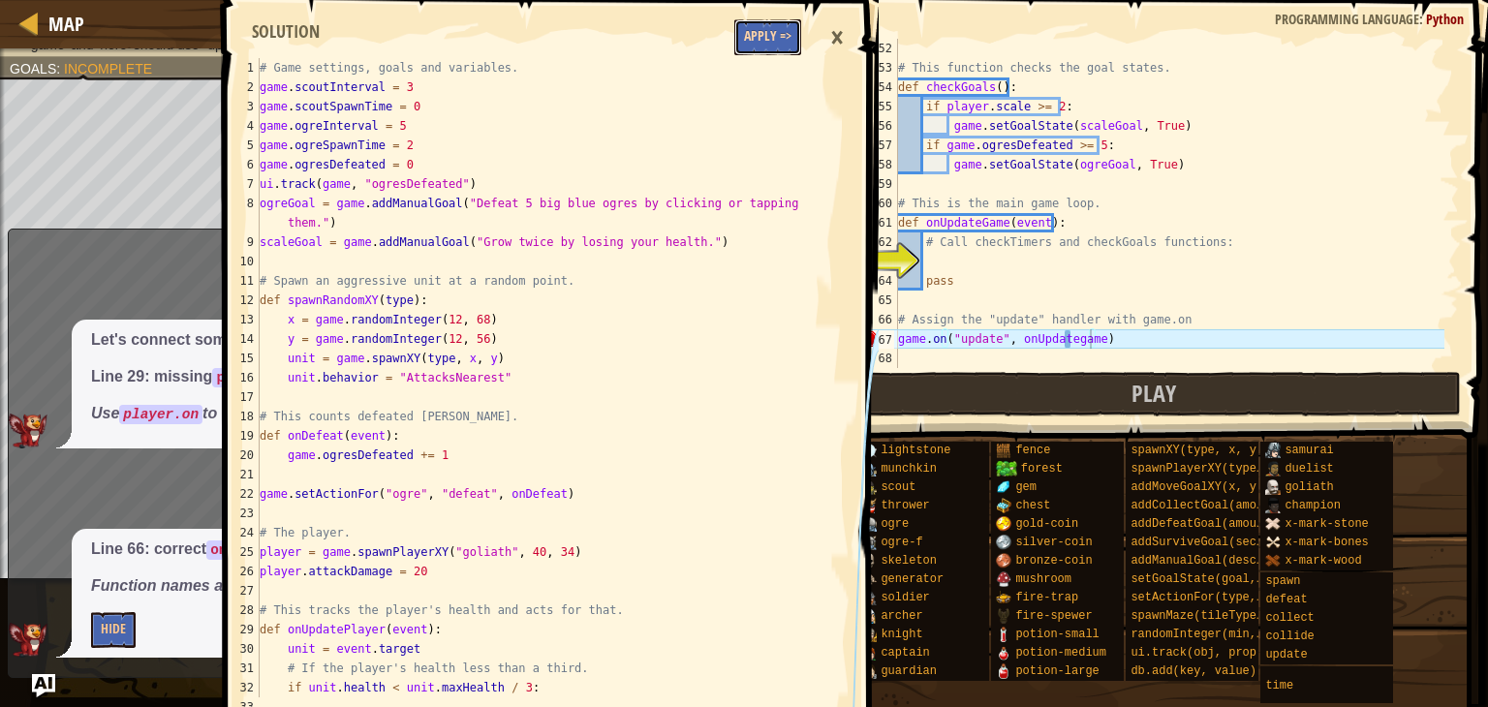
click at [771, 49] on button "Apply =>" at bounding box center [768, 37] width 67 height 36
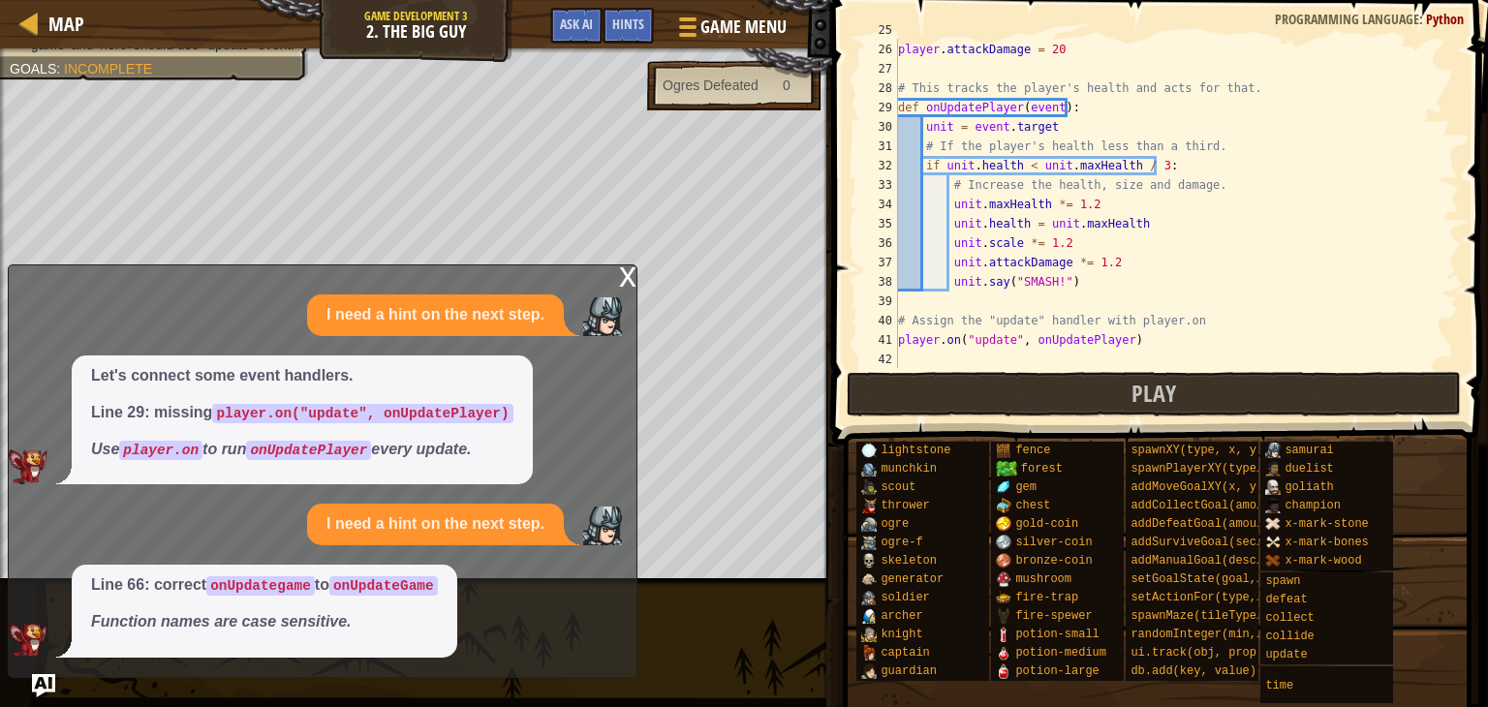
scroll to position [485, 0]
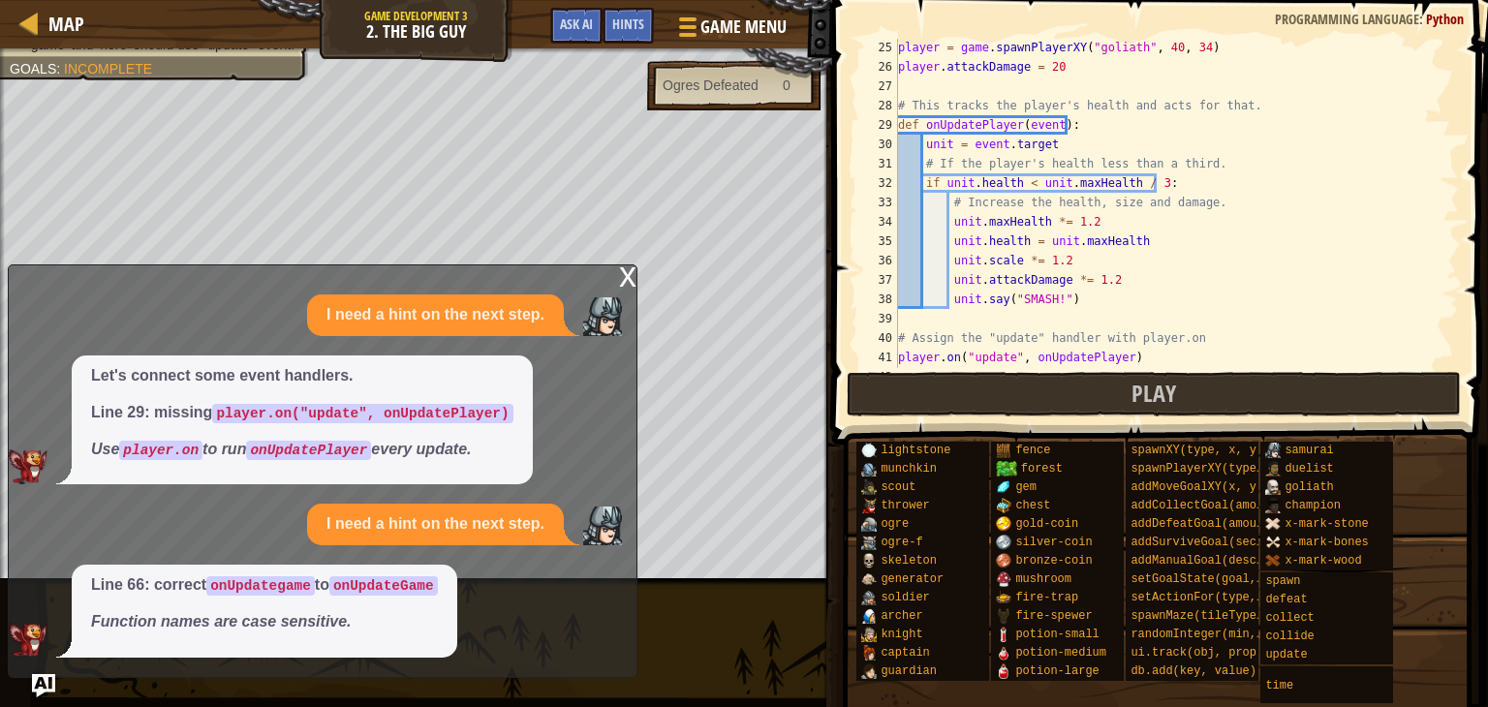
click at [630, 276] on div "x" at bounding box center [627, 275] width 17 height 19
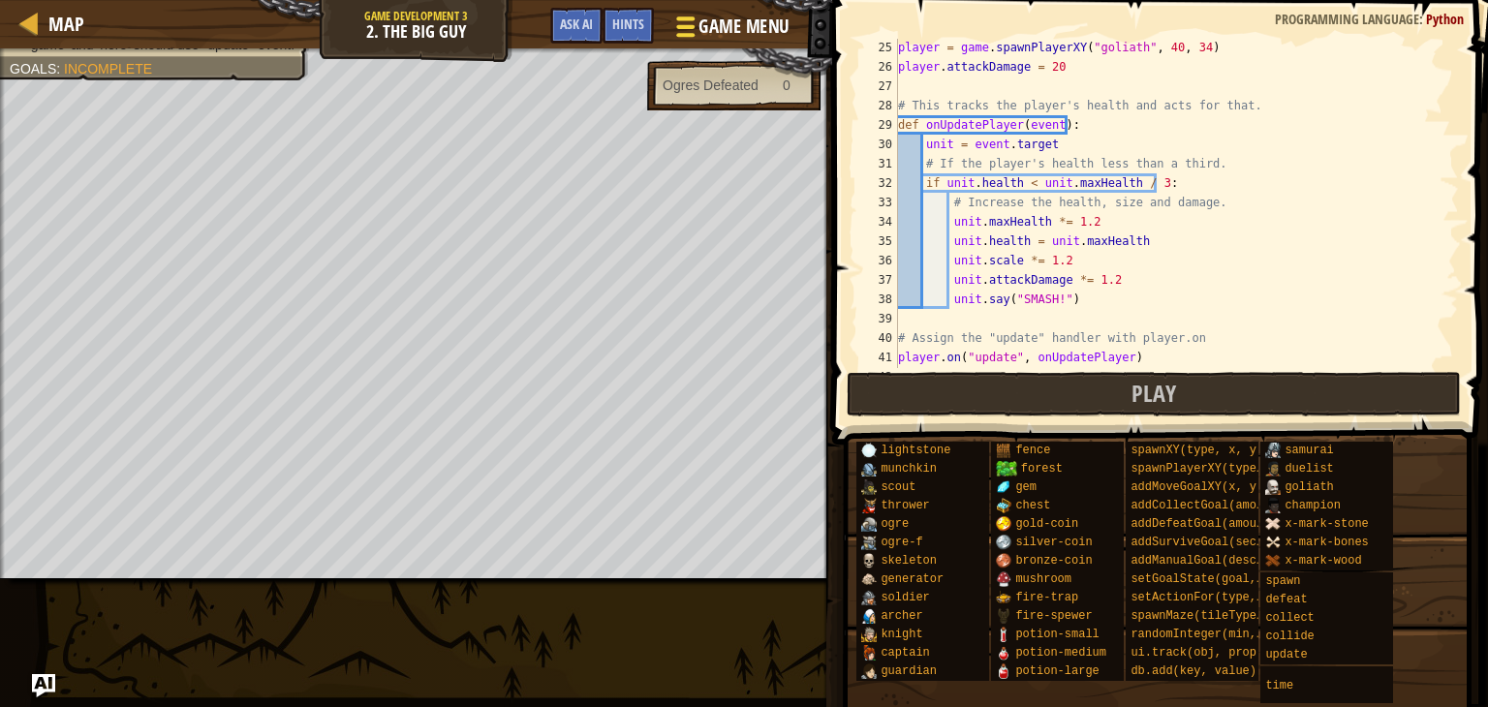
scroll to position [9, 0]
click at [703, 42] on button "Game Menu" at bounding box center [730, 30] width 141 height 47
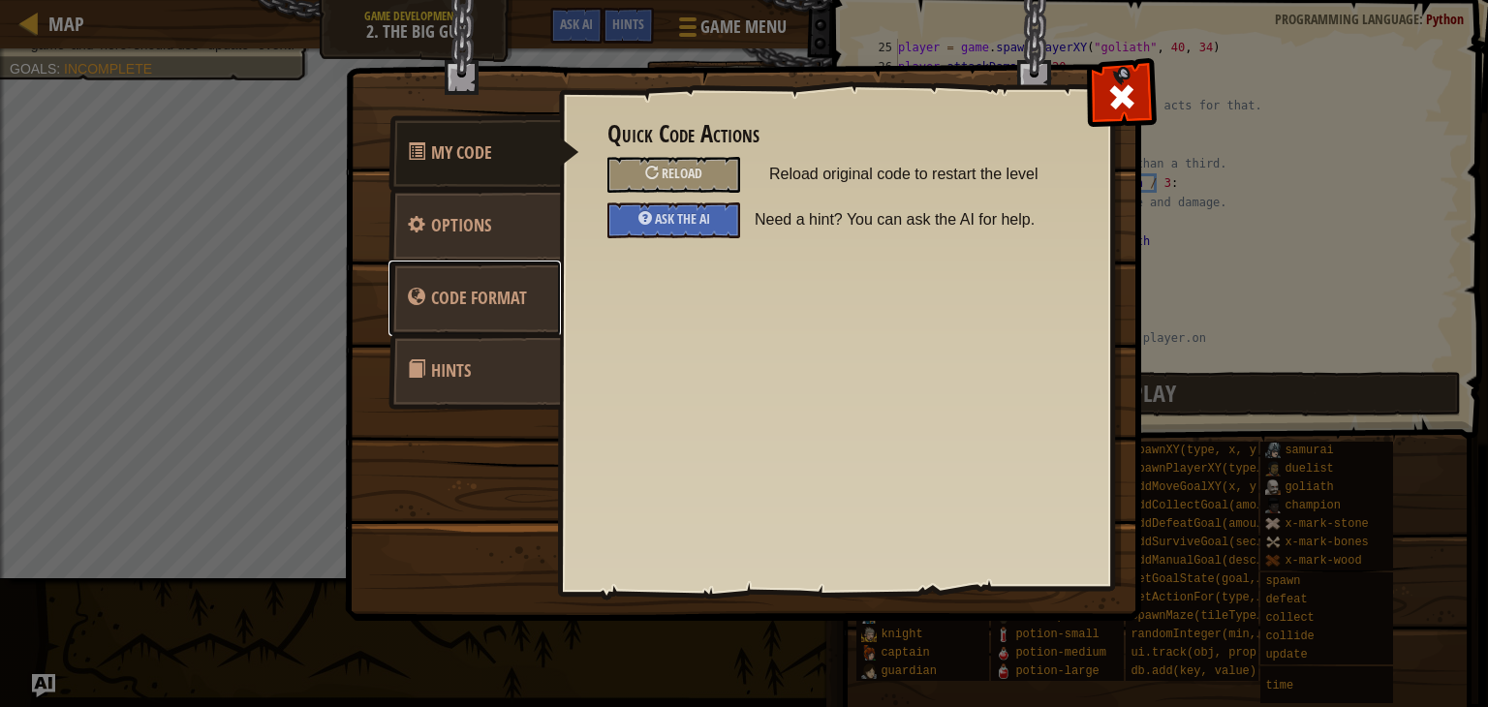
click at [539, 280] on link "Code Format" at bounding box center [475, 299] width 172 height 76
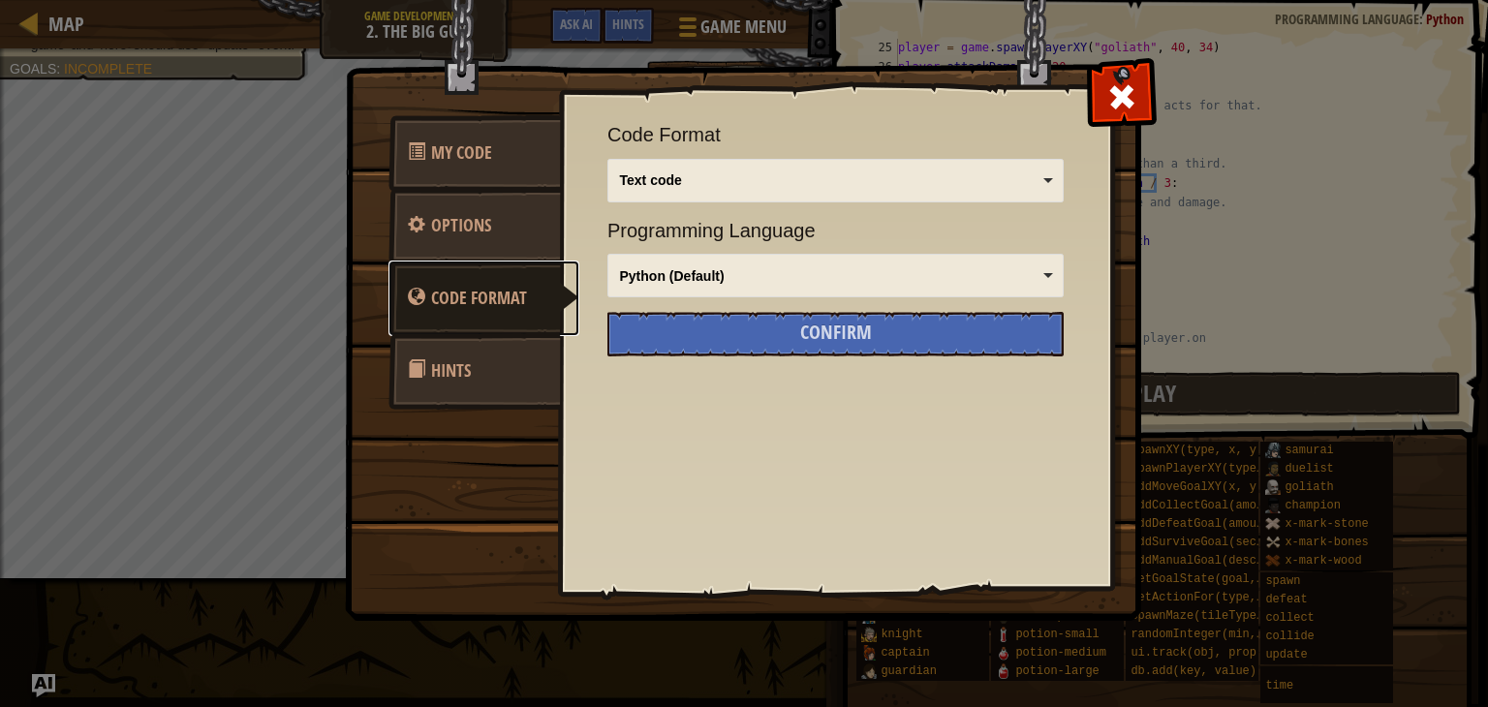
click at [1043, 172] on div "Text code" at bounding box center [836, 180] width 440 height 27
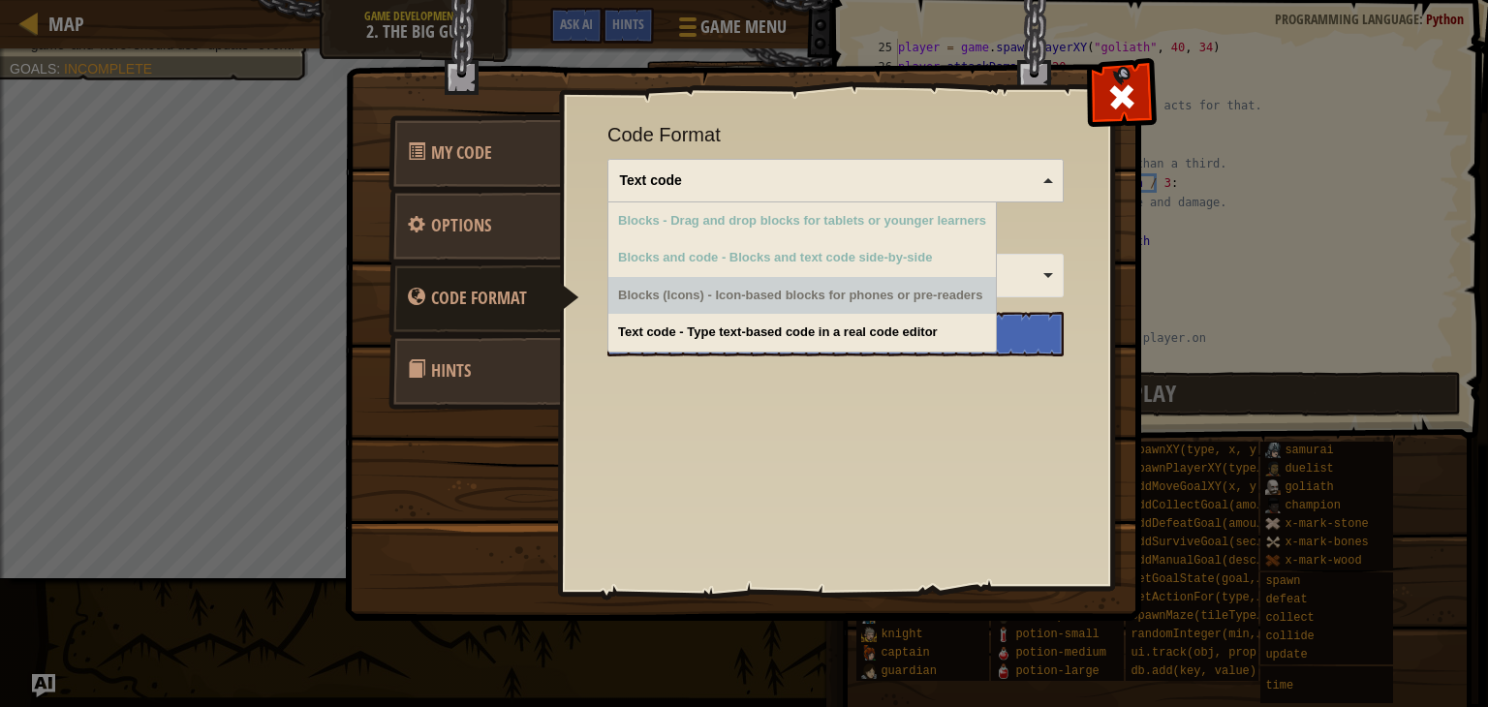
click at [1120, 251] on img at bounding box center [751, 274] width 812 height 694
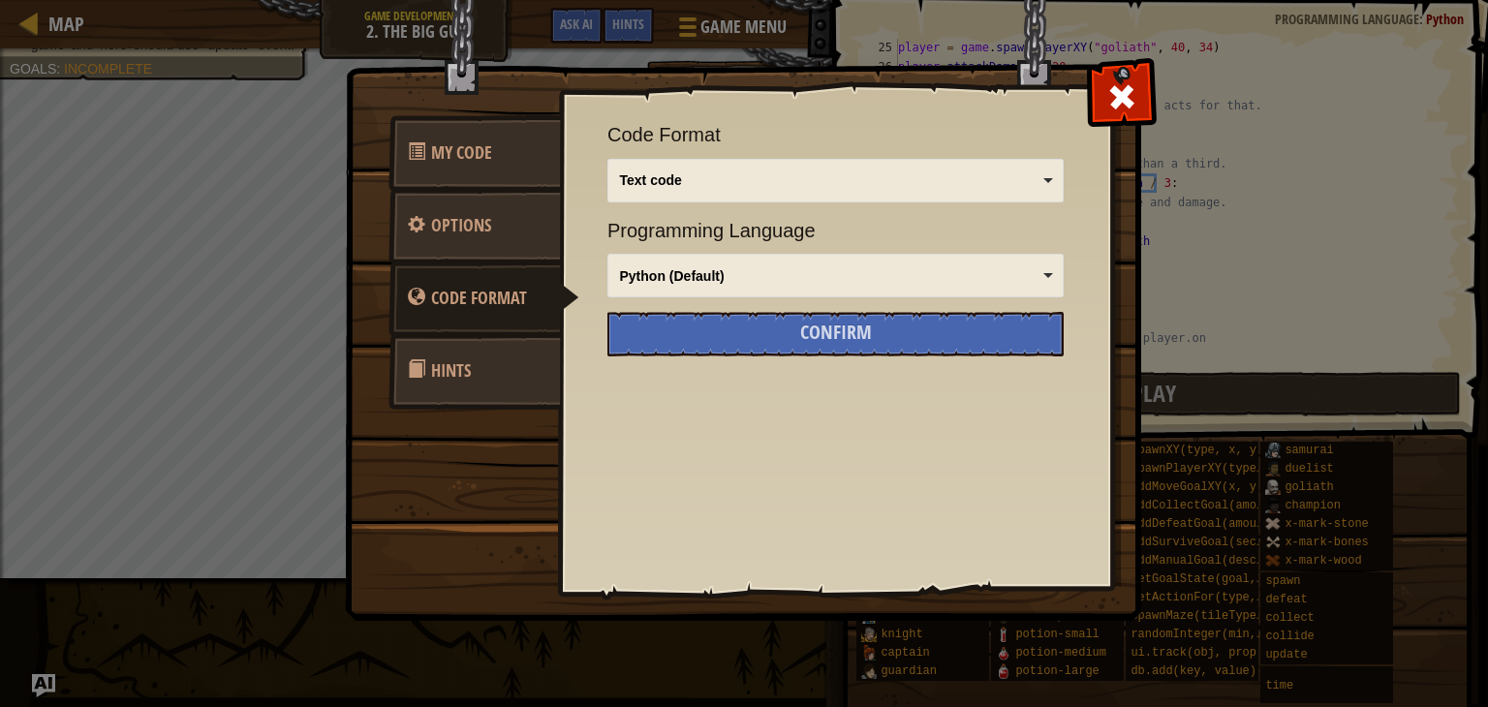
click at [1059, 257] on div "Python (Default) JavaScript Lua C++ Java (Experimental) Python (Default)" at bounding box center [836, 276] width 456 height 44
click at [608, 241] on span "Programming Language" at bounding box center [836, 231] width 456 height 28
click at [684, 189] on div "Text code" at bounding box center [830, 180] width 421 height 19
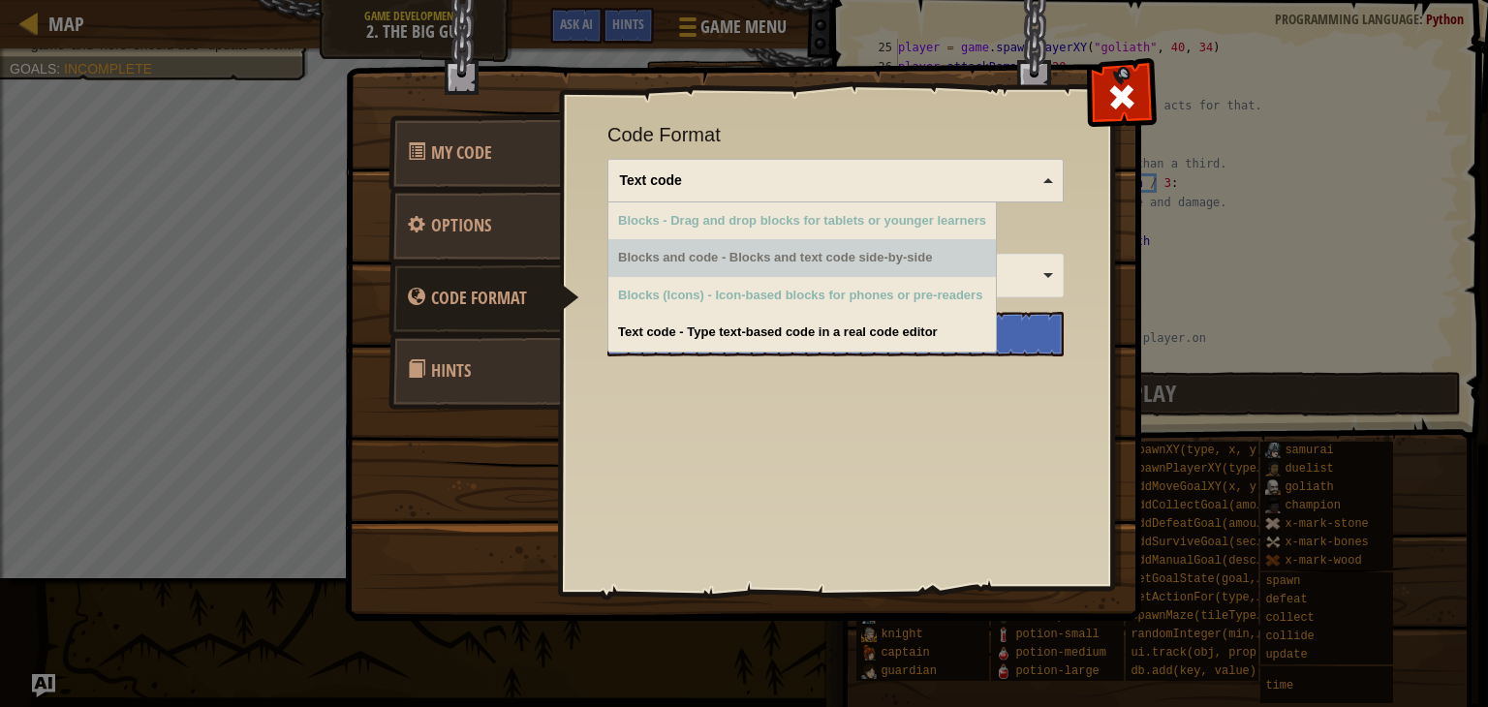
click at [788, 266] on div "Blocks and code - Blocks and text code side-by-side" at bounding box center [803, 258] width 388 height 38
click at [712, 268] on div "Blocks and code - Blocks and text code side-by-side" at bounding box center [803, 258] width 388 height 38
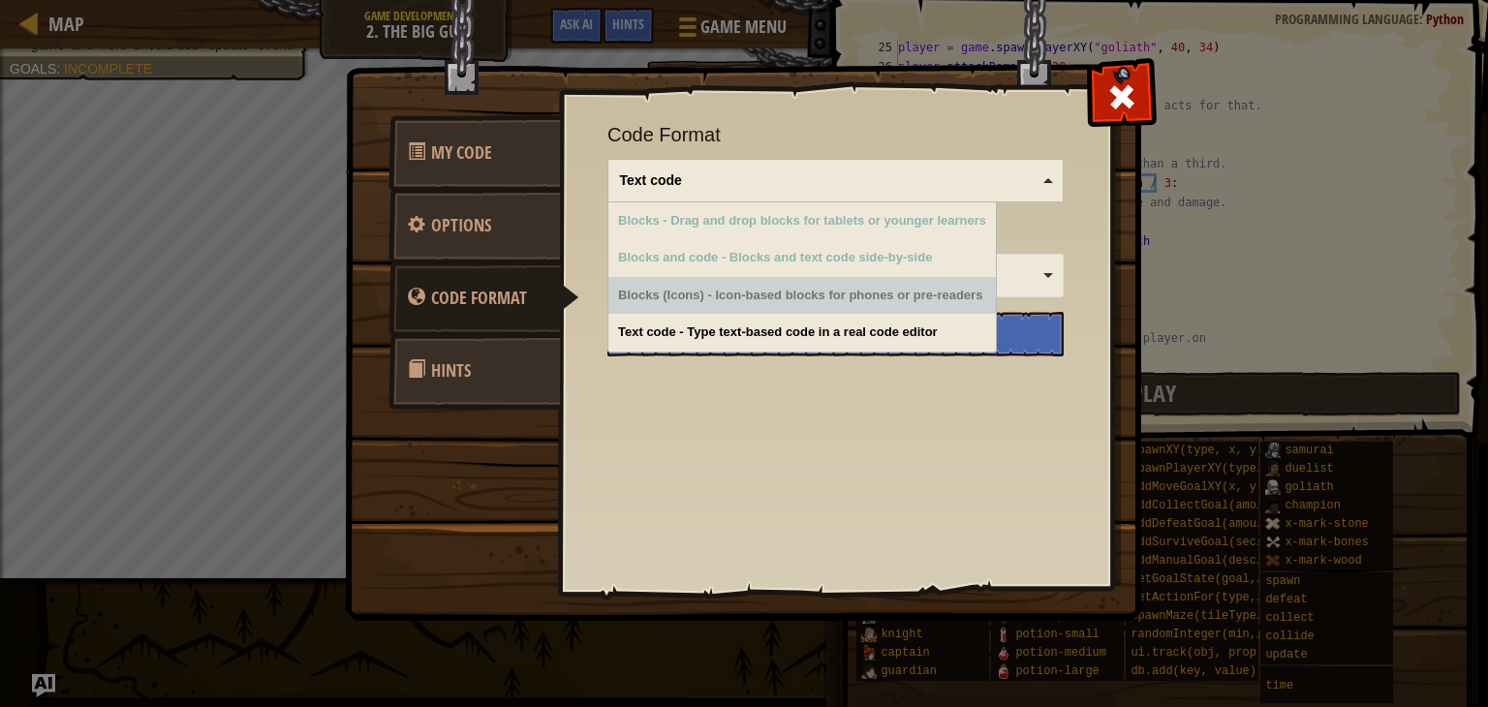
click at [676, 296] on div "Blocks (Icons) - Icon-based blocks for phones or pre-readers" at bounding box center [803, 296] width 388 height 38
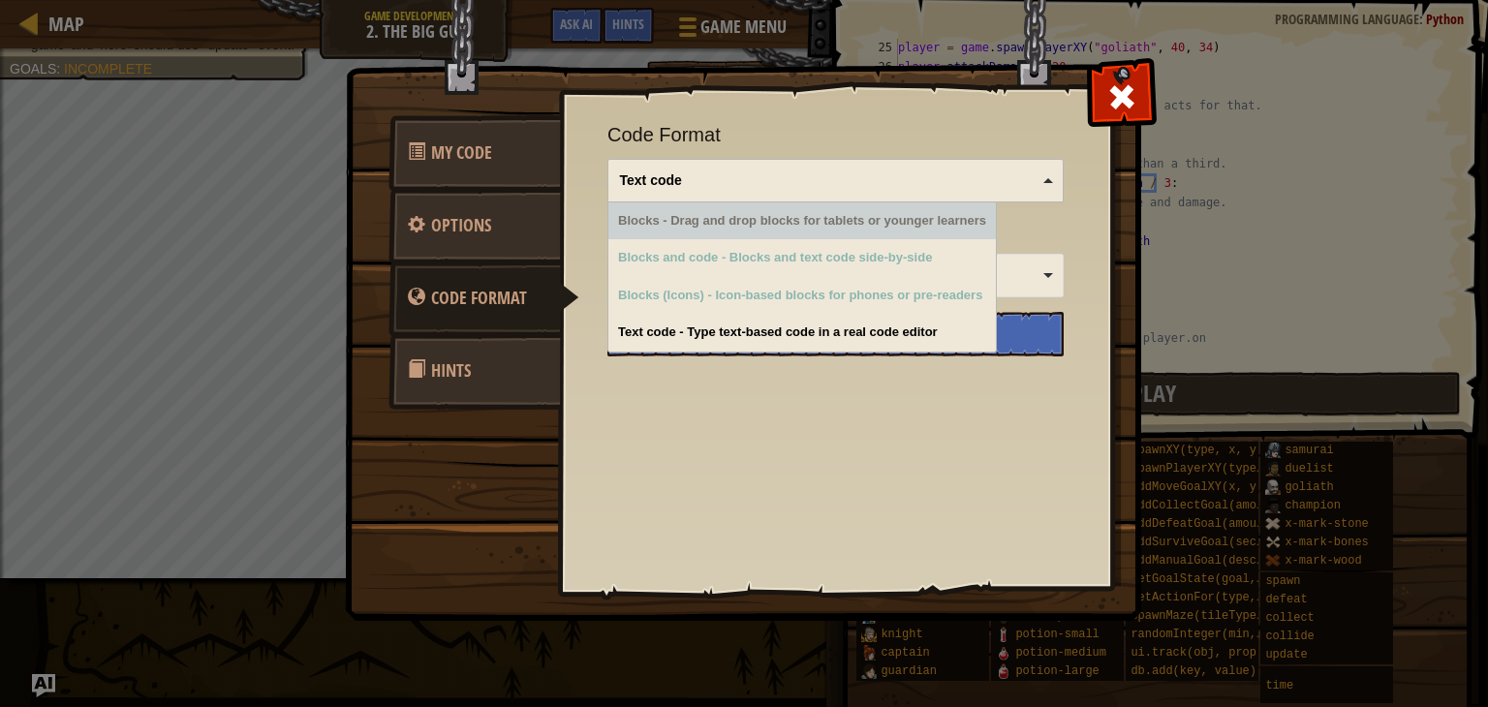
click at [856, 202] on div "Blocks - Drag and drop blocks for tablets or younger learners Blocks and code -…" at bounding box center [803, 277] width 390 height 151
click at [845, 234] on div "Blocks - Drag and drop blocks for tablets or younger learners" at bounding box center [803, 222] width 388 height 38
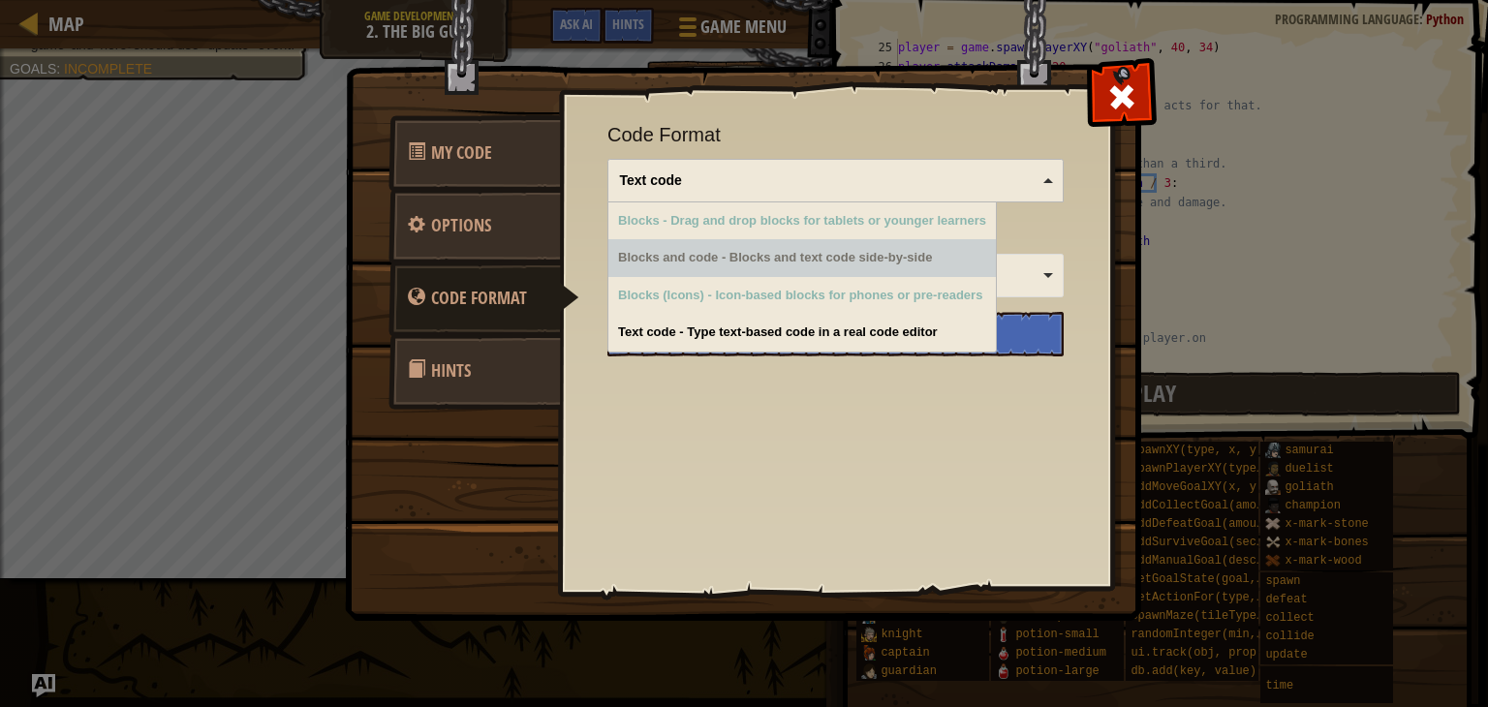
click at [1040, 272] on div "Python (Default)" at bounding box center [830, 275] width 421 height 19
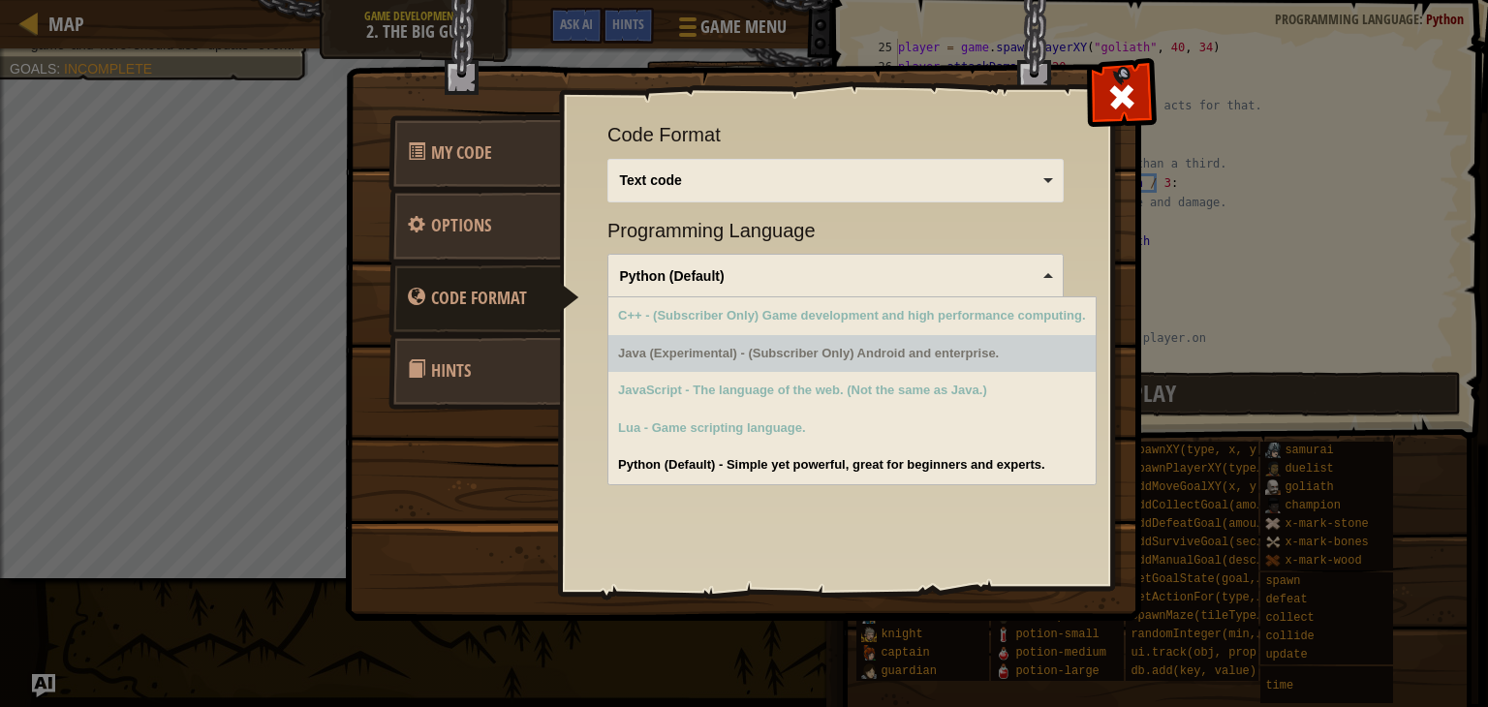
click at [684, 358] on div "Java (Experimental) - (Subscriber Only) Android and enterprise." at bounding box center [852, 354] width 487 height 38
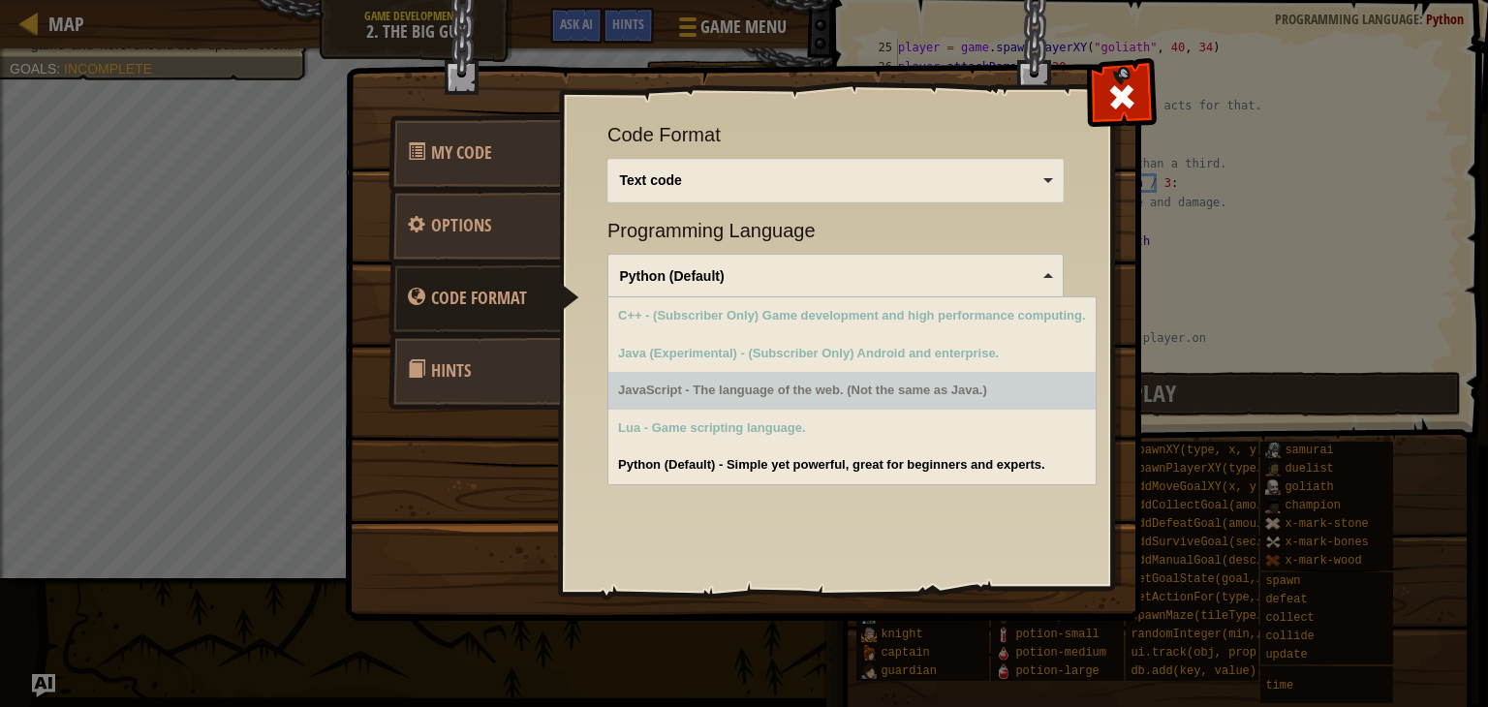
click at [767, 406] on div "JavaScript - The language of the web. (Not the same as Java.)" at bounding box center [852, 391] width 487 height 38
click at [418, 374] on span at bounding box center [416, 368] width 17 height 17
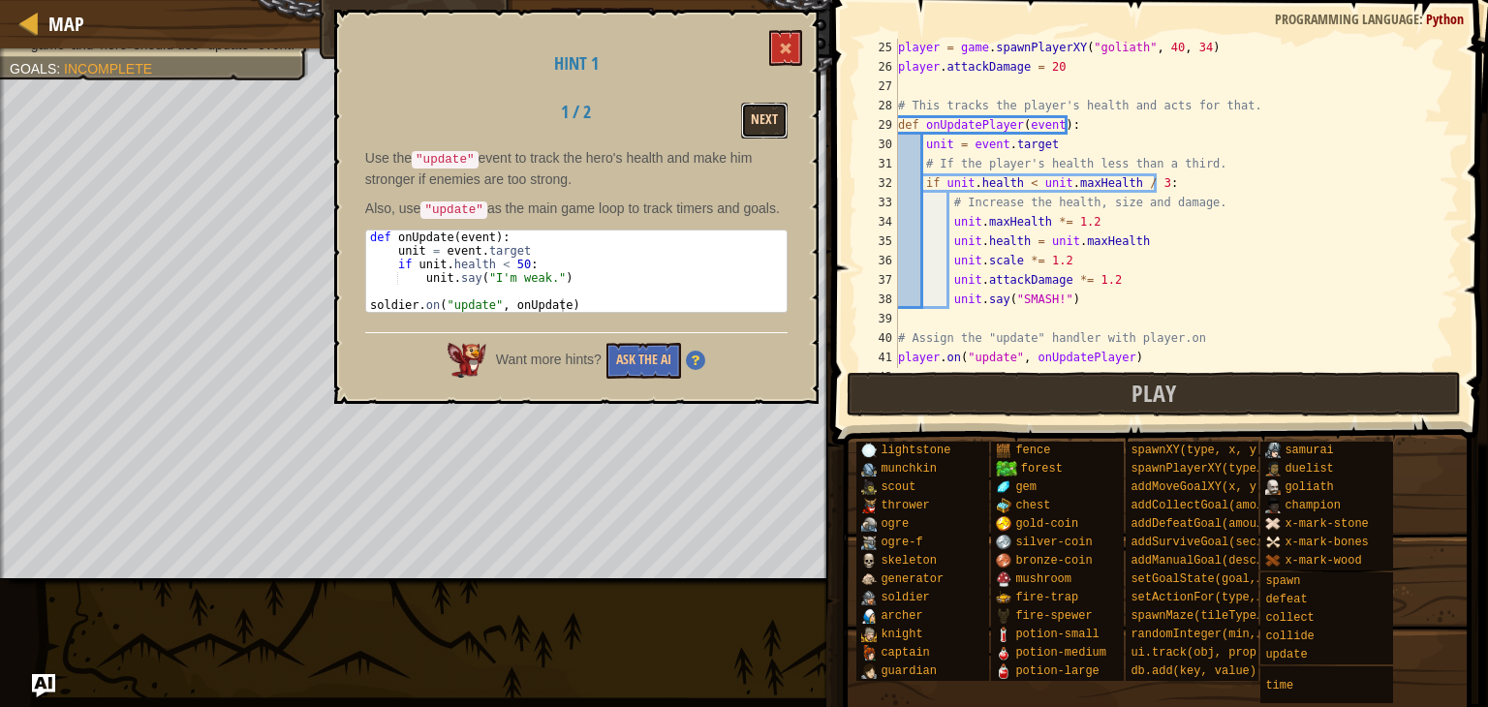
click at [765, 106] on button "Next" at bounding box center [764, 121] width 47 height 36
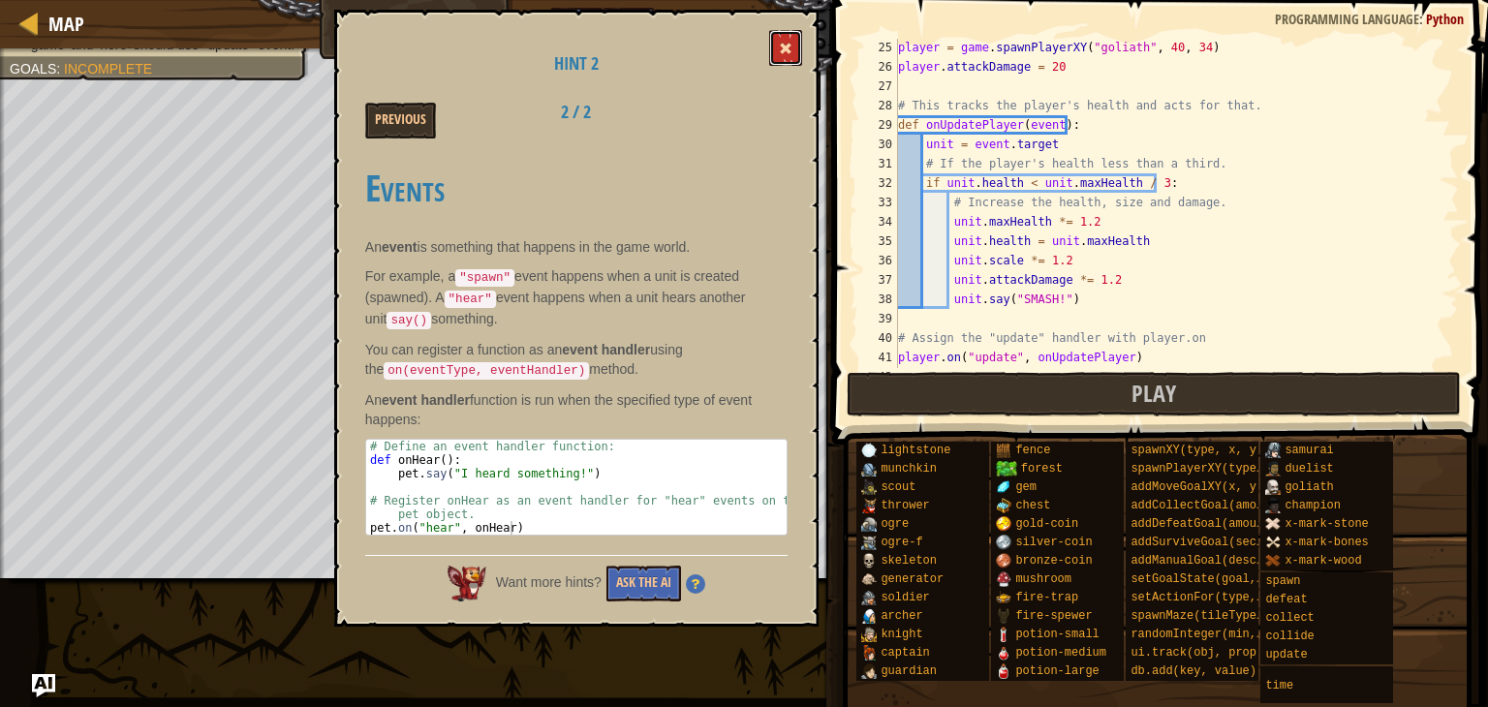
click at [794, 50] on button at bounding box center [785, 48] width 33 height 36
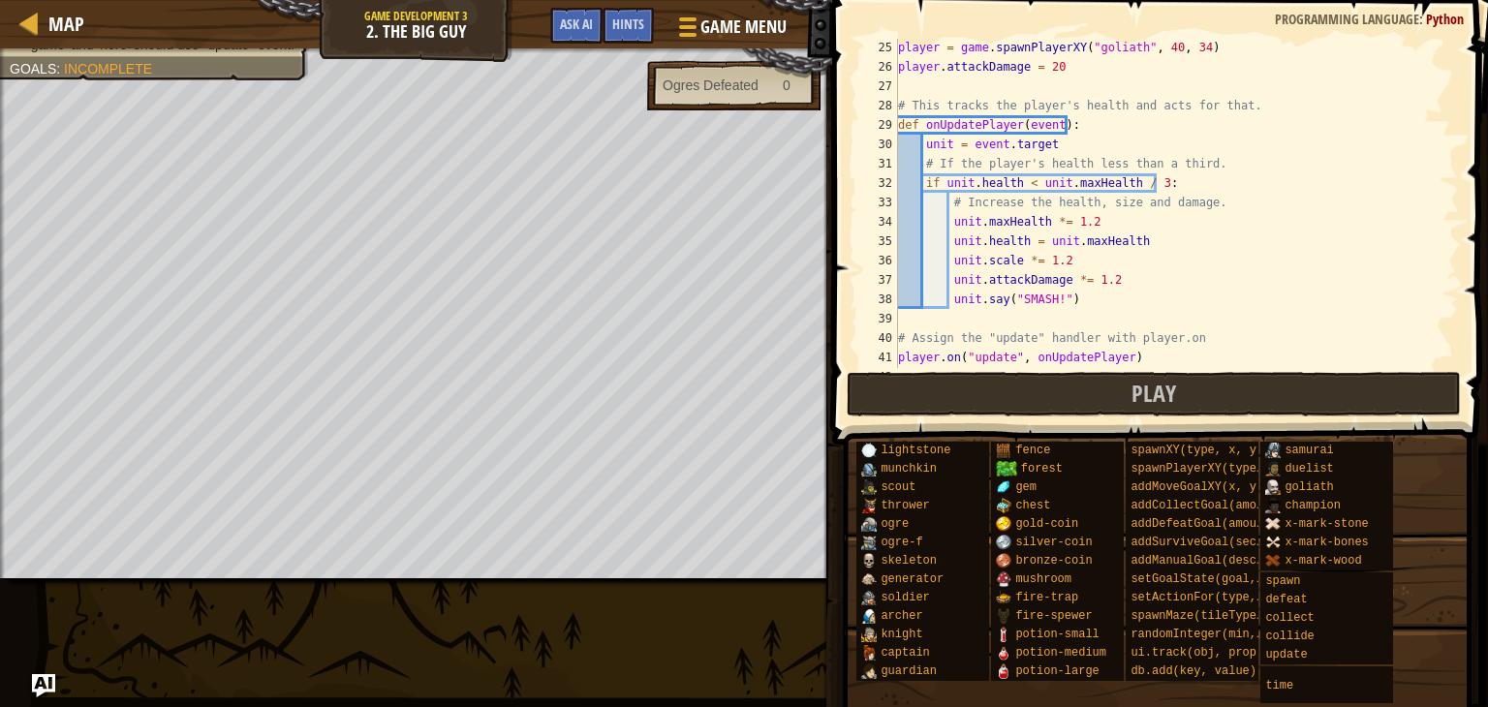
scroll to position [1008, 0]
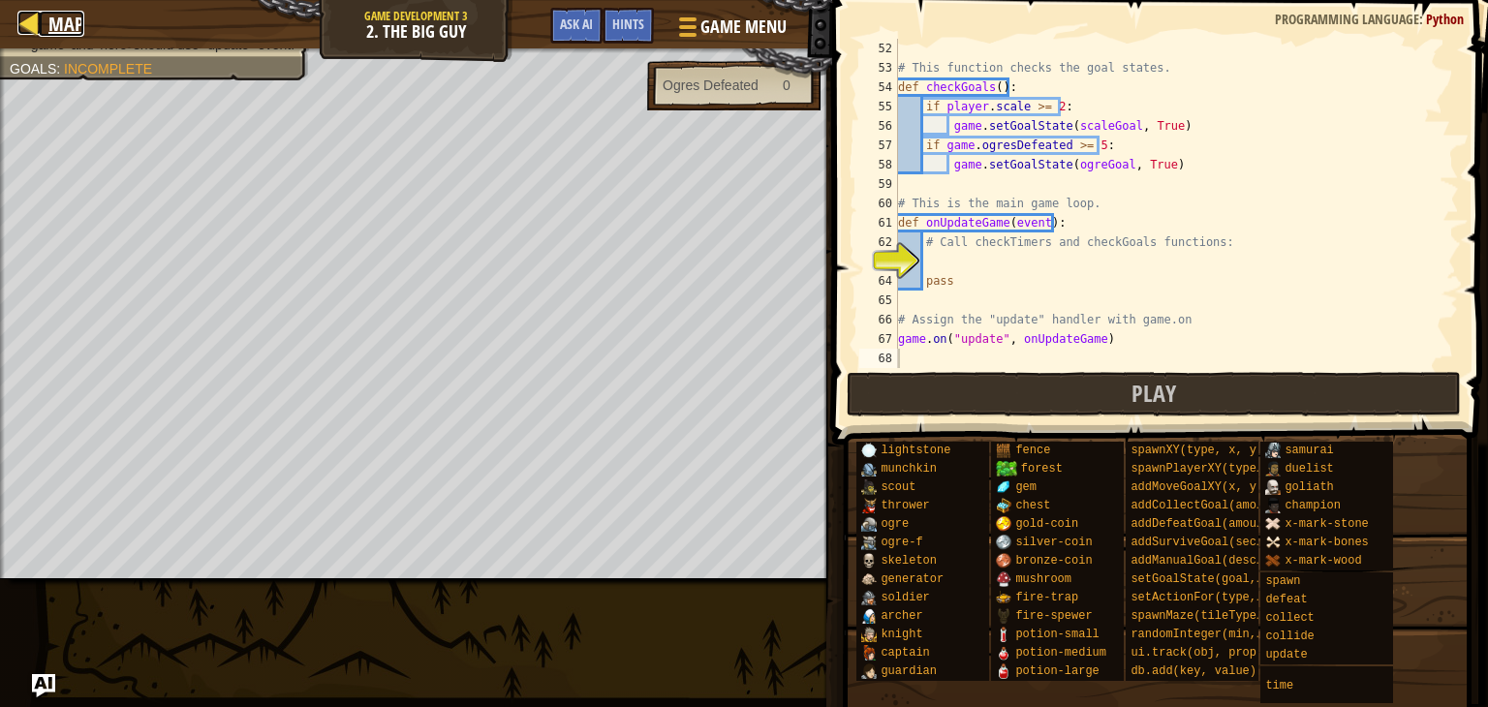
click at [43, 13] on link "Map" at bounding box center [62, 24] width 46 height 26
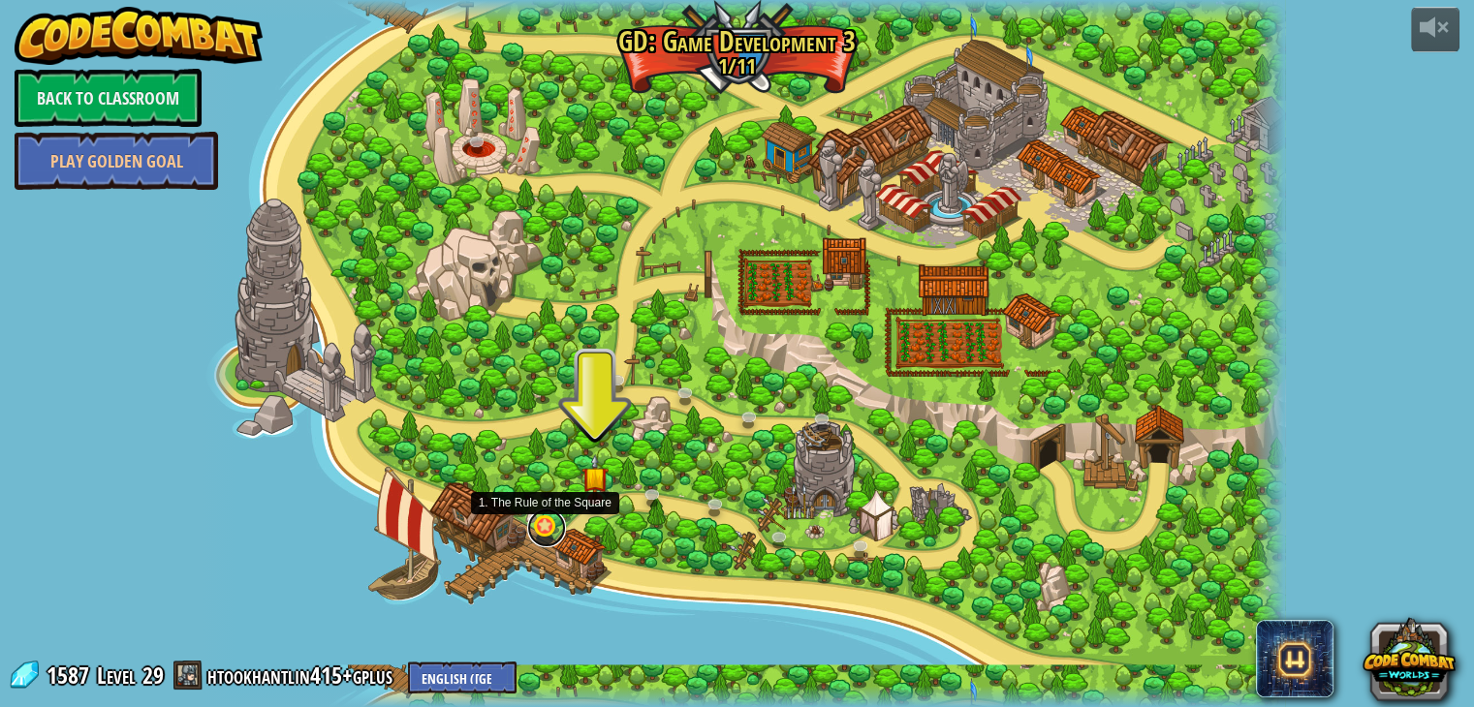
click at [539, 516] on link at bounding box center [546, 528] width 39 height 39
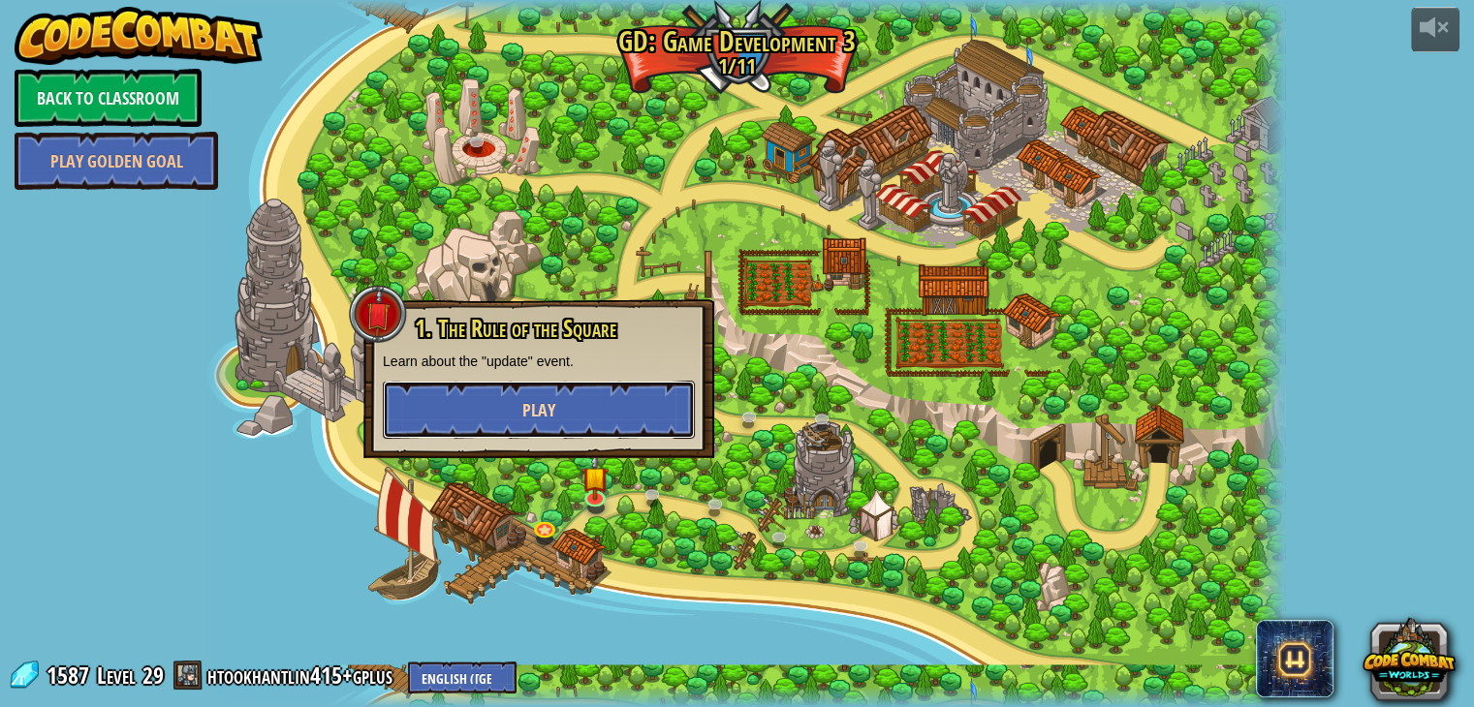
click at [548, 432] on button "Play" at bounding box center [539, 410] width 312 height 58
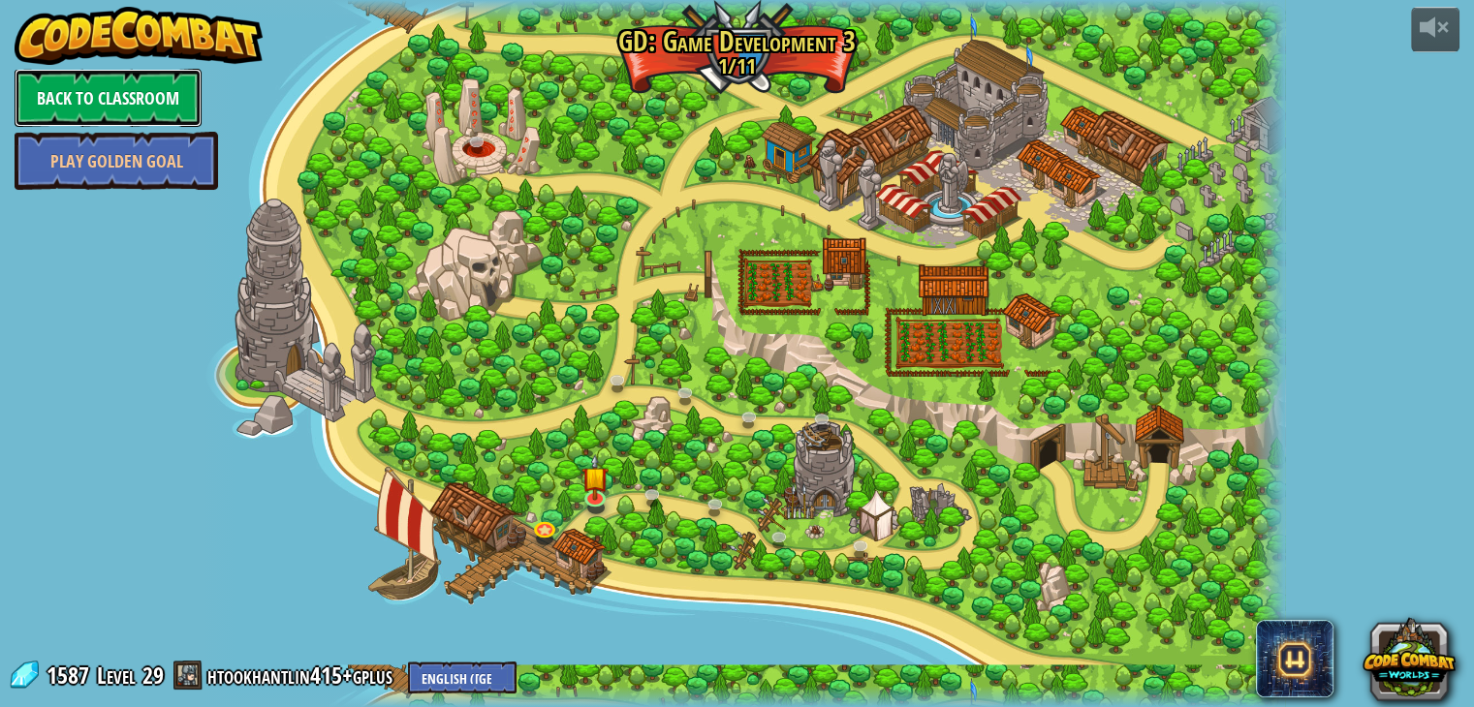
click at [30, 109] on link "Back to Classroom" at bounding box center [108, 98] width 187 height 58
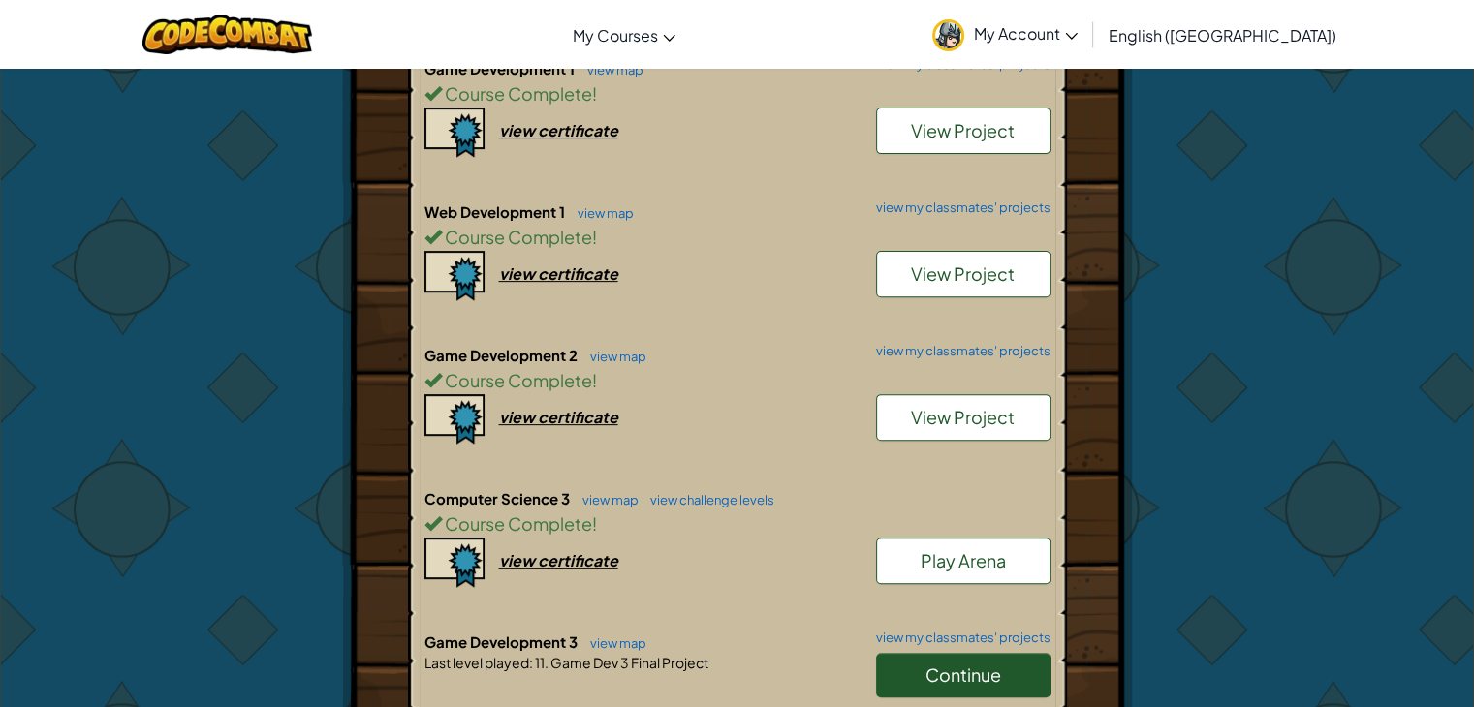
scroll to position [737, 0]
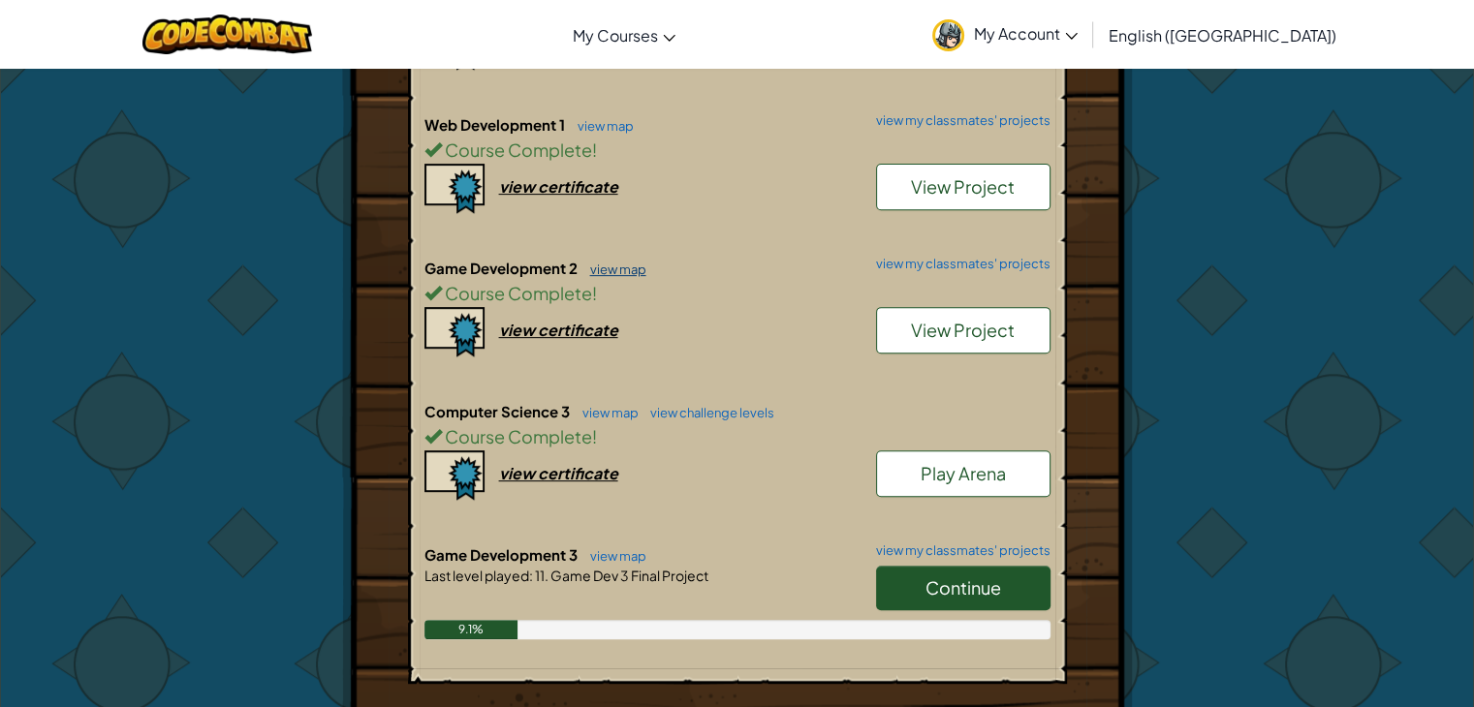
click at [629, 262] on link "view map" at bounding box center [613, 270] width 66 height 16
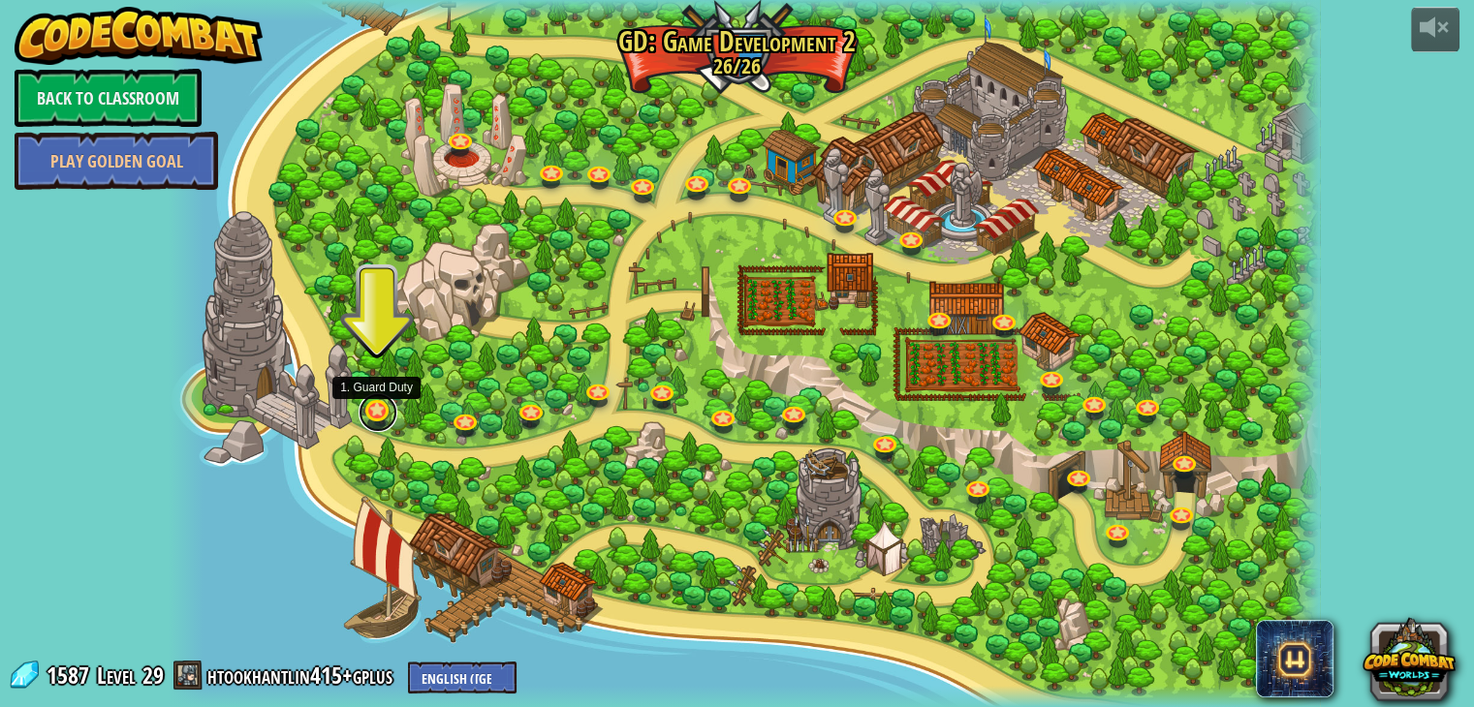
click at [391, 407] on link at bounding box center [378, 412] width 39 height 39
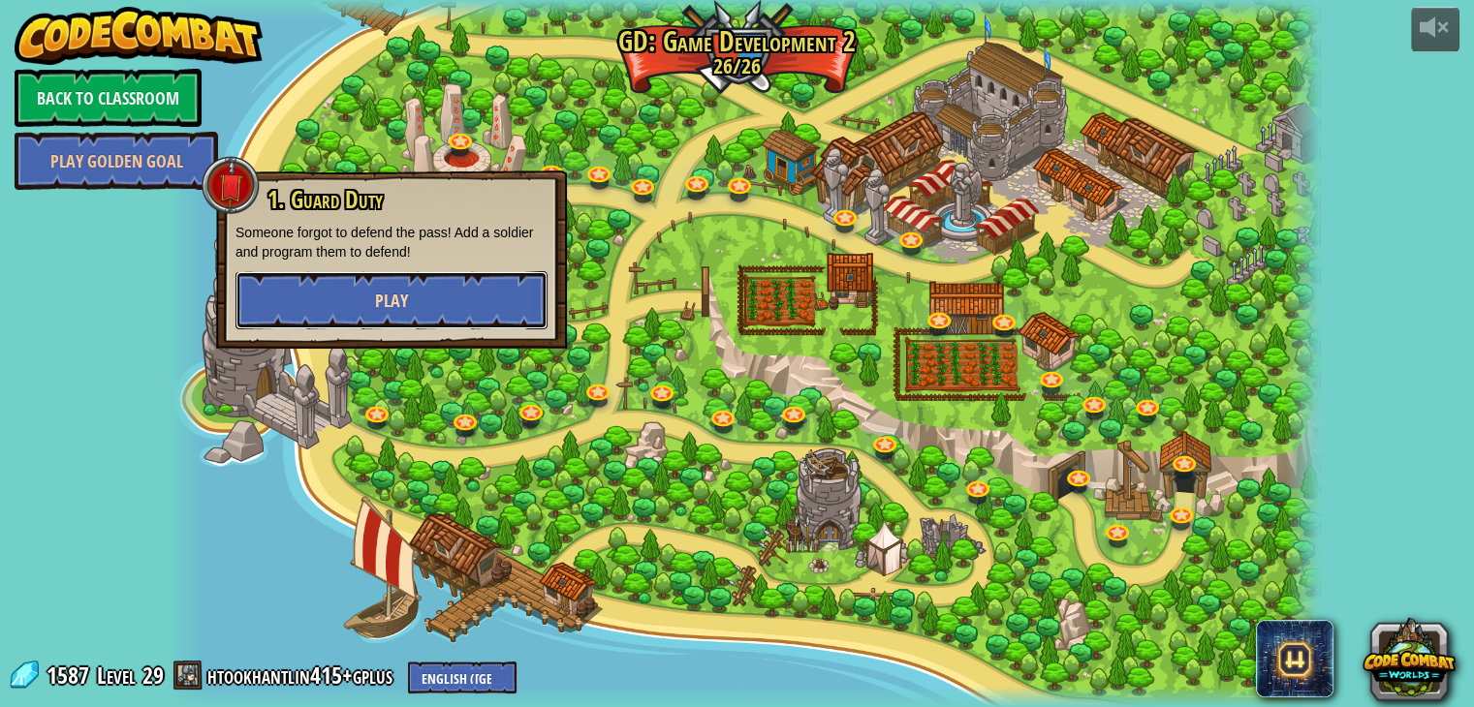
click at [389, 318] on button "Play" at bounding box center [391, 300] width 312 height 58
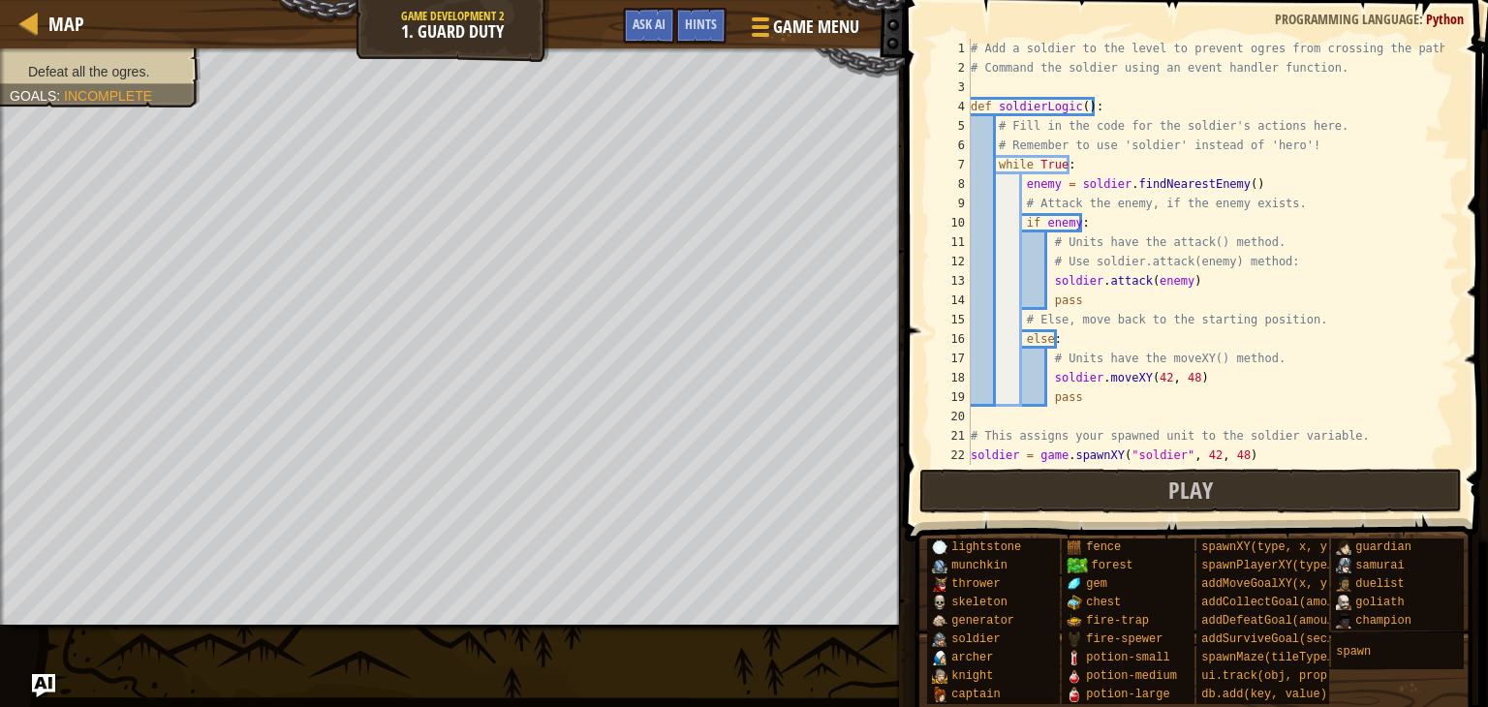
drag, startPoint x: 1465, startPoint y: 252, endPoint x: 1453, endPoint y: 280, distance: 30.8
click at [1453, 280] on div "1 2 3 4 5 6 7 8 9 10 11 12 13 14 15 16 17 18 19 20 21 22 23 # Add a soldier to …" at bounding box center [1193, 309] width 589 height 599
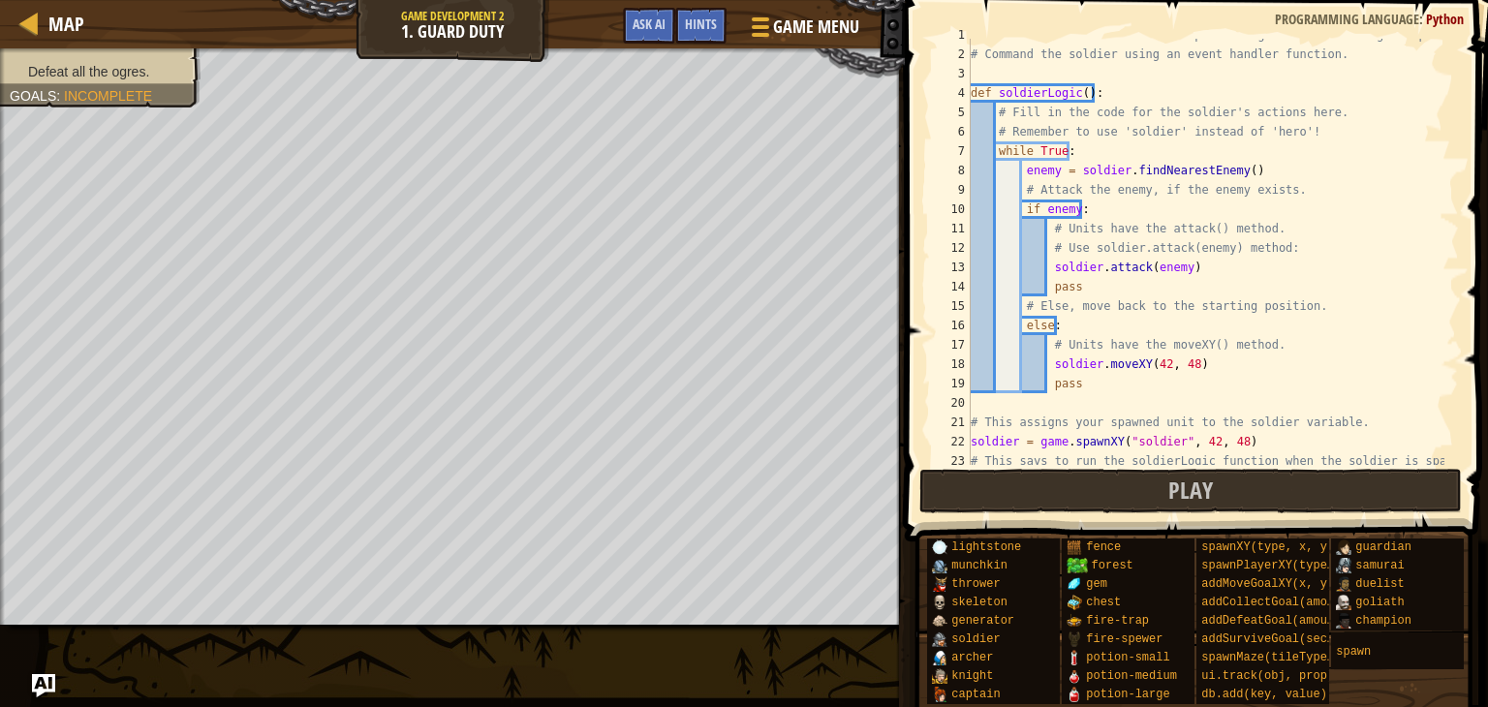
scroll to position [58, 0]
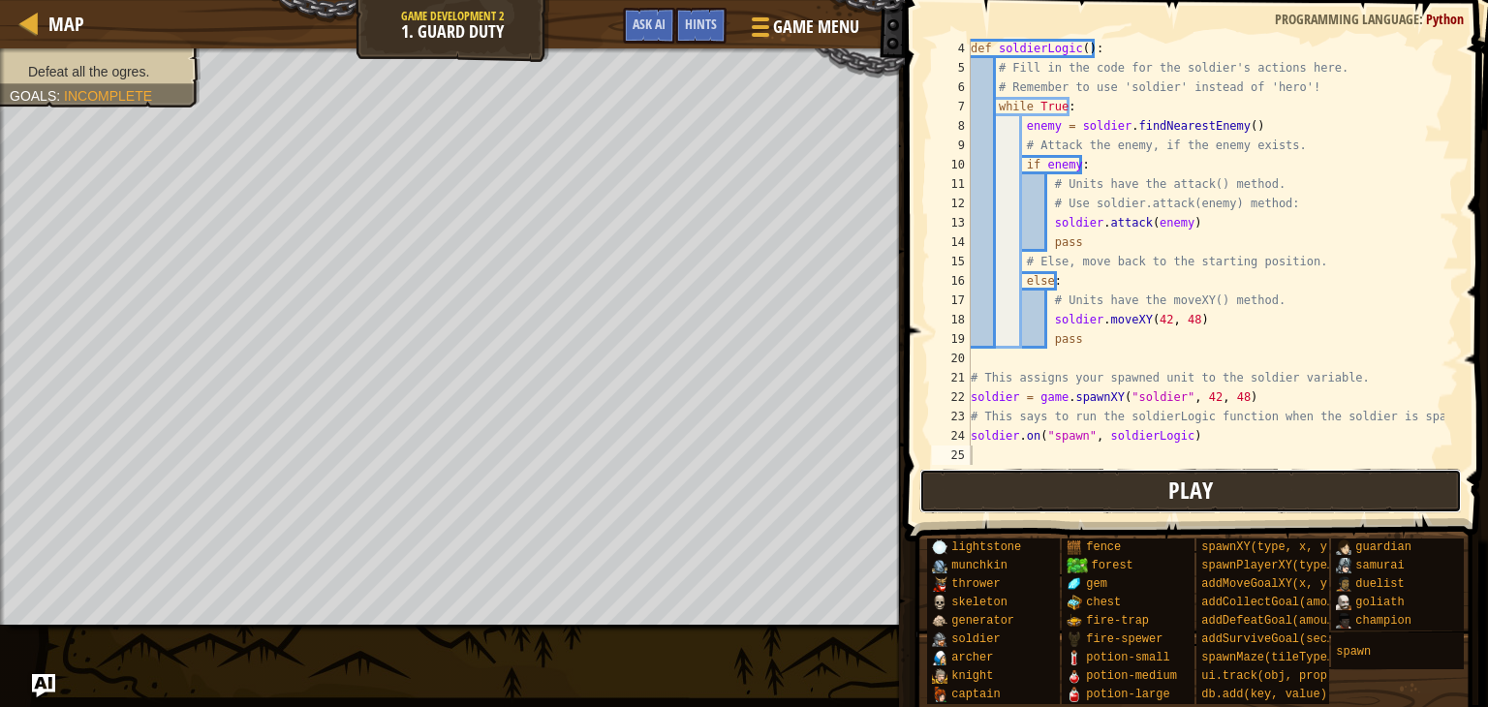
click at [1289, 485] on button "Play" at bounding box center [1192, 491] width 544 height 45
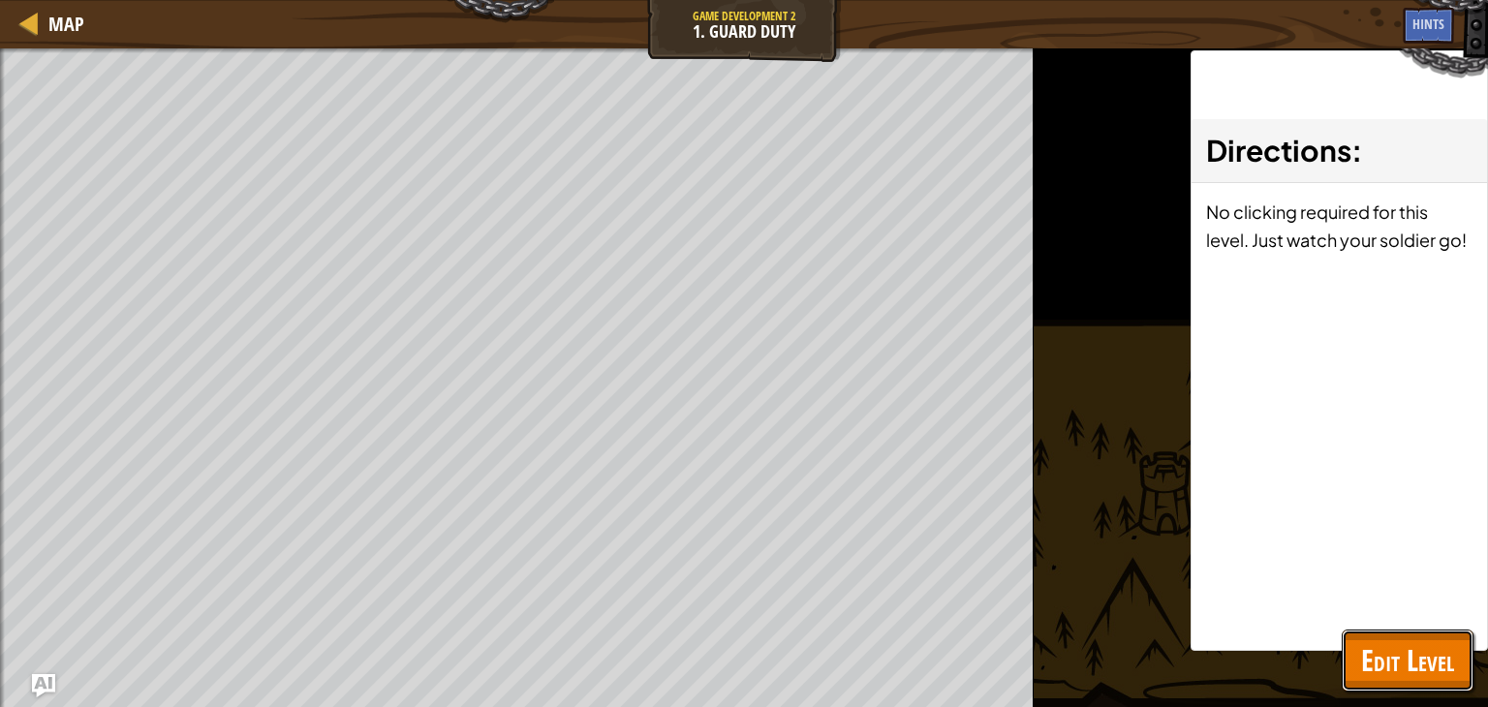
click at [1407, 651] on span "Edit Level" at bounding box center [1407, 661] width 93 height 40
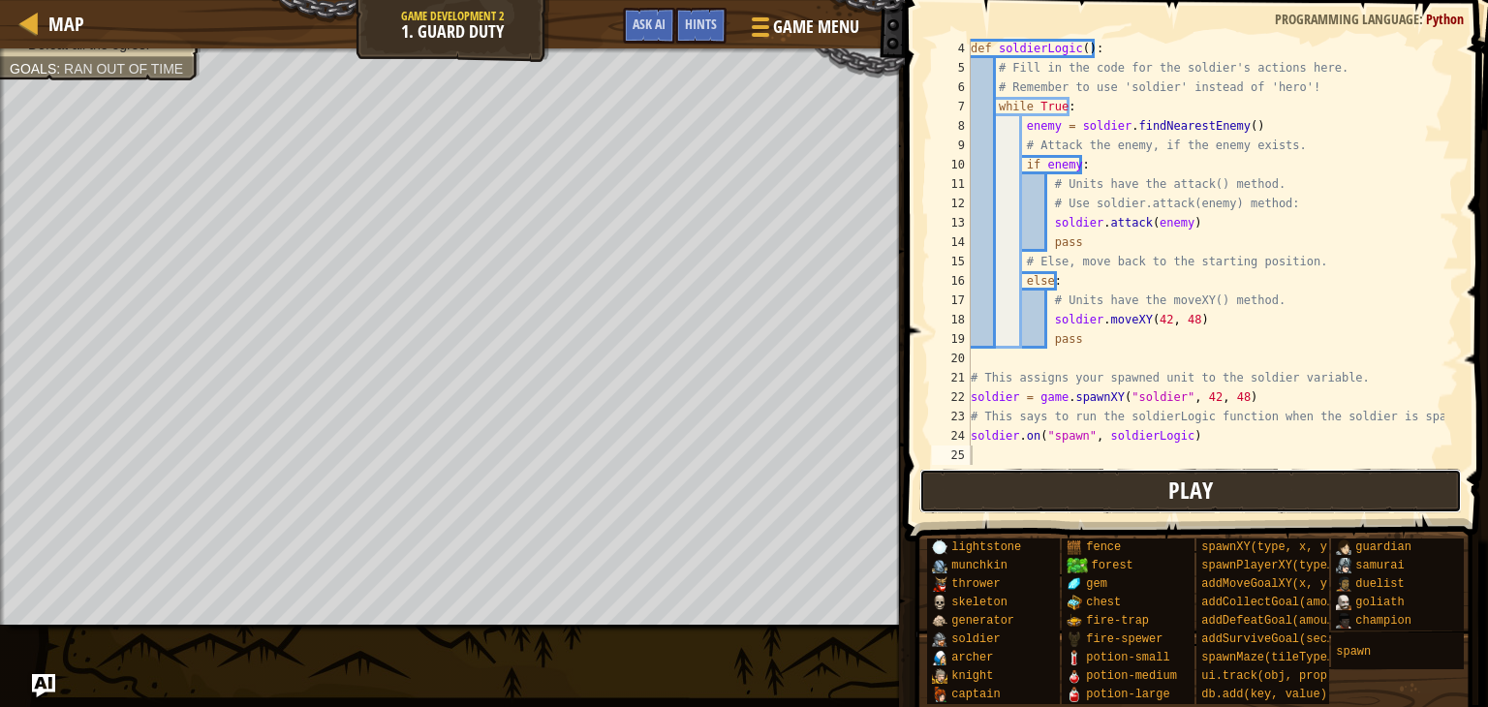
click at [1310, 471] on button "Play" at bounding box center [1192, 491] width 544 height 45
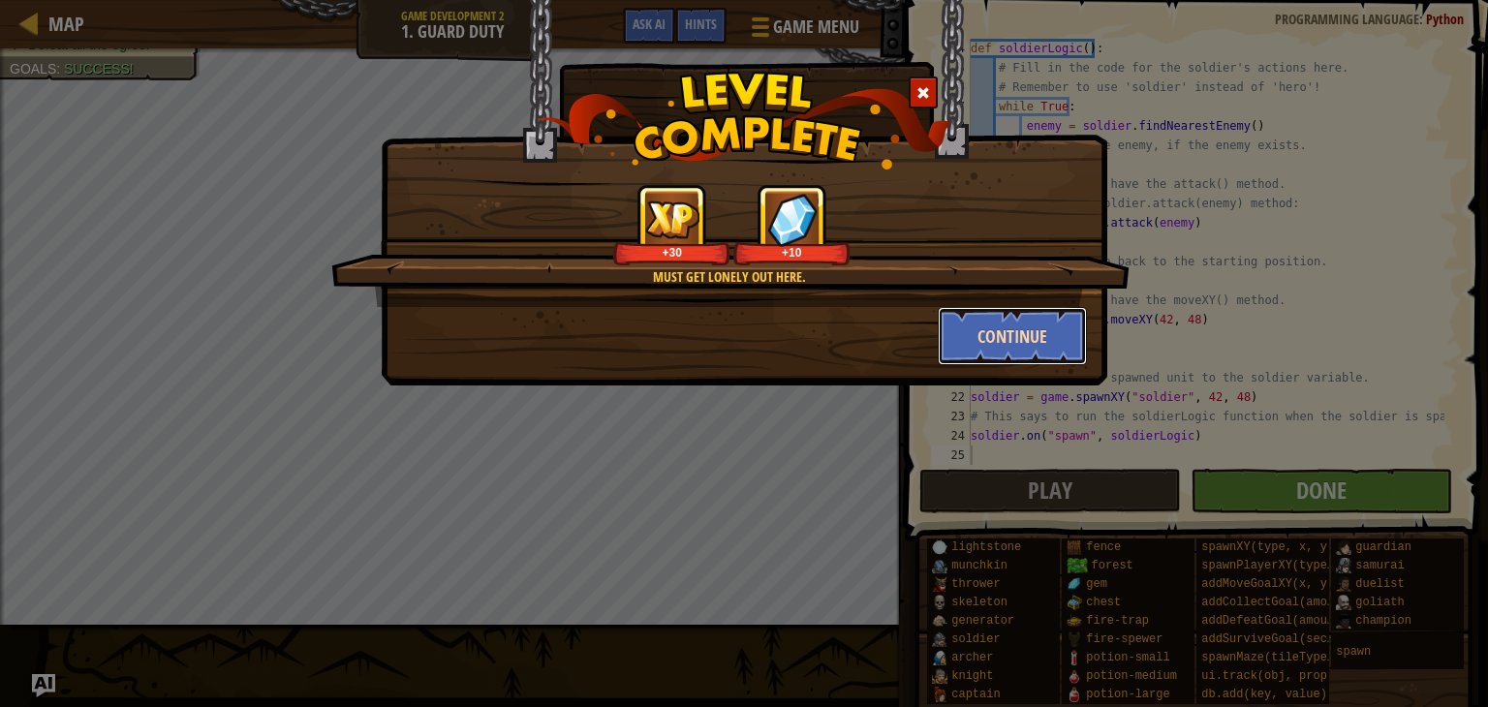
click at [992, 336] on button "Continue" at bounding box center [1013, 336] width 150 height 58
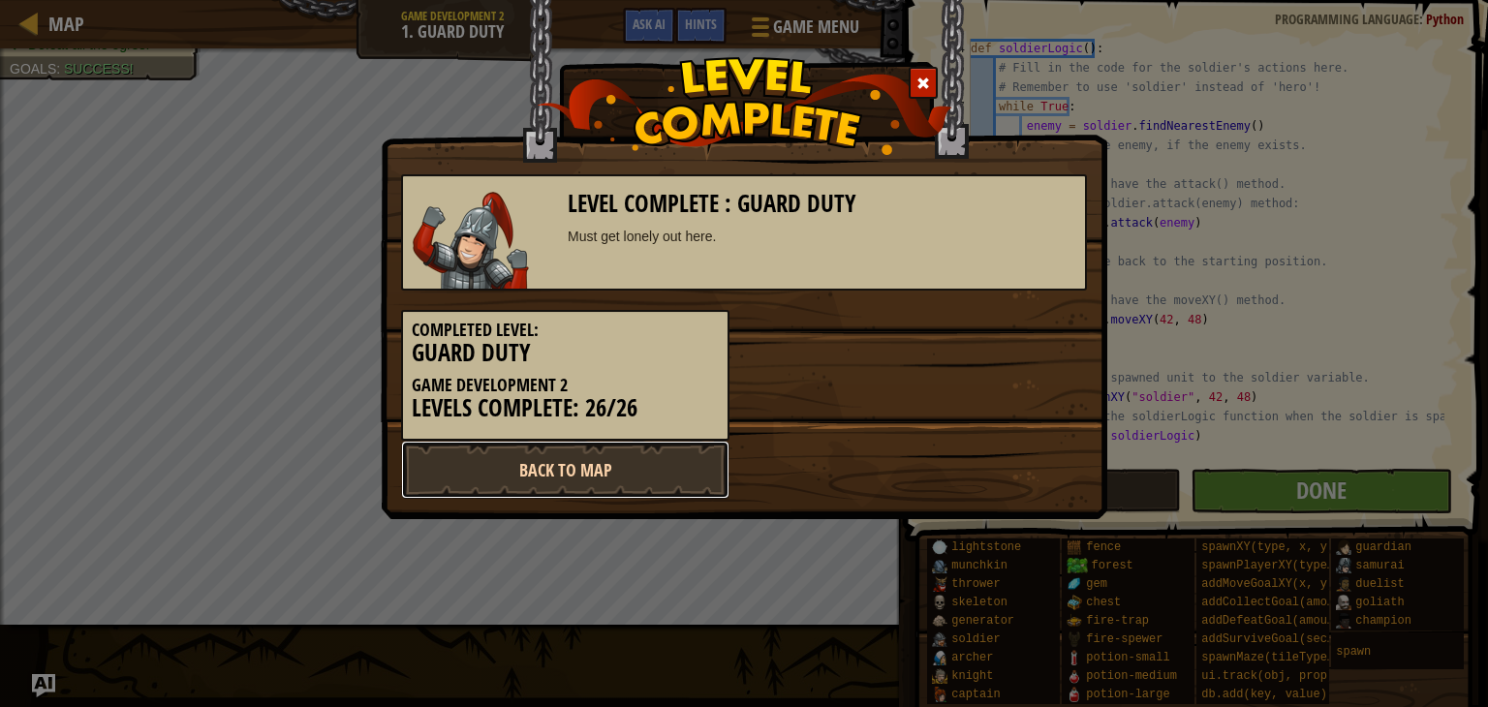
click at [600, 479] on link "Back to Map" at bounding box center [565, 470] width 328 height 58
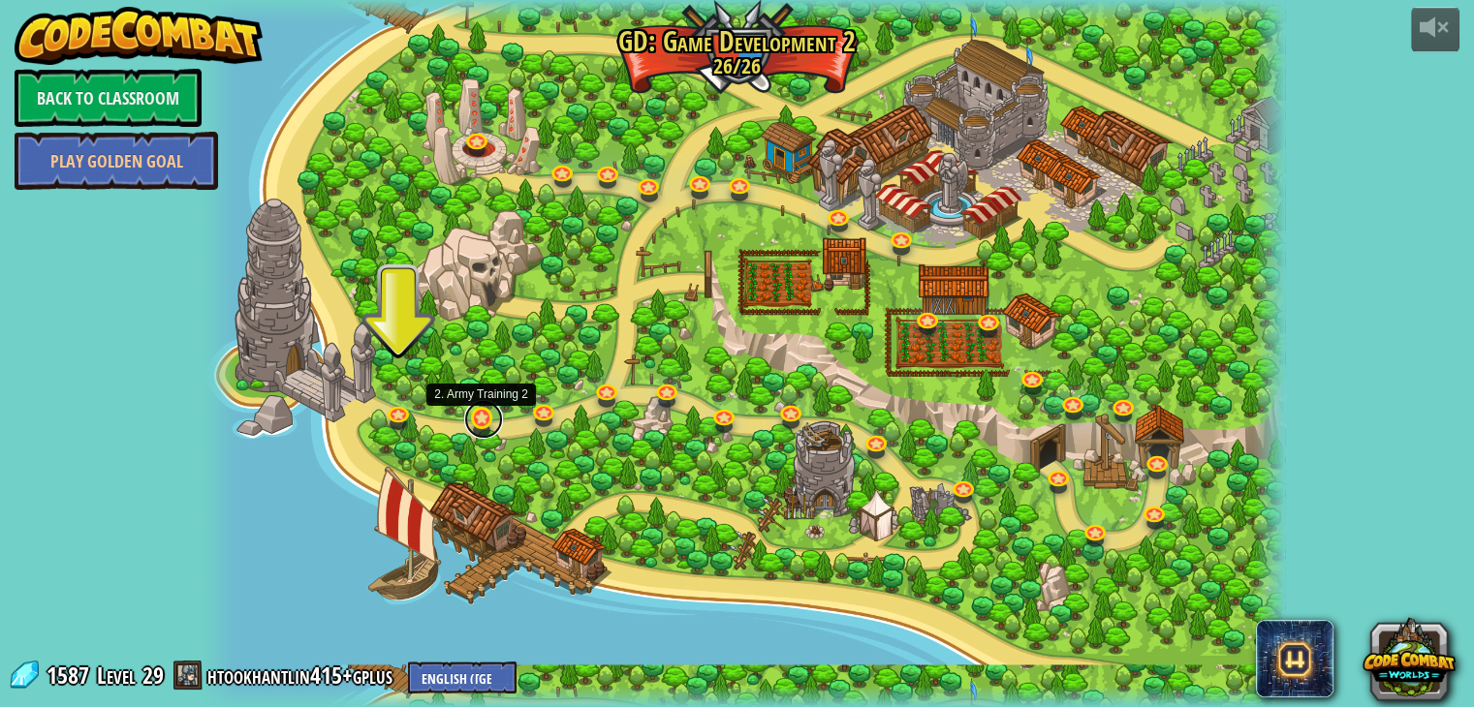
click at [488, 420] on link at bounding box center [483, 419] width 39 height 39
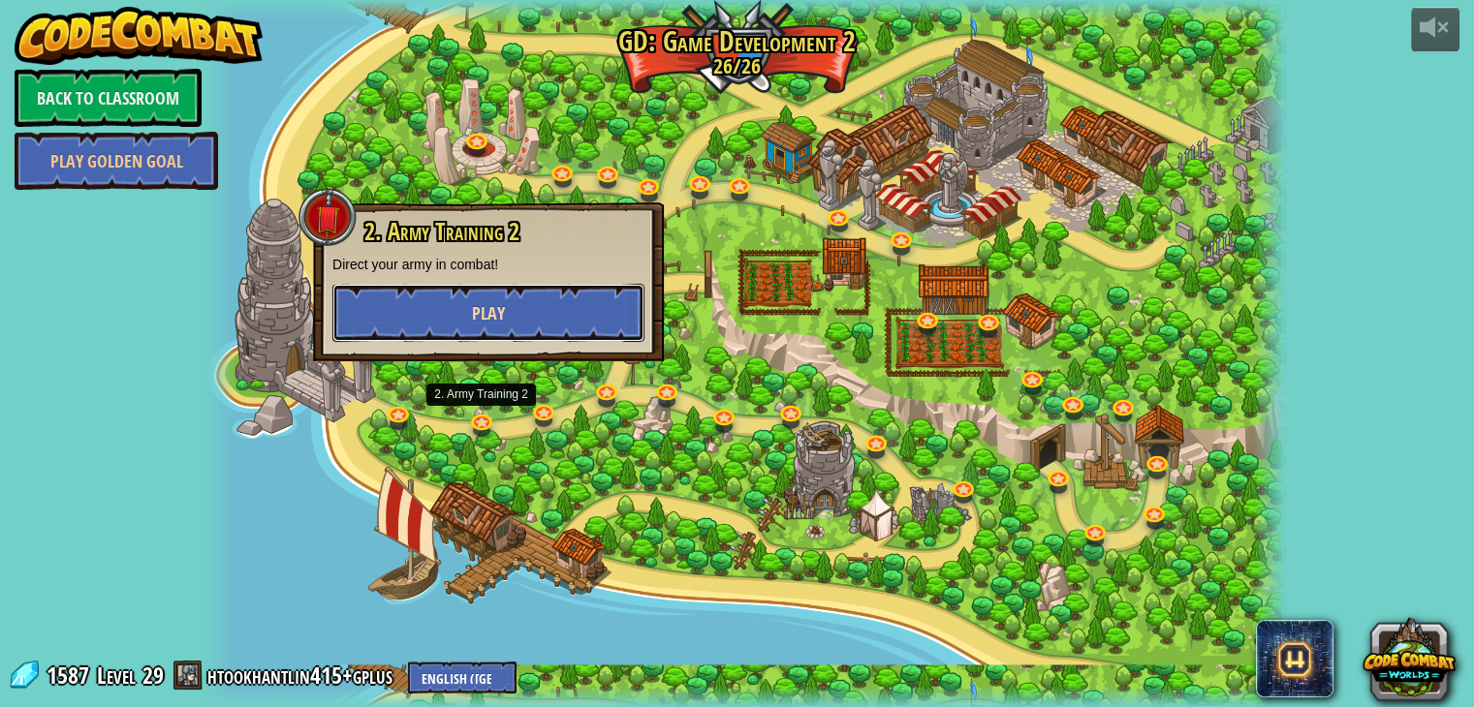
click at [485, 328] on button "Play" at bounding box center [488, 313] width 312 height 58
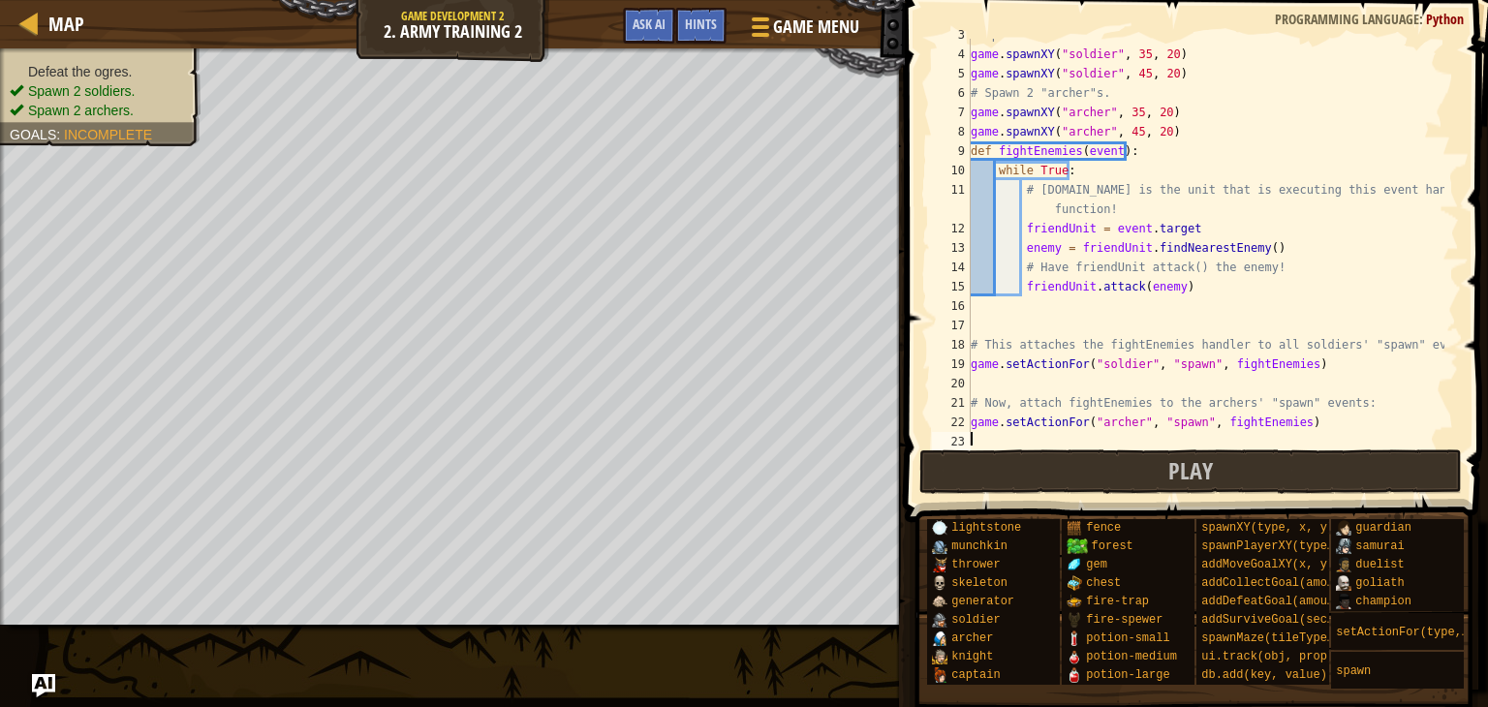
scroll to position [58, 0]
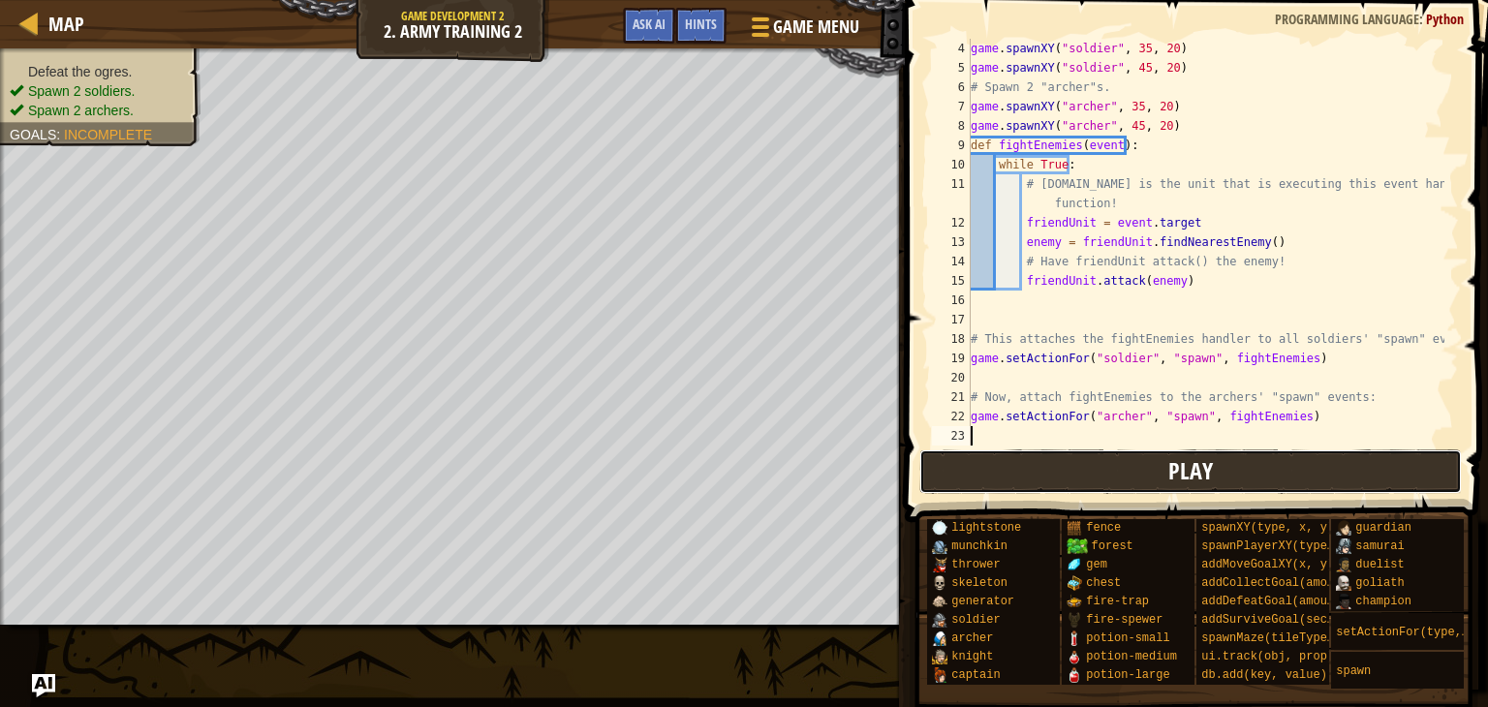
click at [1248, 471] on button "Play" at bounding box center [1192, 472] width 544 height 45
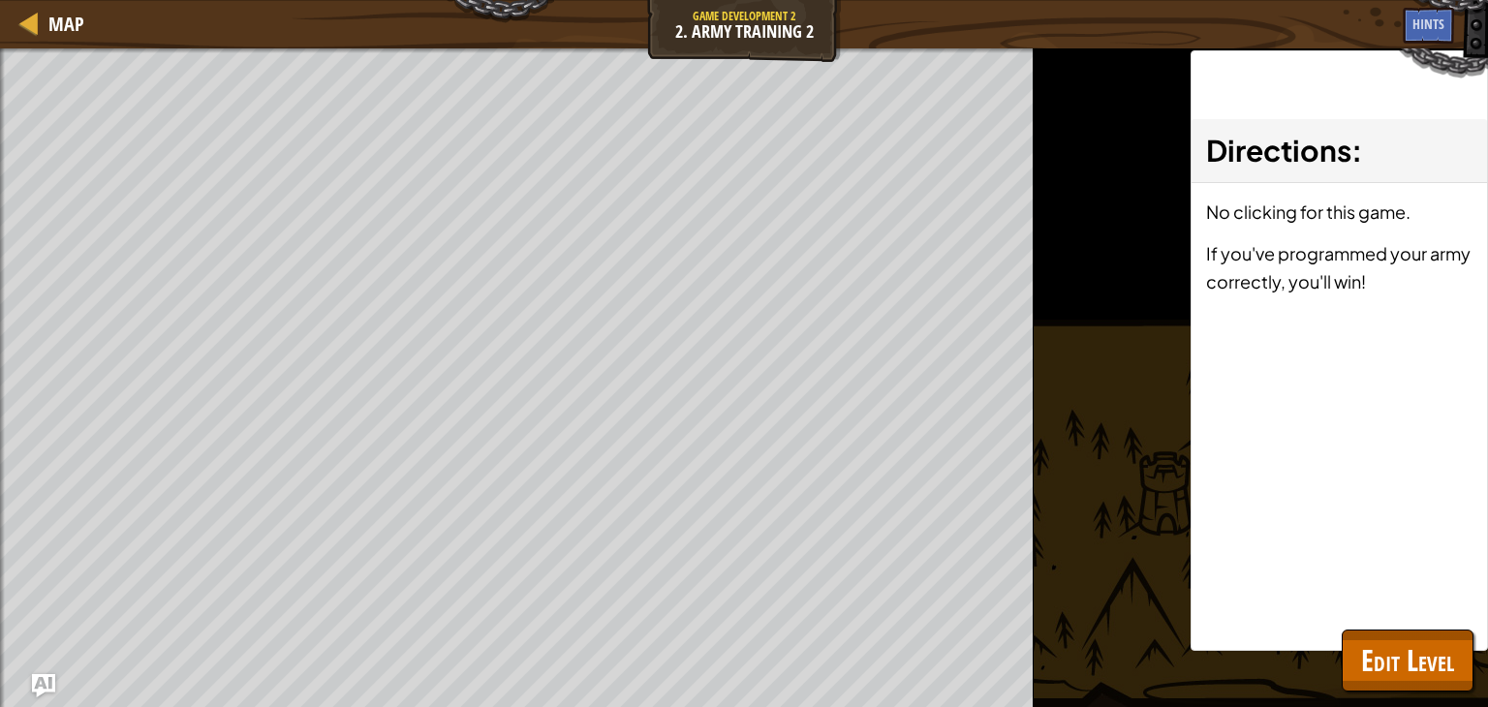
click at [19, 1] on div "Map Game Development 2 2. Army Training 2 Game Menu Done Hints Ask AI" at bounding box center [744, 24] width 1488 height 48
click at [50, 18] on span "Map" at bounding box center [66, 24] width 36 height 26
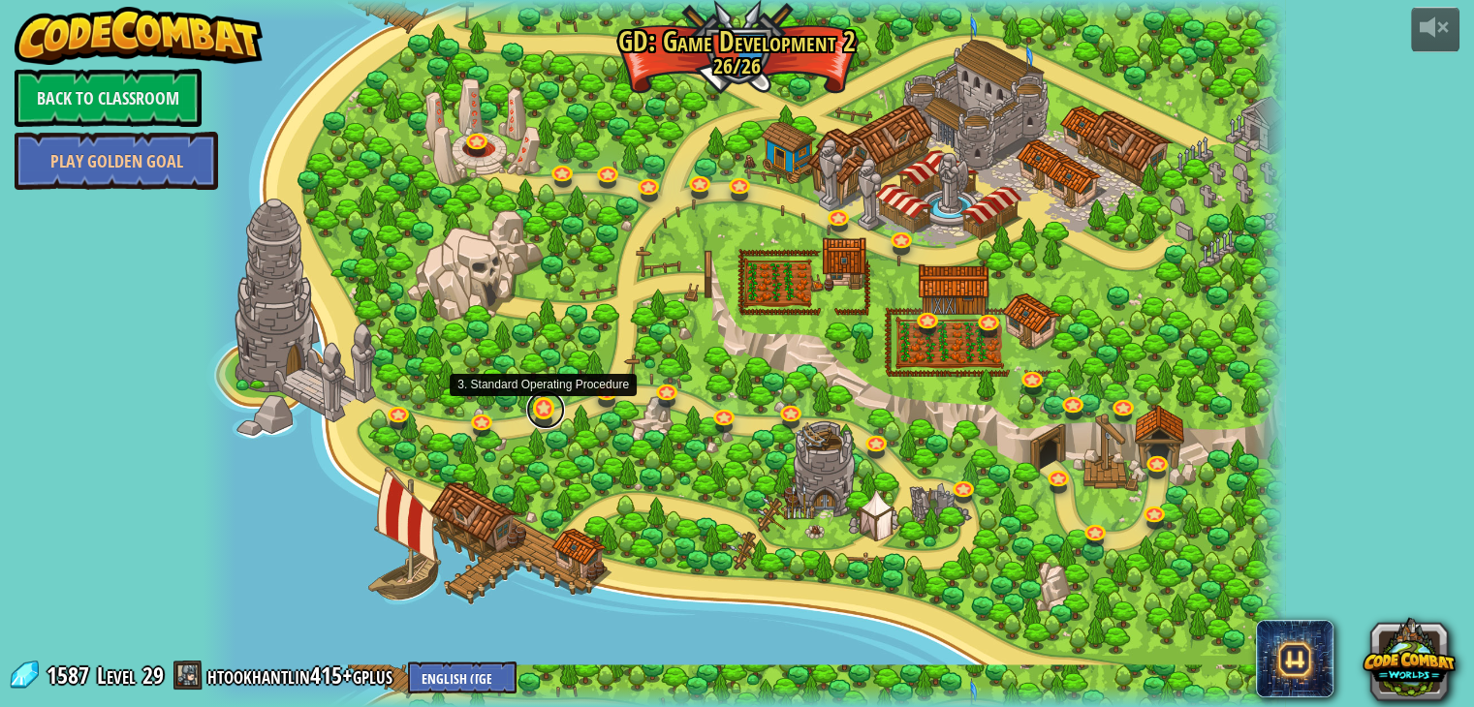
click at [535, 410] on link at bounding box center [545, 410] width 39 height 39
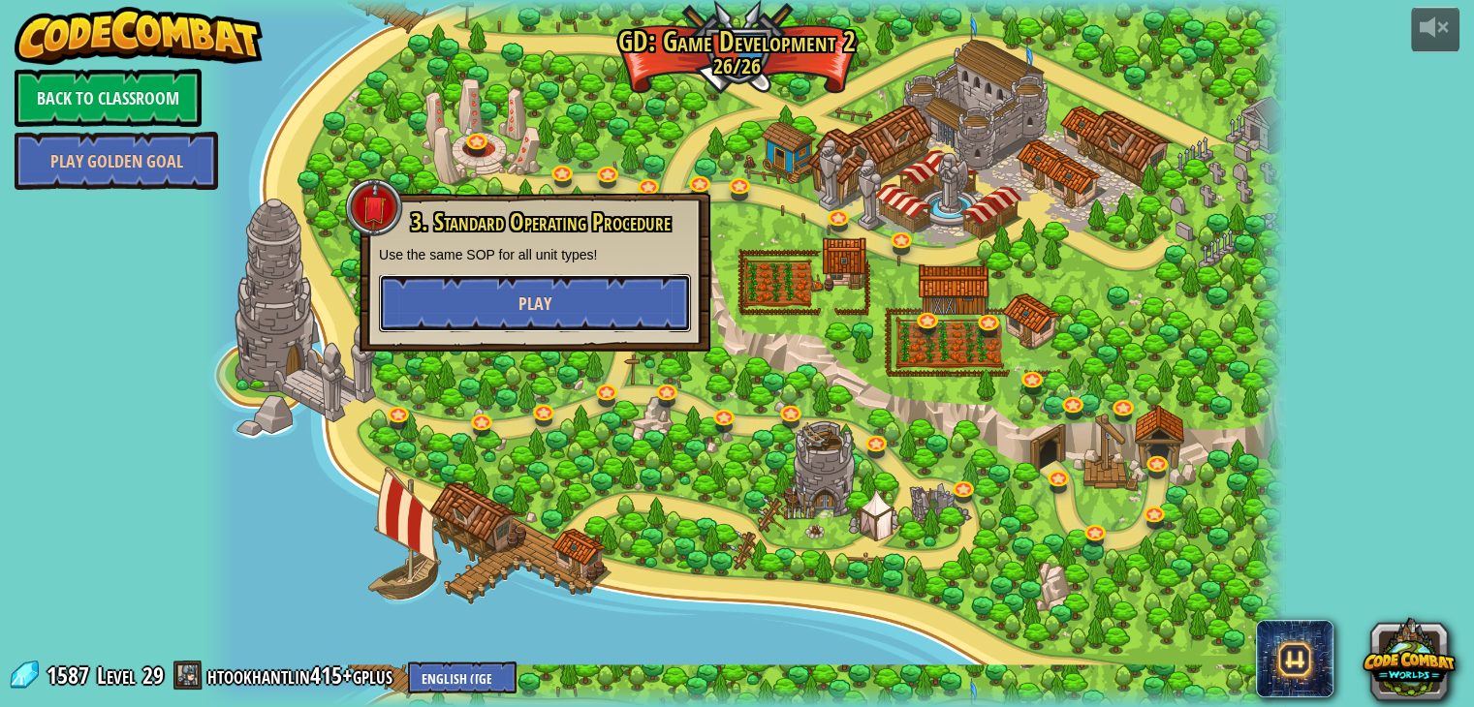
click at [502, 308] on button "Play" at bounding box center [535, 303] width 312 height 58
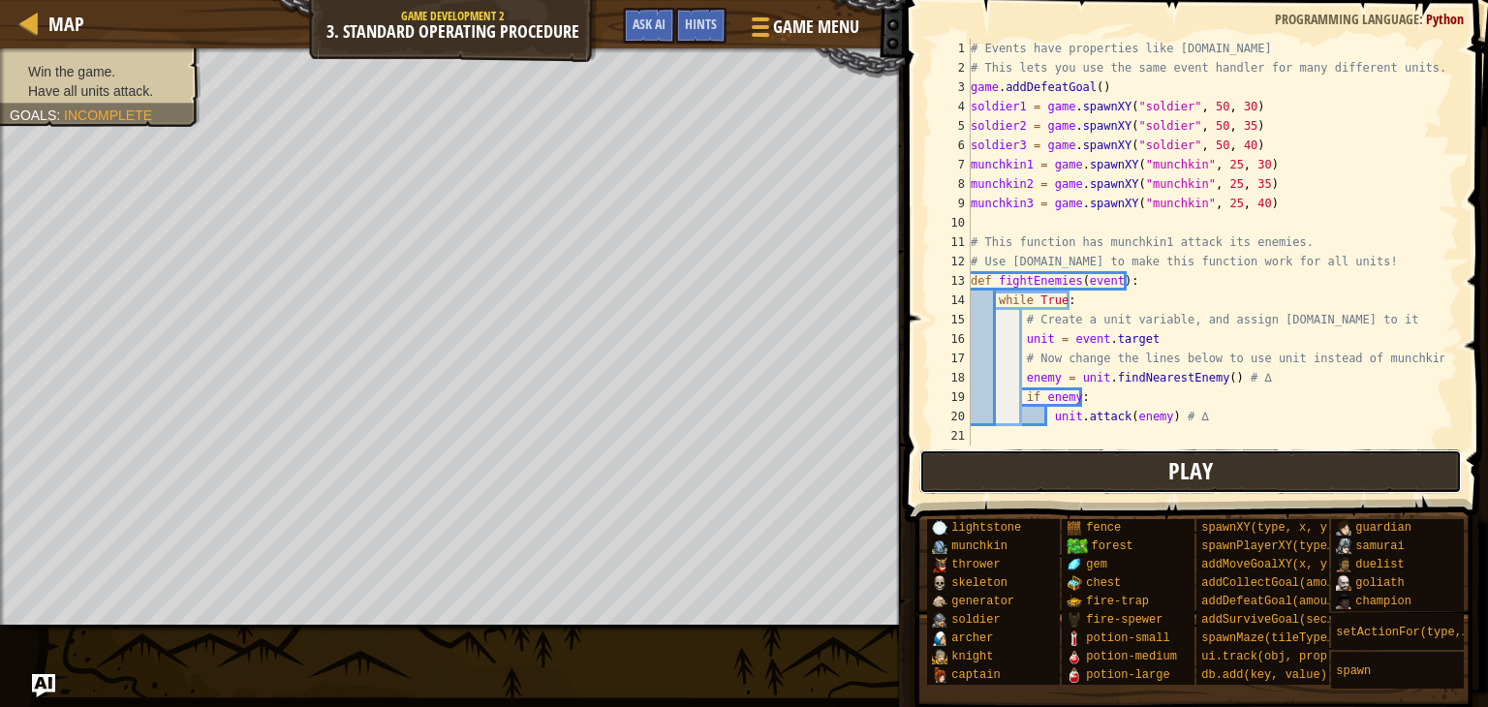
click at [1270, 482] on button "Play" at bounding box center [1192, 472] width 544 height 45
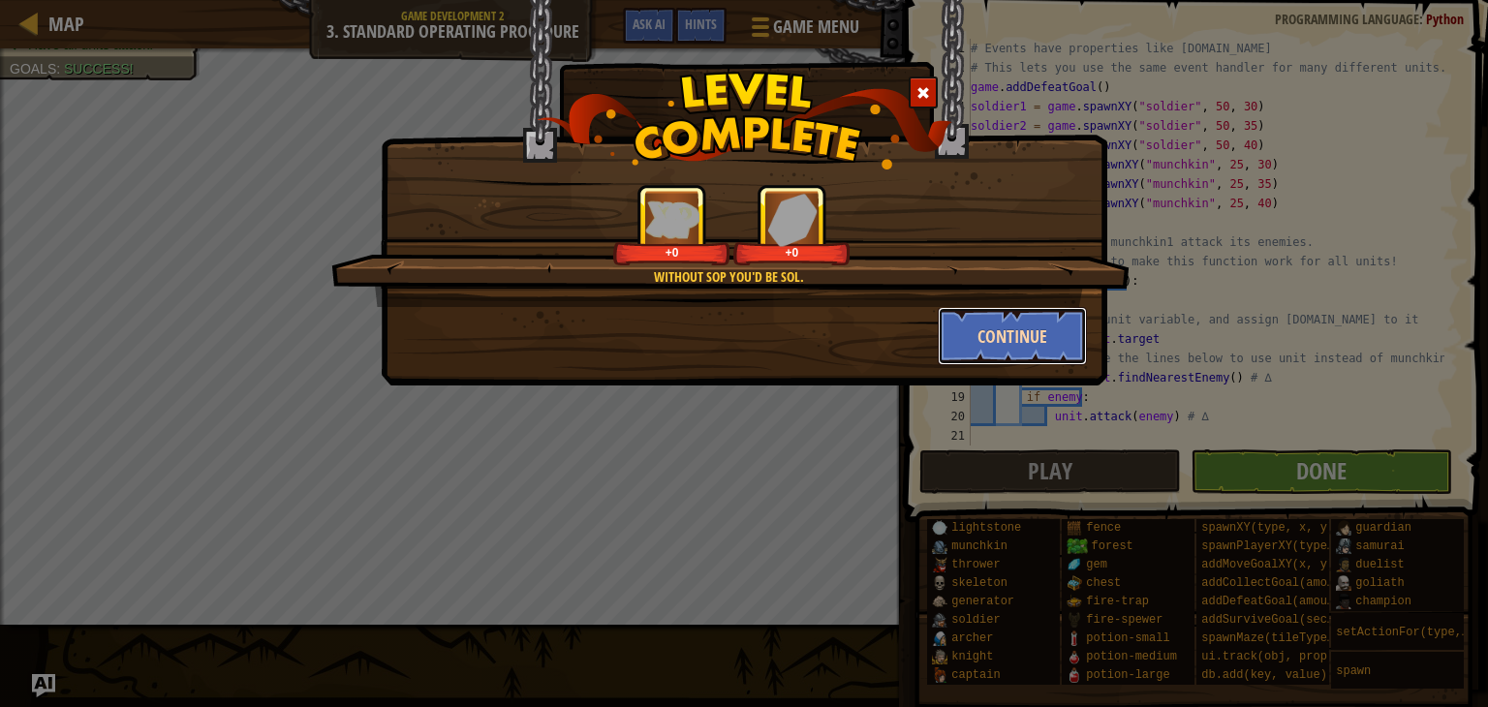
click at [1004, 342] on button "Continue" at bounding box center [1013, 336] width 150 height 58
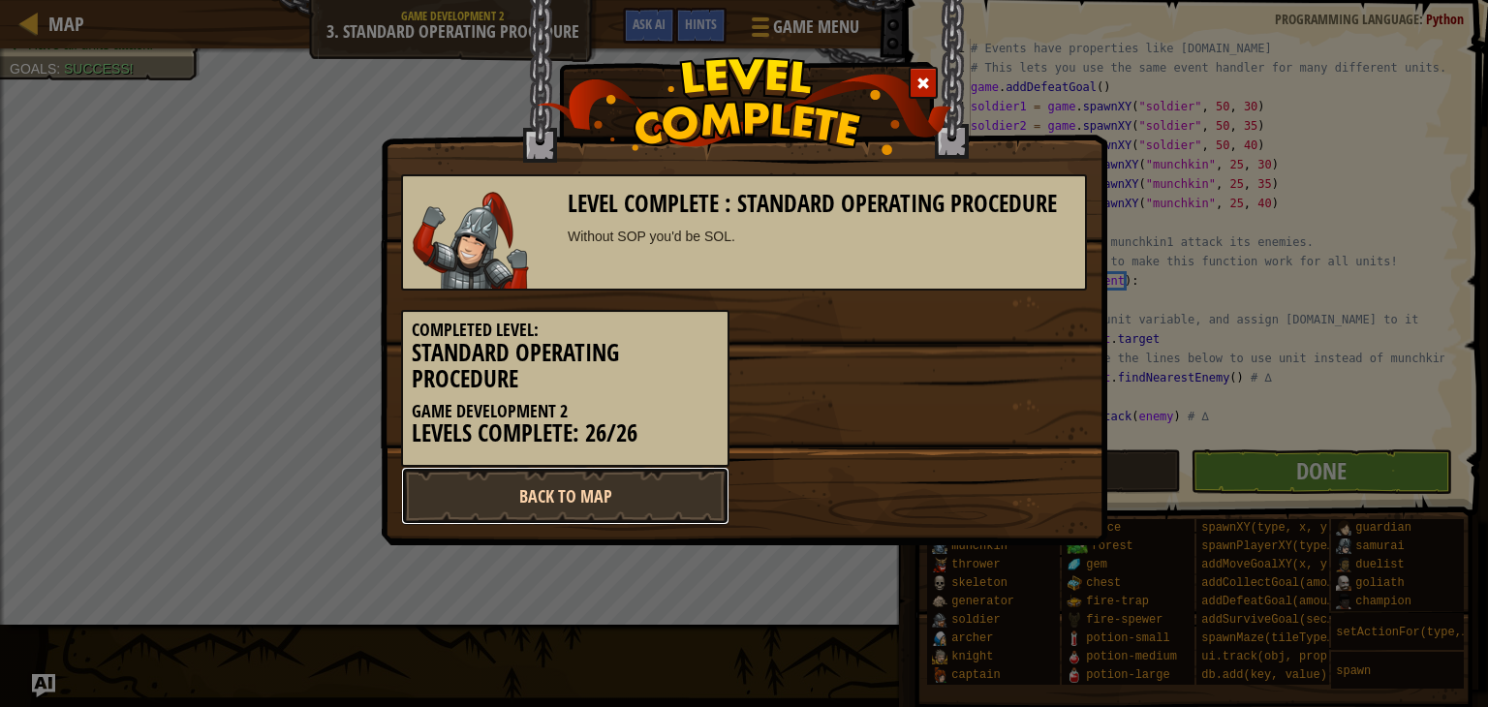
click at [636, 509] on link "Back to Map" at bounding box center [565, 496] width 328 height 58
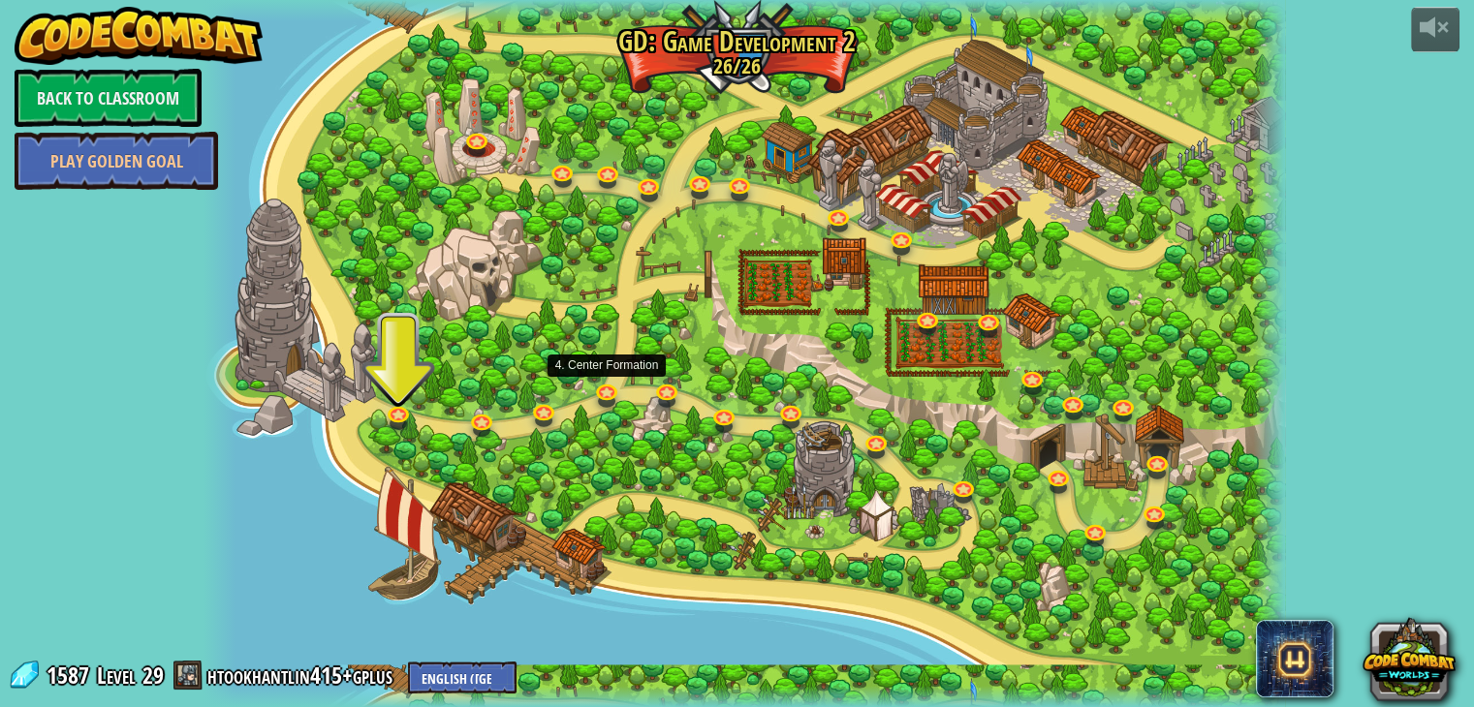
click at [600, 404] on div "26. Game Dev 2 Final Project Create your own game! Add a hero, add some goals, …" at bounding box center [744, 353] width 1082 height 707
click at [597, 396] on link at bounding box center [608, 390] width 39 height 39
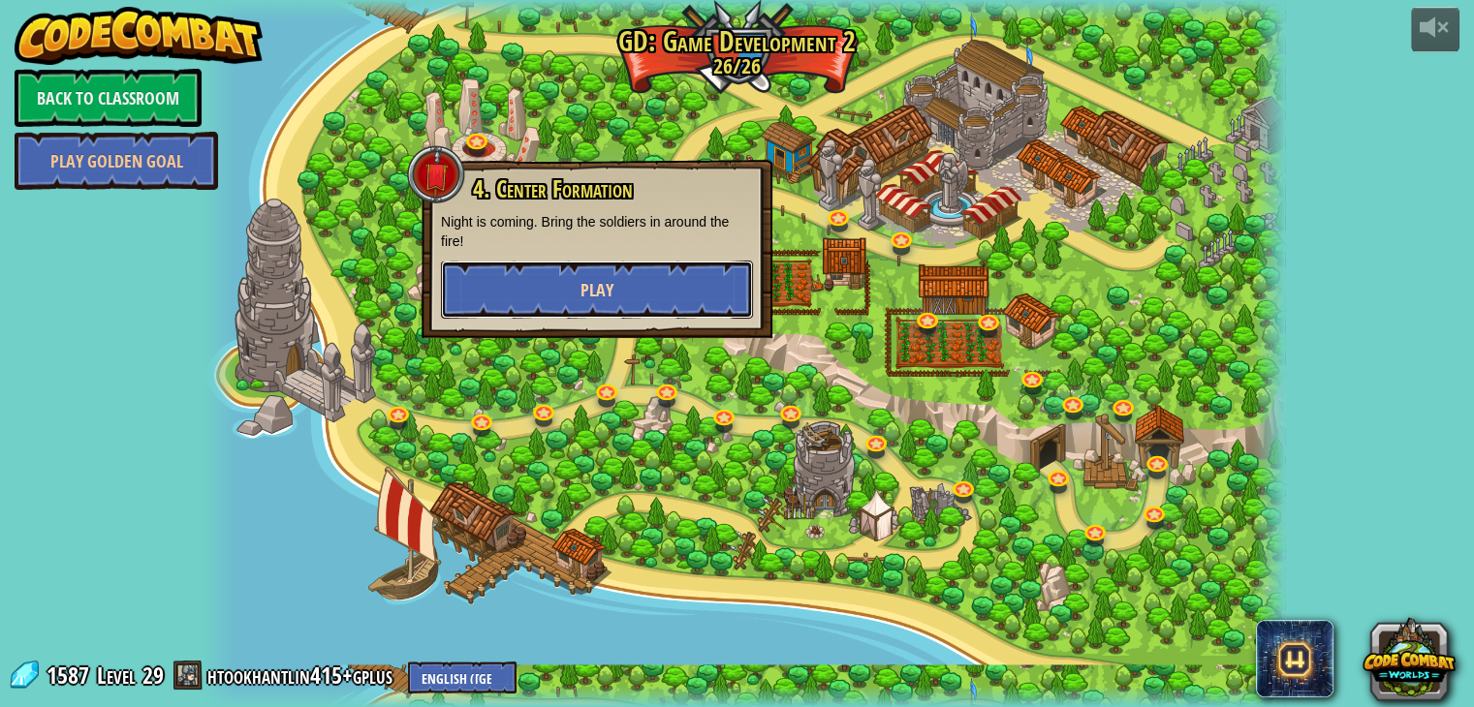
click at [585, 287] on span "Play" at bounding box center [596, 290] width 33 height 24
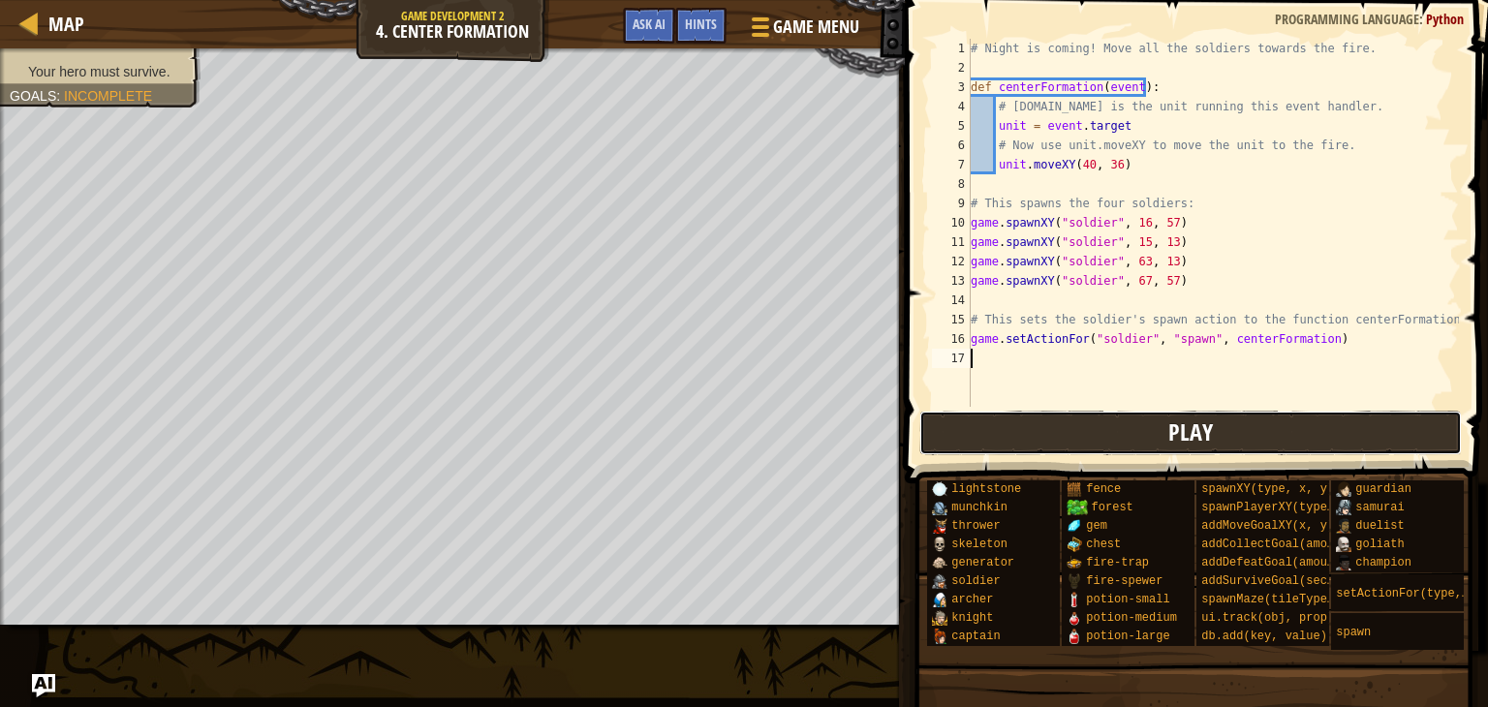
click at [1262, 420] on button "Play" at bounding box center [1192, 433] width 544 height 45
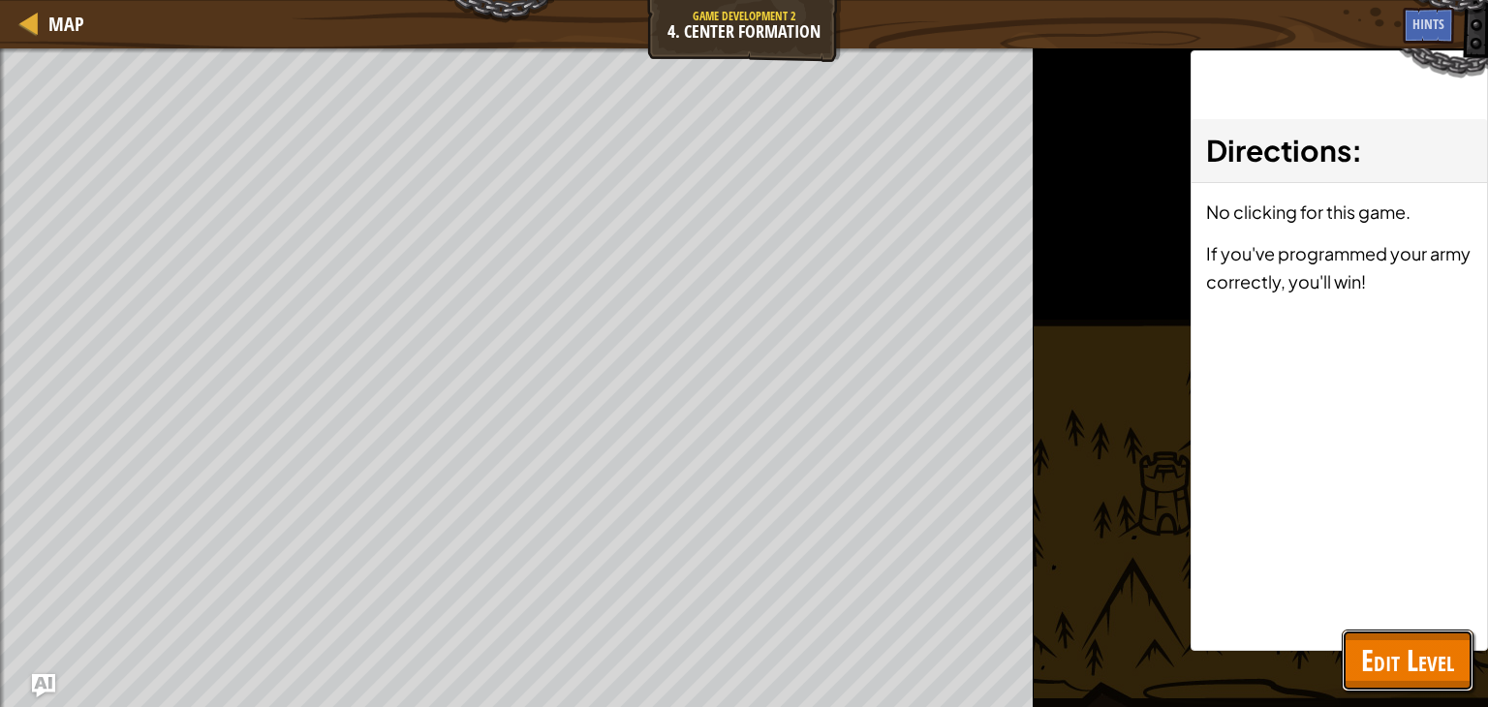
click at [1397, 668] on span "Edit Level" at bounding box center [1407, 661] width 93 height 40
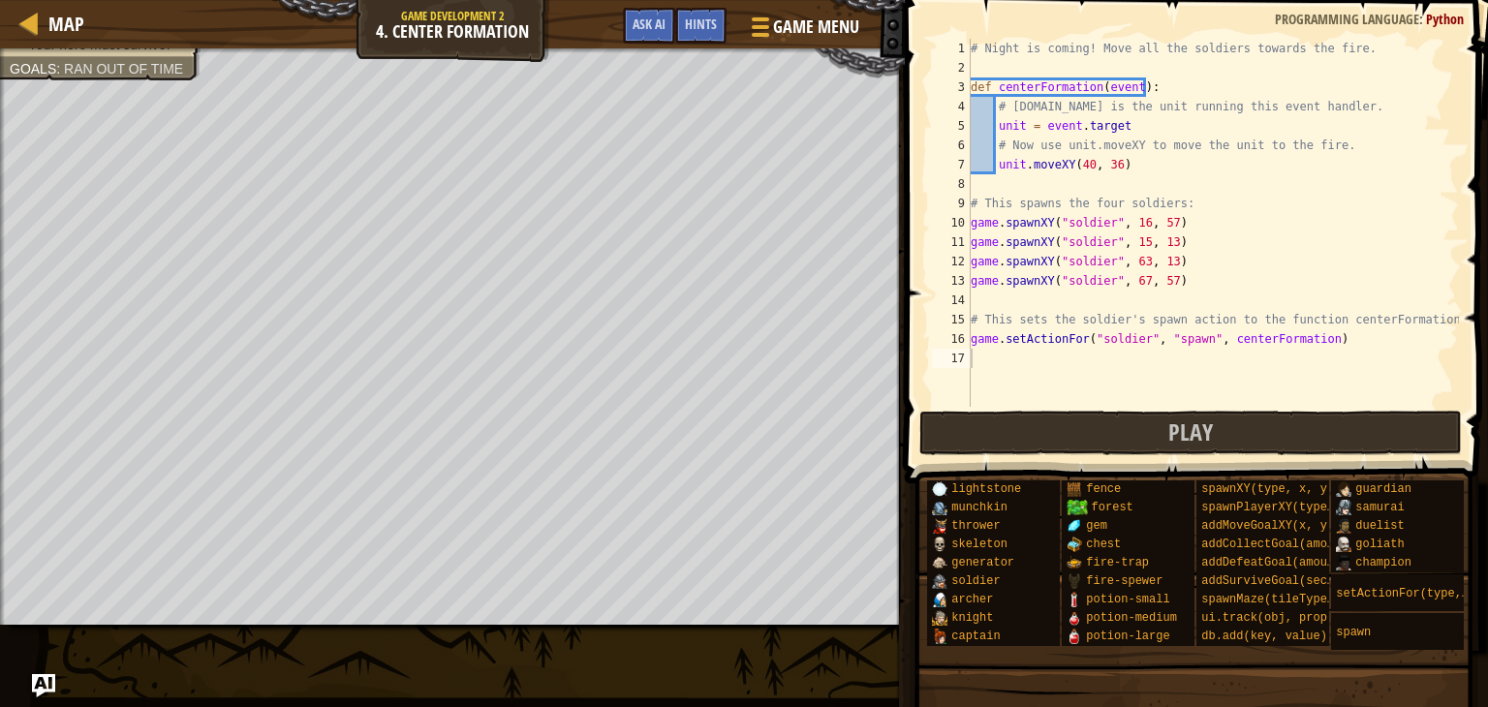
click at [1109, 445] on button "Play" at bounding box center [1192, 433] width 544 height 45
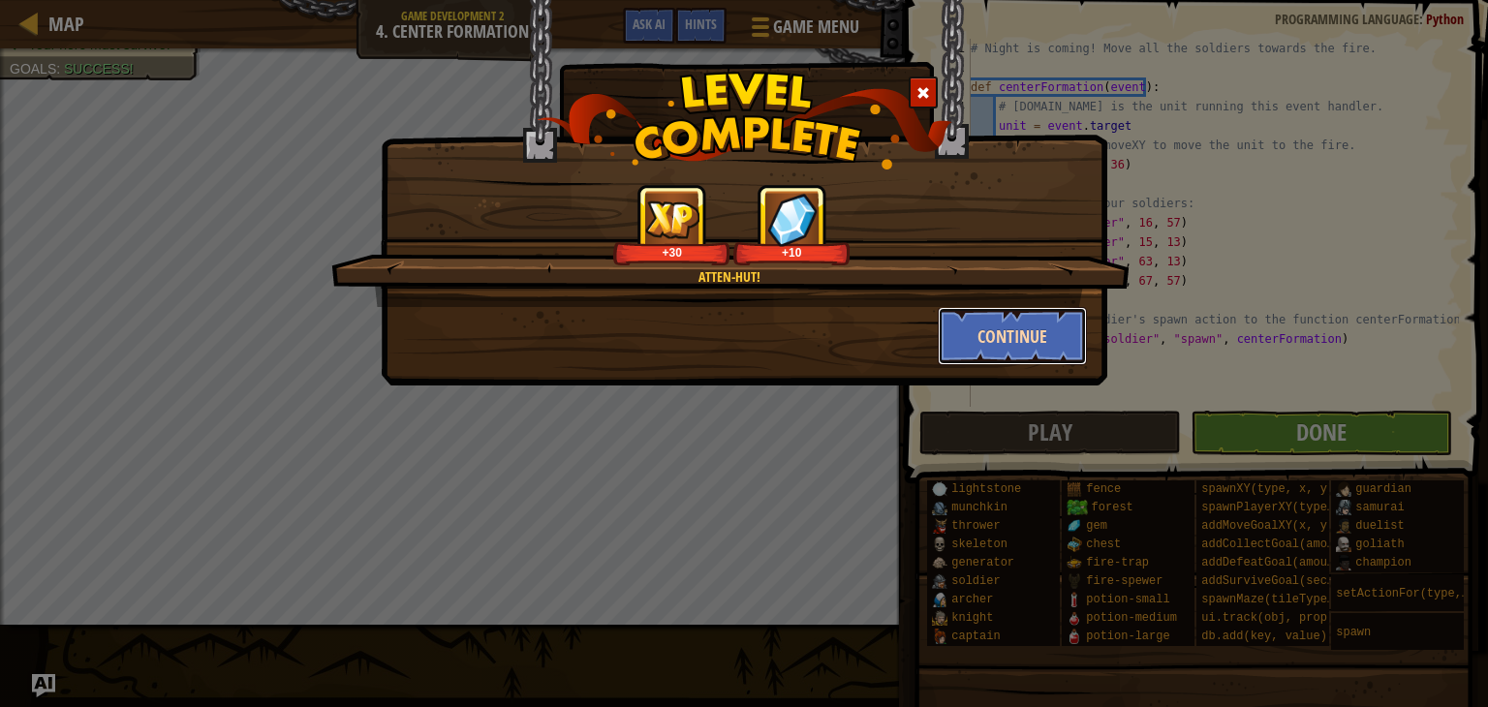
click at [1043, 334] on button "Continue" at bounding box center [1013, 336] width 150 height 58
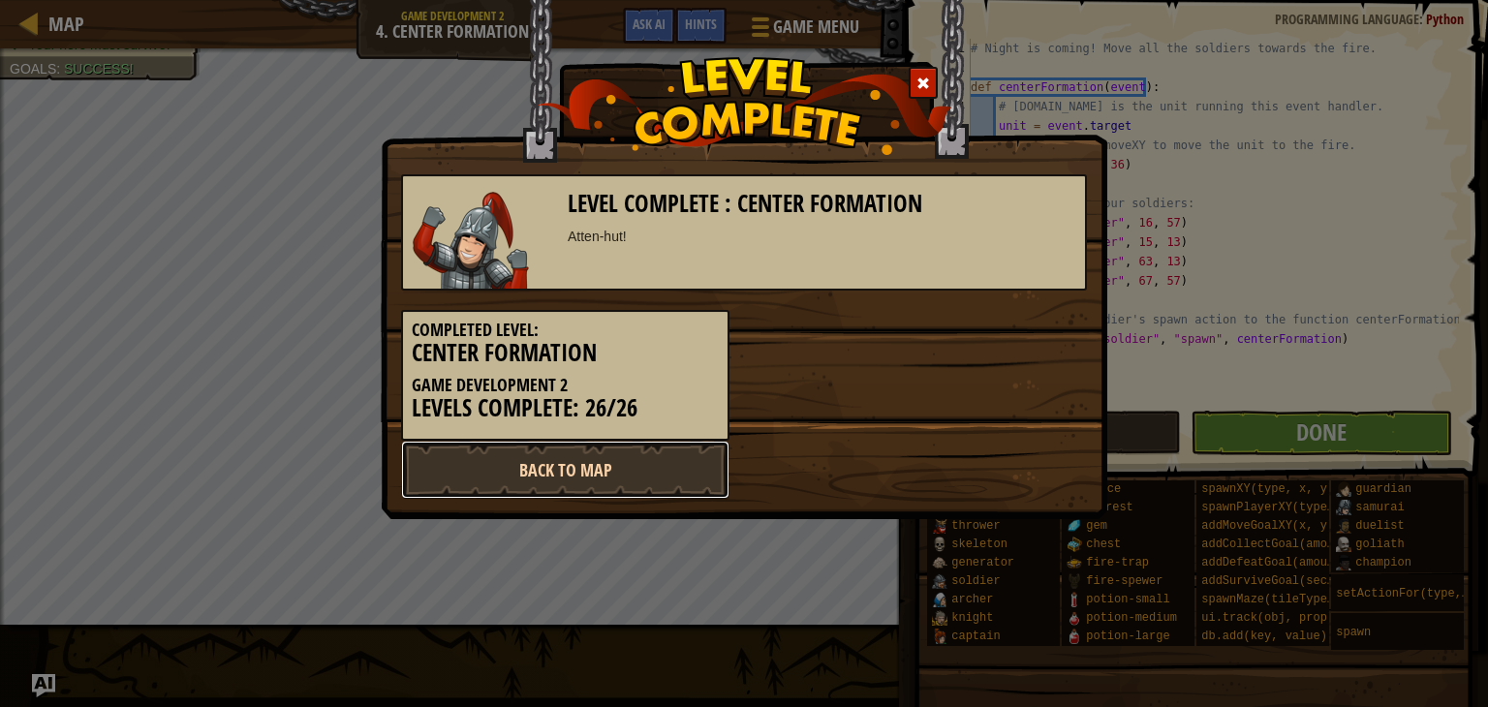
click at [528, 470] on link "Back to Map" at bounding box center [565, 470] width 328 height 58
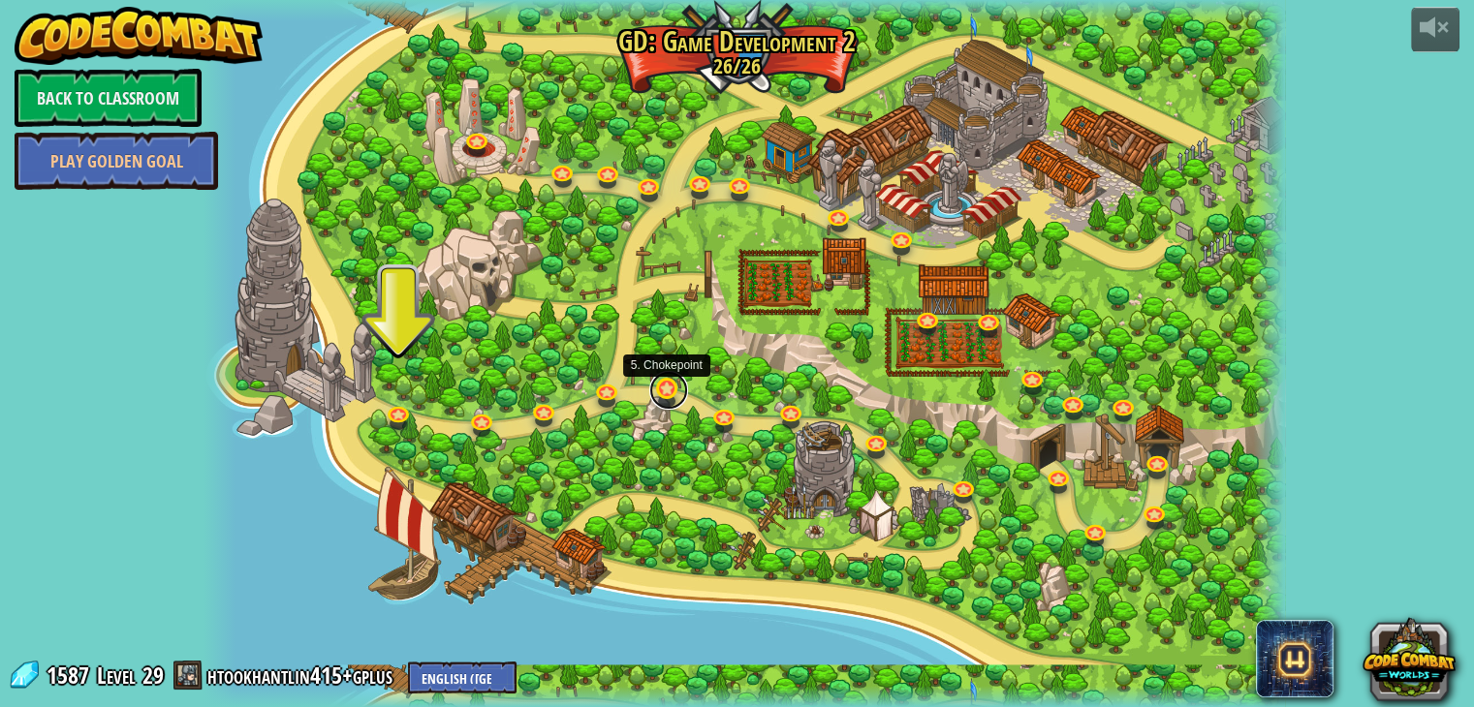
click at [667, 389] on link at bounding box center [668, 390] width 39 height 39
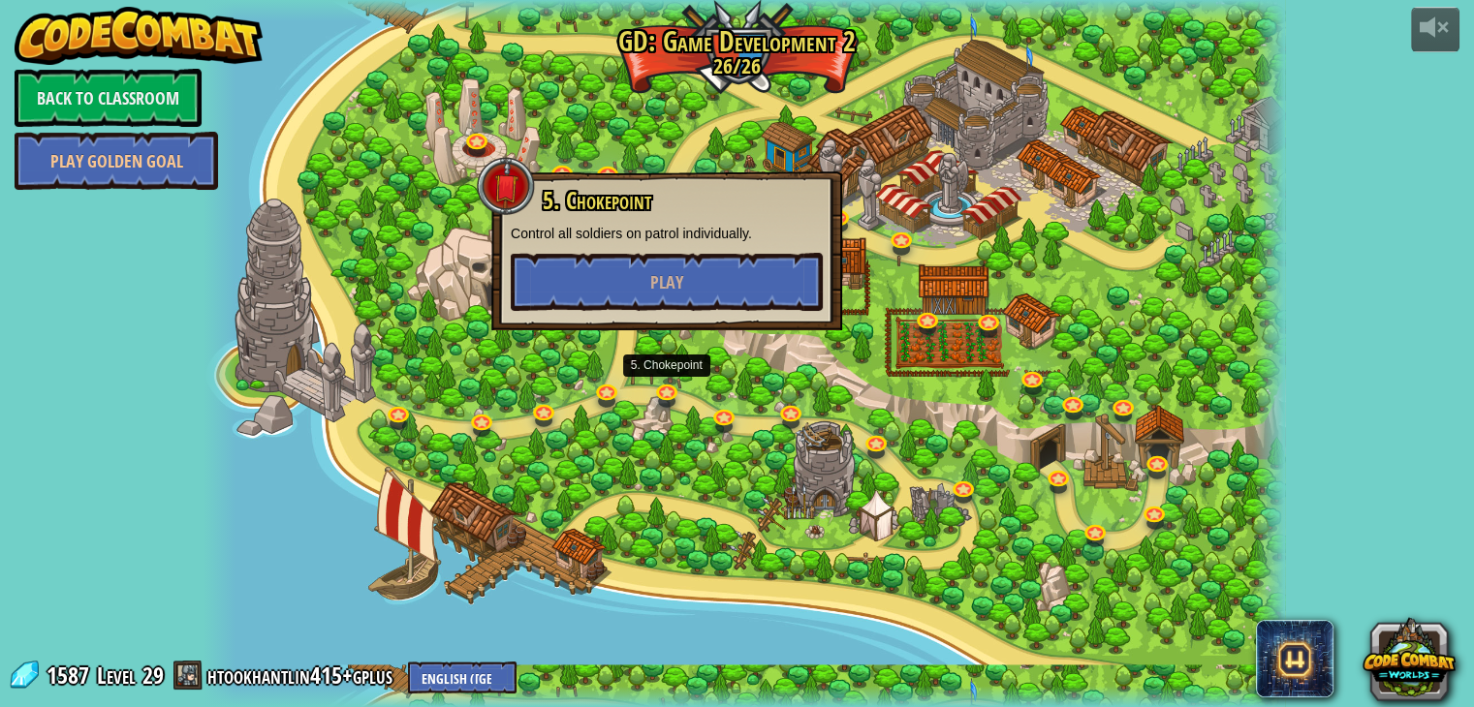
click at [620, 313] on div "5. Chokepoint Control all soldiers on patrol individually. Play" at bounding box center [666, 251] width 351 height 159
click at [598, 294] on button "Play" at bounding box center [667, 282] width 312 height 58
